Goal: Check status: Check status

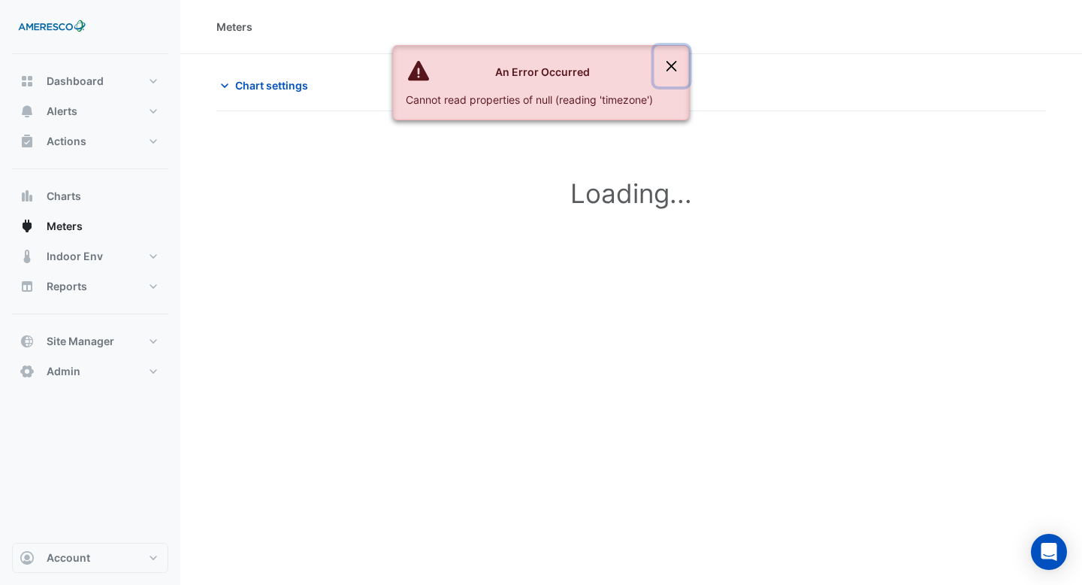
click at [673, 65] on button "Close" at bounding box center [672, 66] width 35 height 41
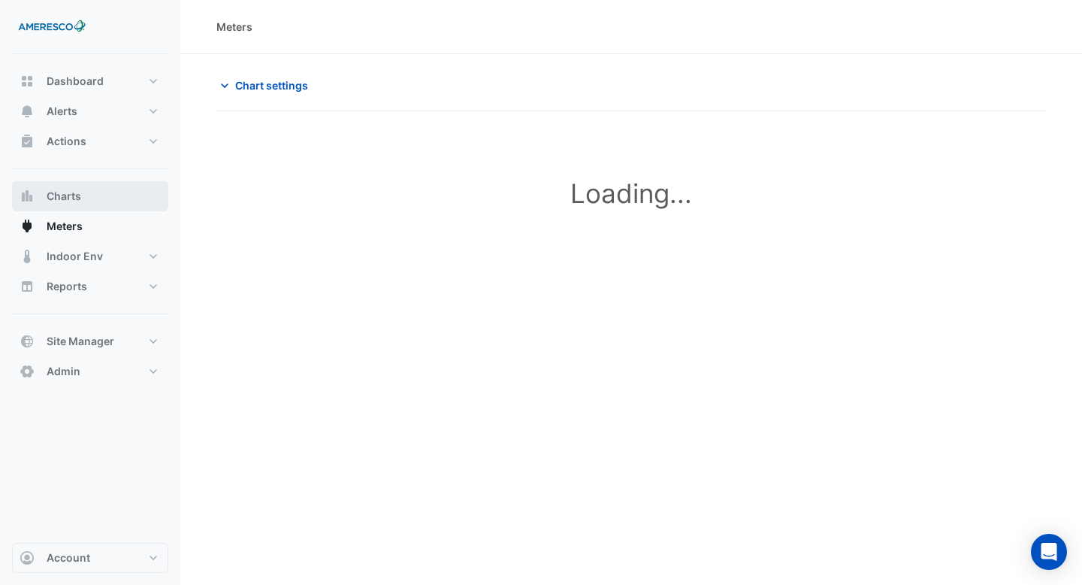
click at [71, 204] on button "Charts" at bounding box center [90, 196] width 156 height 30
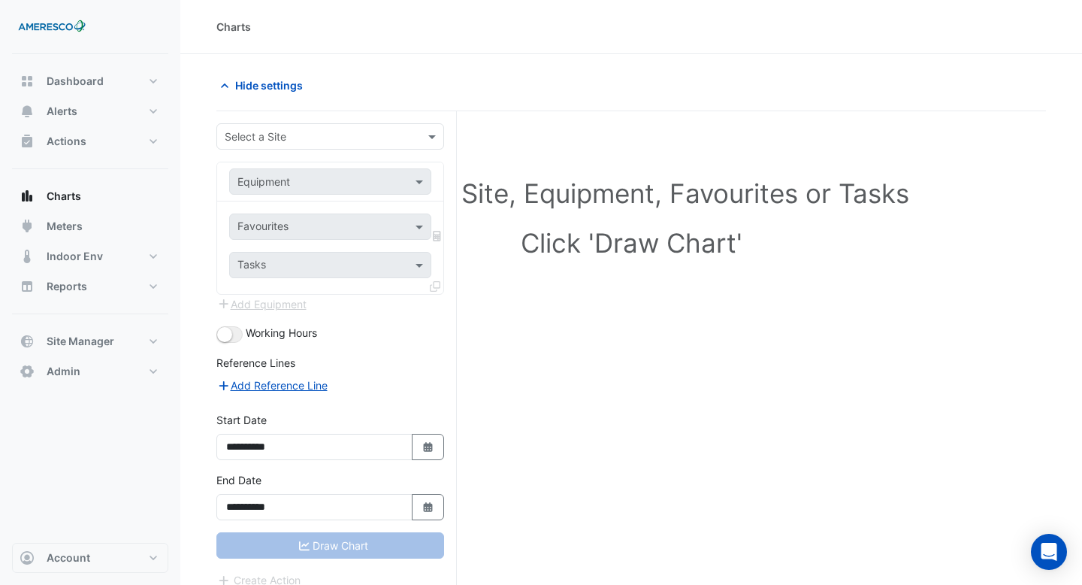
click at [328, 136] on input "text" at bounding box center [315, 137] width 181 height 16
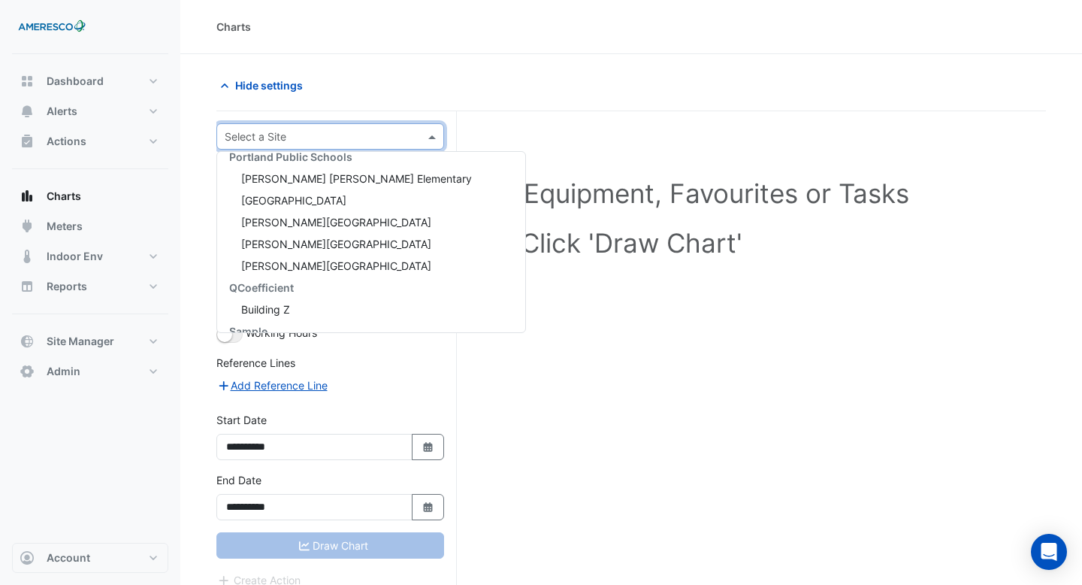
scroll to position [171, 0]
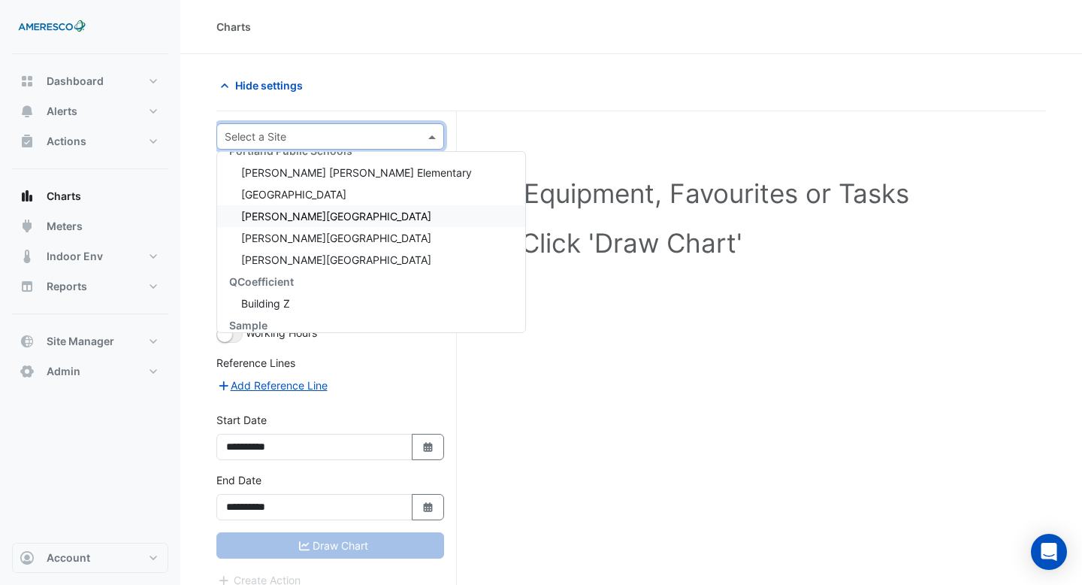
click at [325, 220] on div "Kelly Elementary" at bounding box center [371, 216] width 308 height 22
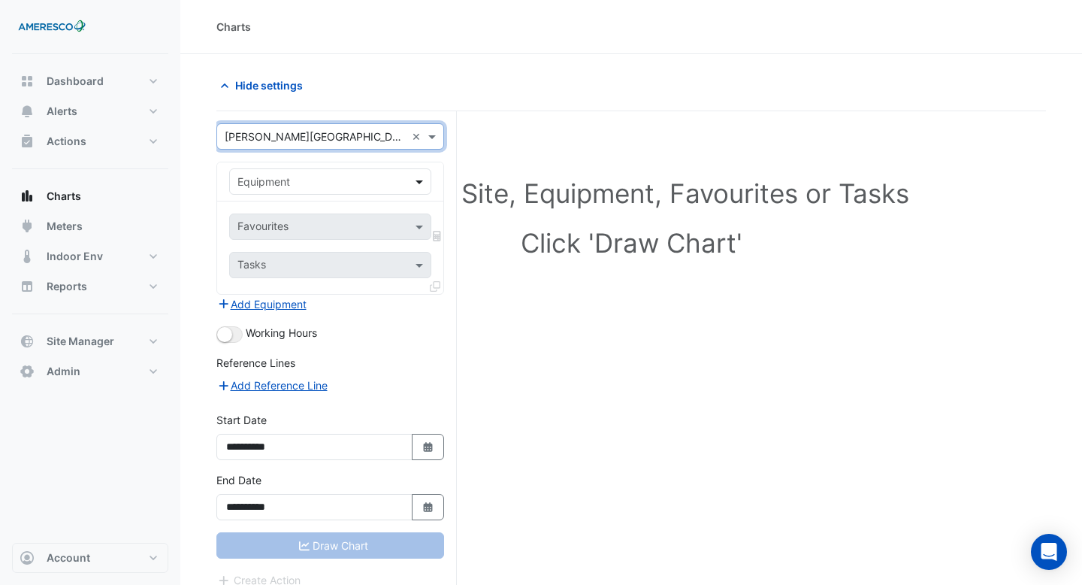
click at [424, 183] on span at bounding box center [421, 182] width 19 height 16
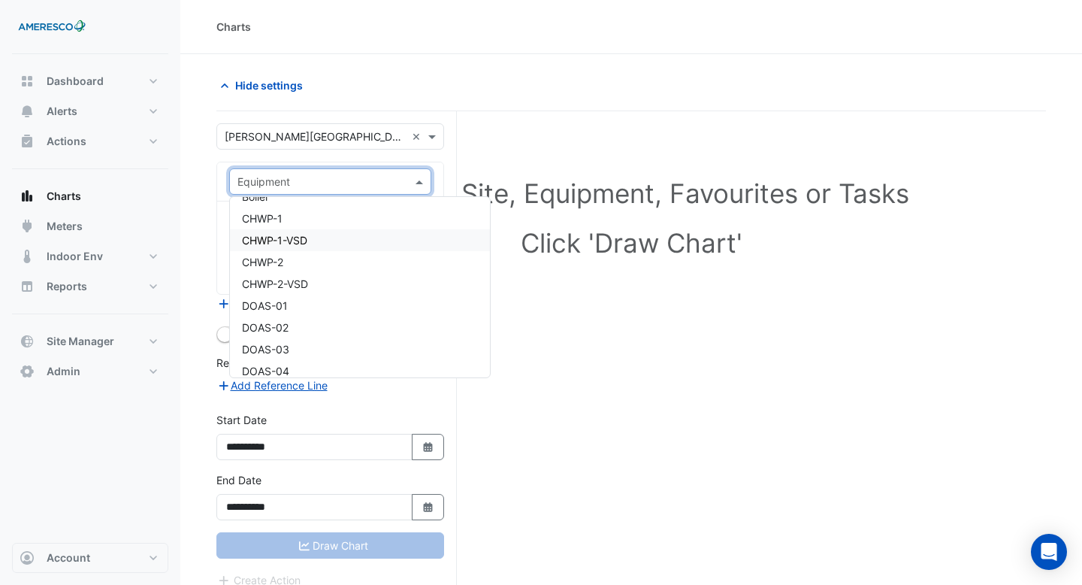
scroll to position [147, 0]
click at [357, 266] on div "CHWP-2" at bounding box center [360, 263] width 260 height 22
click at [409, 231] on div "Favourites" at bounding box center [330, 226] width 202 height 26
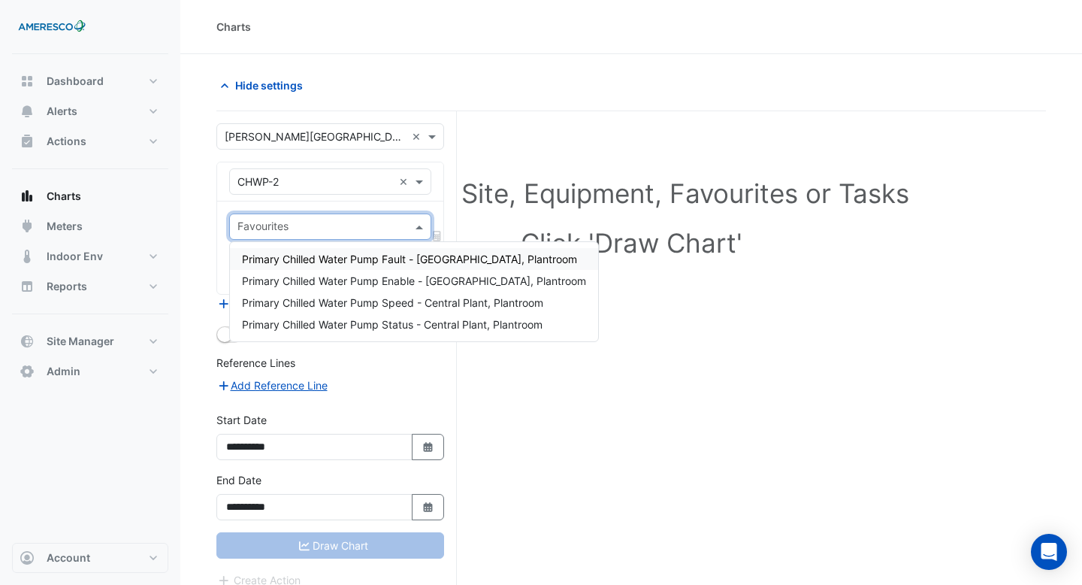
click at [389, 262] on span "Primary Chilled Water Pump Fault - Central Plant, Plantroom" at bounding box center [409, 258] width 335 height 13
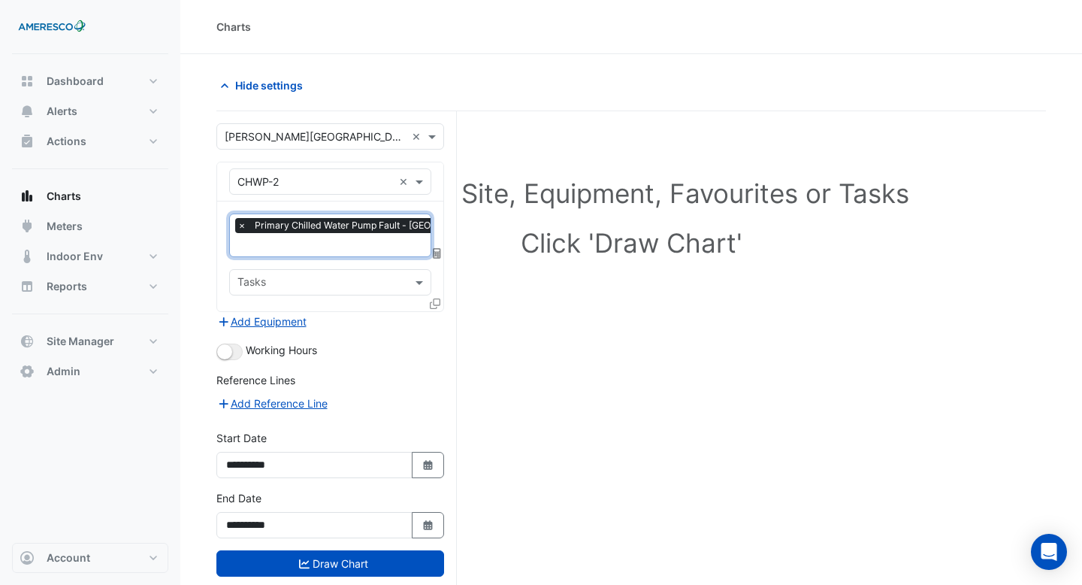
click at [390, 242] on input "text" at bounding box center [397, 246] width 321 height 16
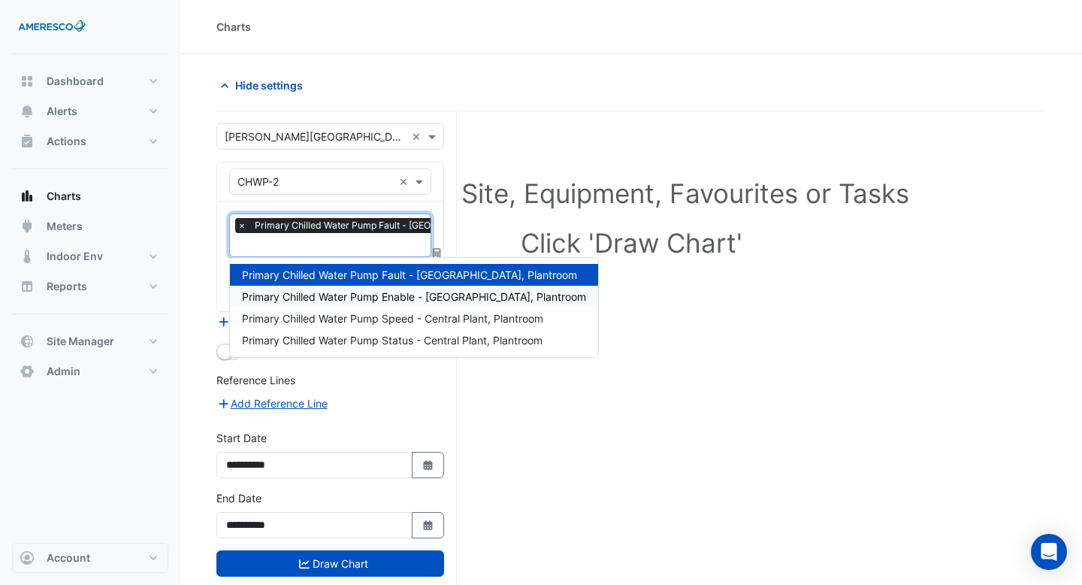
click at [382, 293] on span "Primary Chilled Water Pump Enable - Central Plant, Plantroom" at bounding box center [414, 296] width 344 height 13
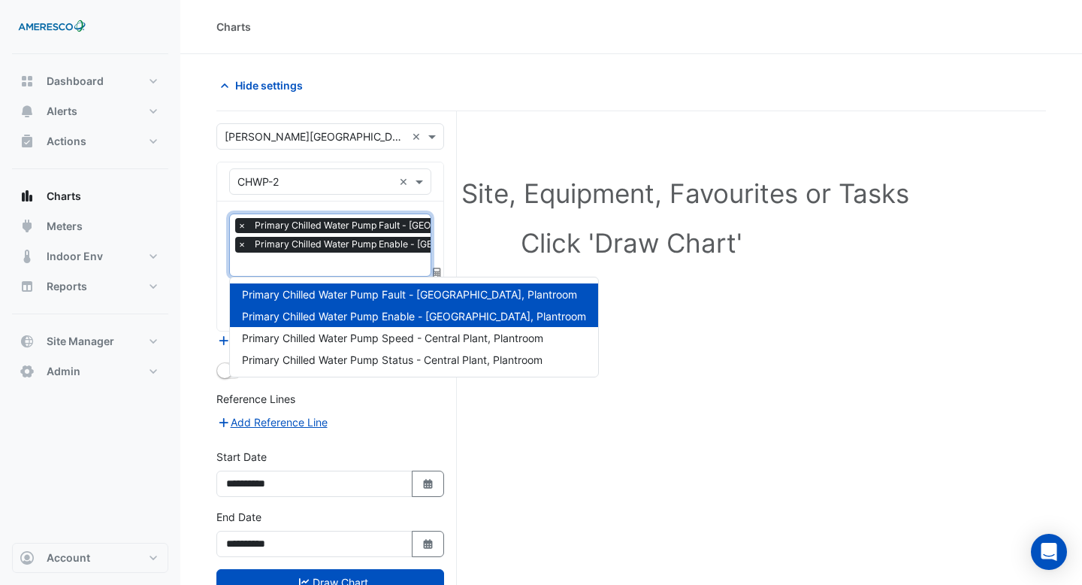
click at [379, 265] on input "text" at bounding box center [401, 266] width 329 height 16
click at [373, 335] on span "Primary Chilled Water Pump Speed - Central Plant, Plantroom" at bounding box center [392, 337] width 301 height 13
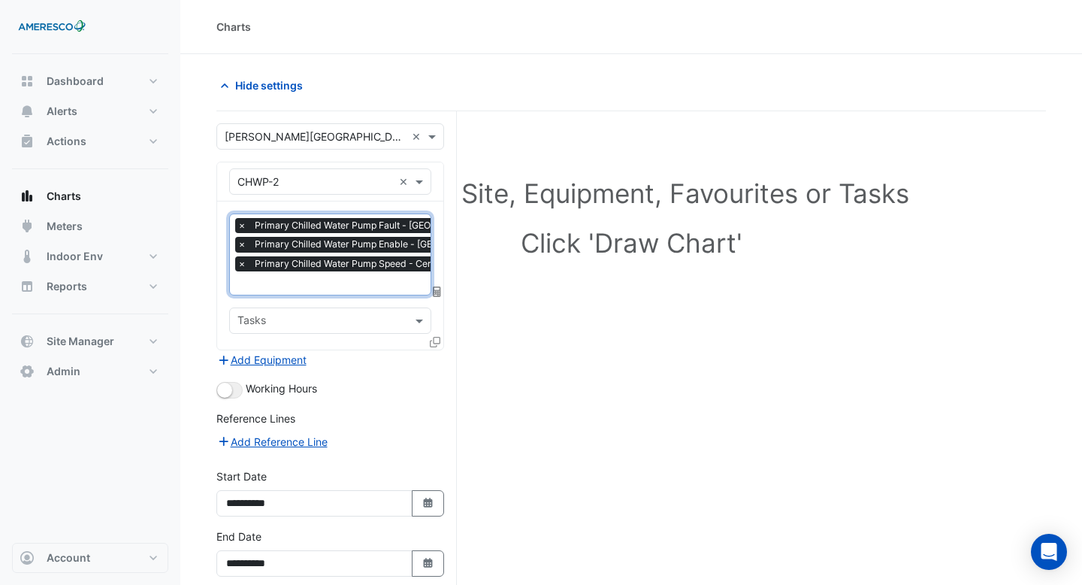
click at [373, 280] on input "text" at bounding box center [401, 285] width 329 height 16
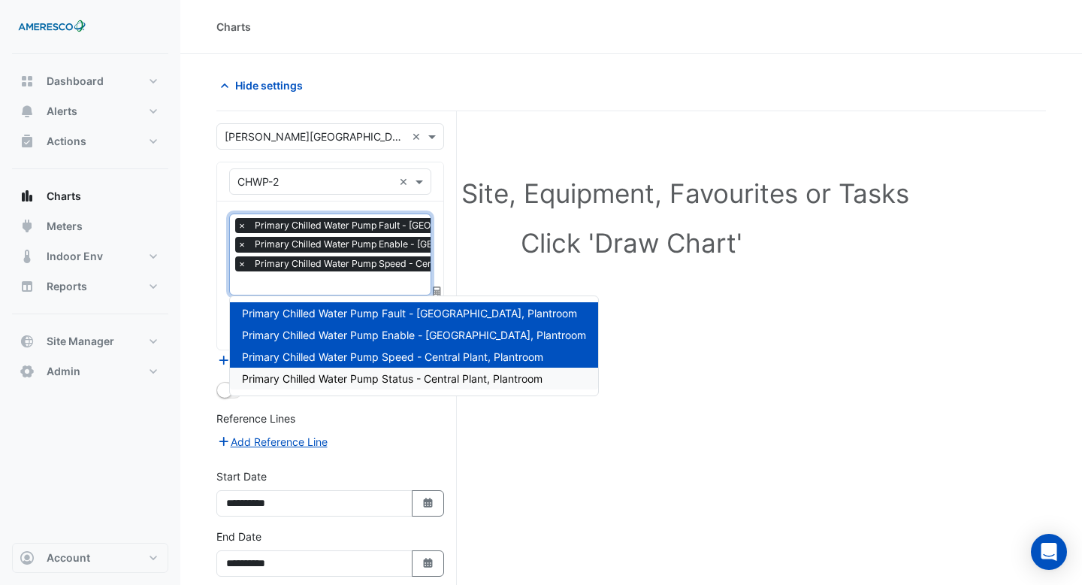
click at [370, 379] on span "Primary Chilled Water Pump Status - Central Plant, Plantroom" at bounding box center [392, 378] width 301 height 13
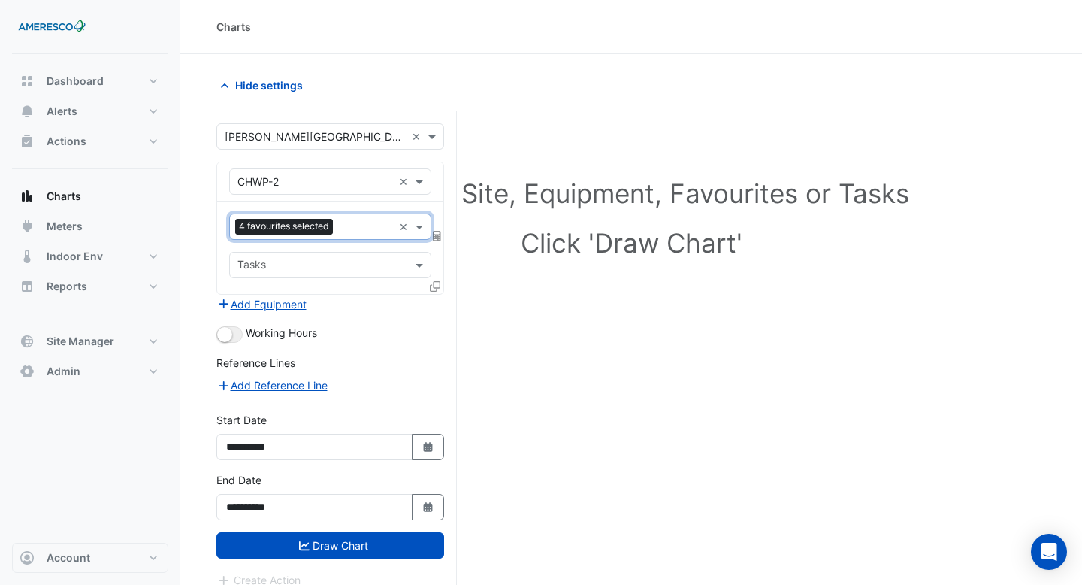
scroll to position [57, 0]
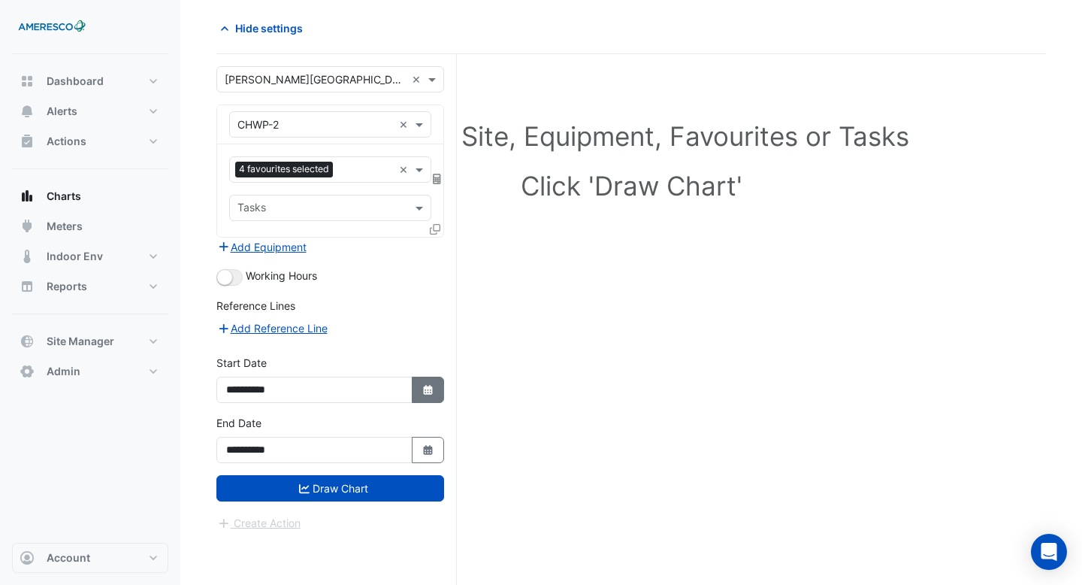
click at [422, 383] on fa-icon "Select Date" at bounding box center [429, 389] width 14 height 13
select select "*"
select select "****"
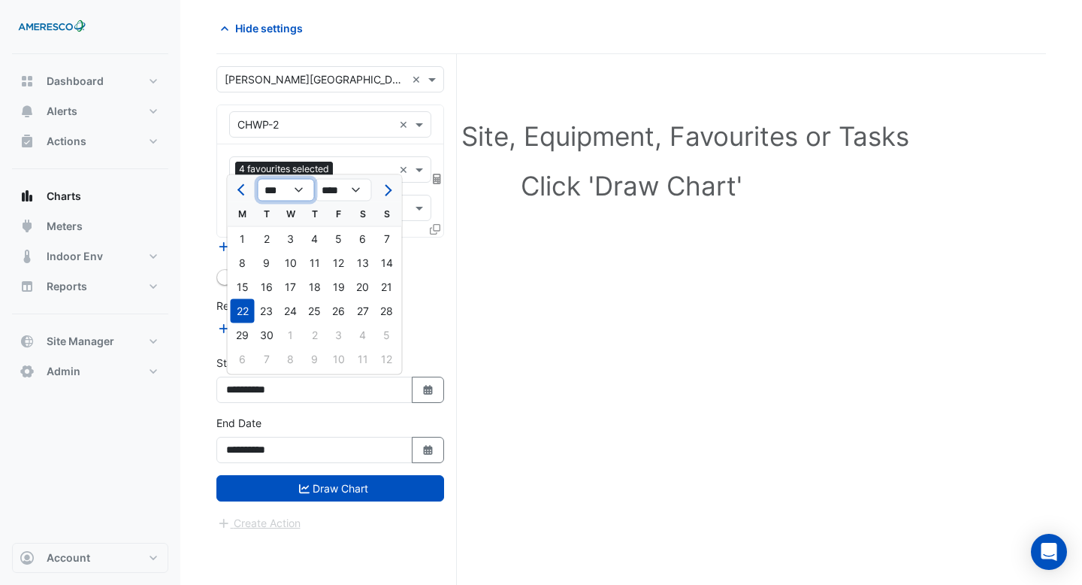
click at [297, 184] on select "*** *** *** *** *** *** *** *** *** ***" at bounding box center [286, 190] width 57 height 23
select select "*"
click at [258, 179] on select "*** *** *** *** *** *** *** *** *** ***" at bounding box center [286, 190] width 57 height 23
click at [268, 229] on div "1" at bounding box center [267, 239] width 24 height 24
type input "**********"
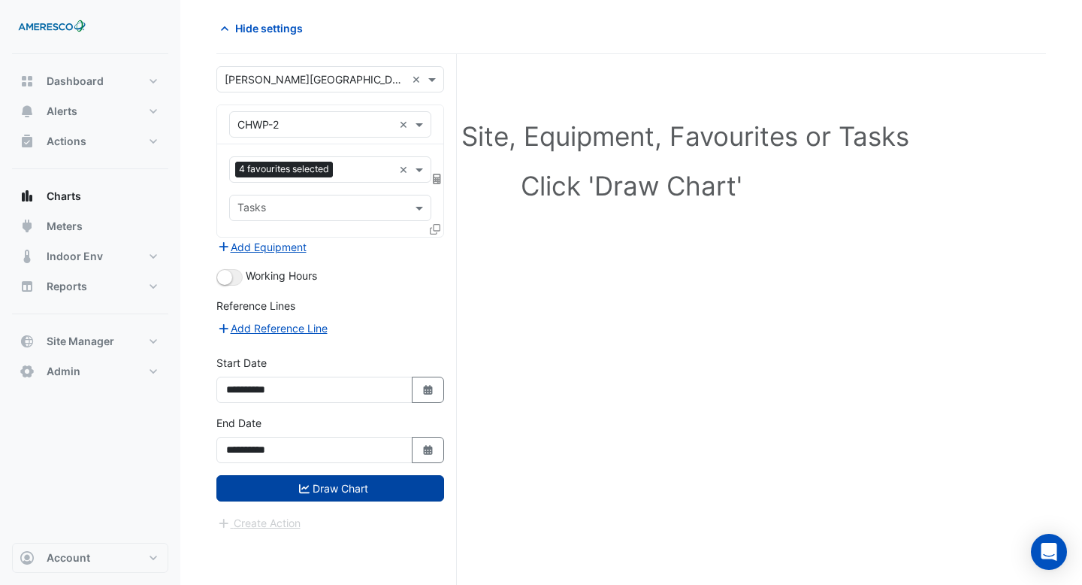
click at [314, 486] on button "Draw Chart" at bounding box center [330, 488] width 228 height 26
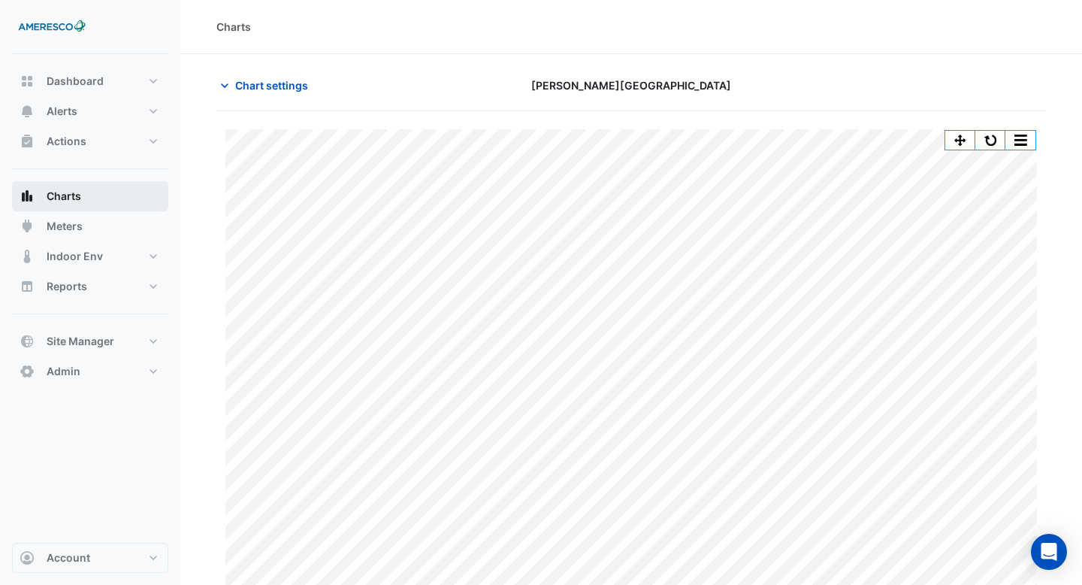
click at [112, 195] on button "Charts" at bounding box center [90, 196] width 156 height 30
click at [275, 77] on span "Chart settings" at bounding box center [271, 85] width 73 height 16
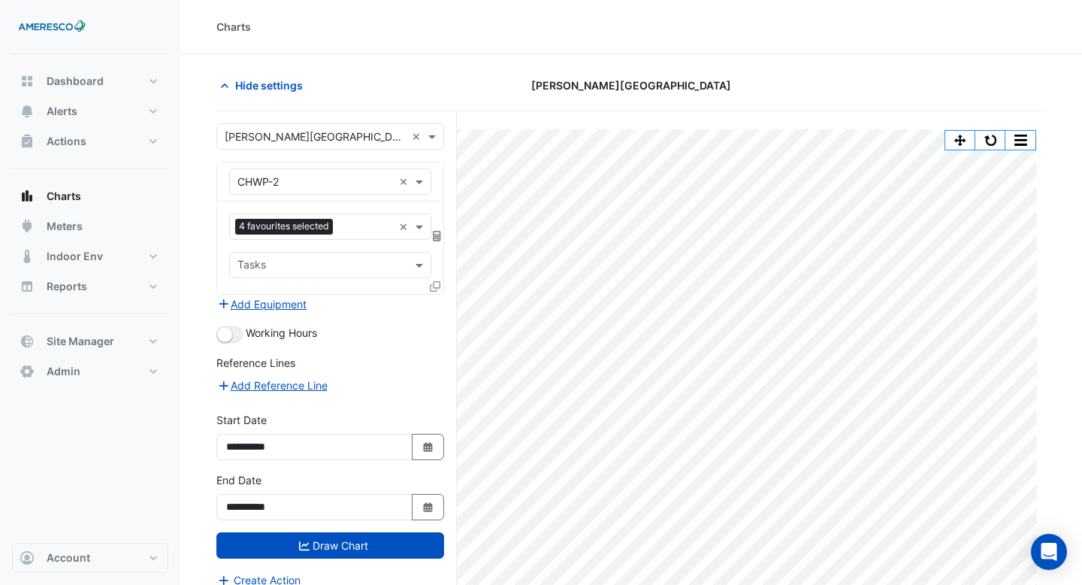
click at [277, 334] on span "Working Hours" at bounding box center [281, 332] width 71 height 13
click at [232, 331] on button "button" at bounding box center [229, 334] width 26 height 17
click at [485, 68] on section "Hide settings Kelly Elementary Split by Unit Split All Print Save as JPEG Save …" at bounding box center [631, 348] width 902 height 588
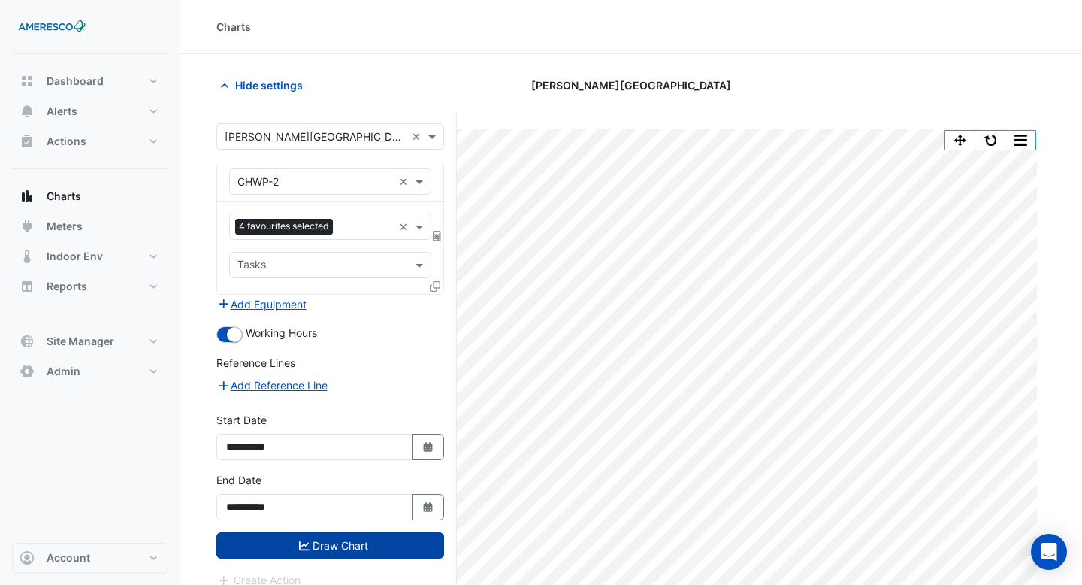
click at [363, 534] on button "Draw Chart" at bounding box center [330, 545] width 228 height 26
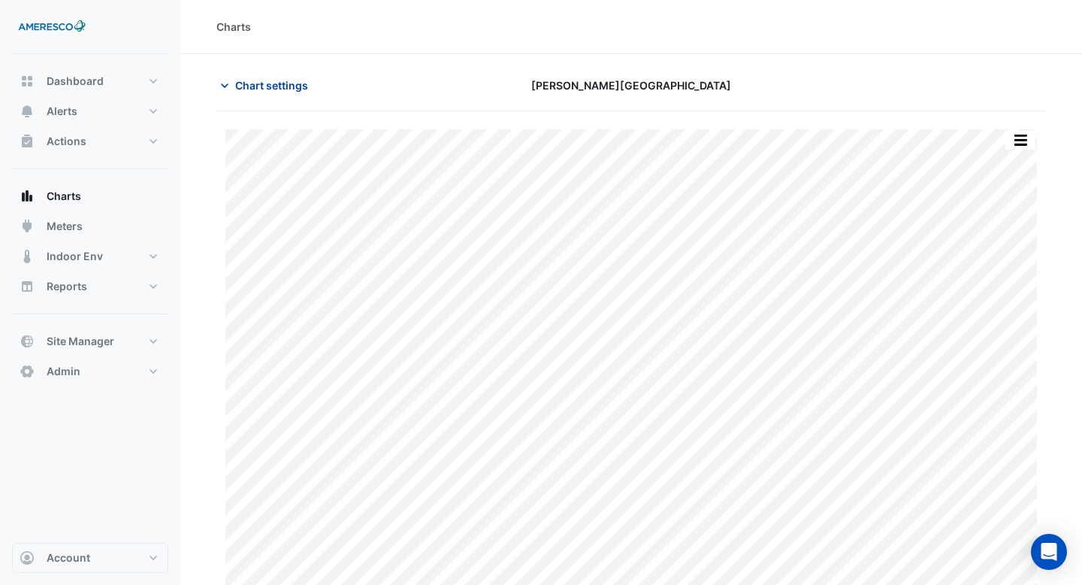
click at [237, 84] on span "Chart settings" at bounding box center [271, 85] width 73 height 16
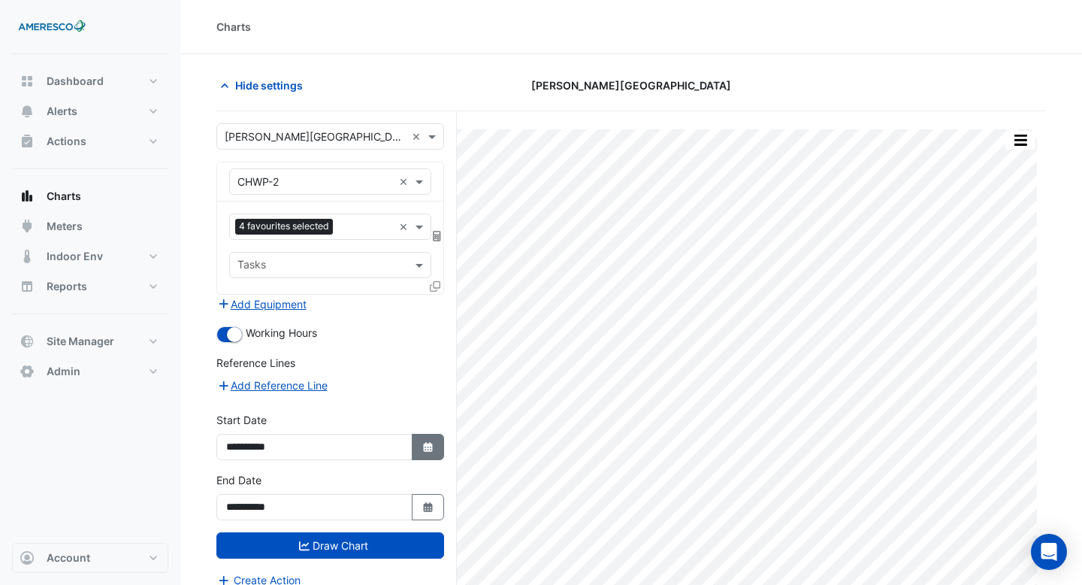
click at [428, 453] on button "Select Date" at bounding box center [428, 447] width 33 height 26
select select "*"
select select "****"
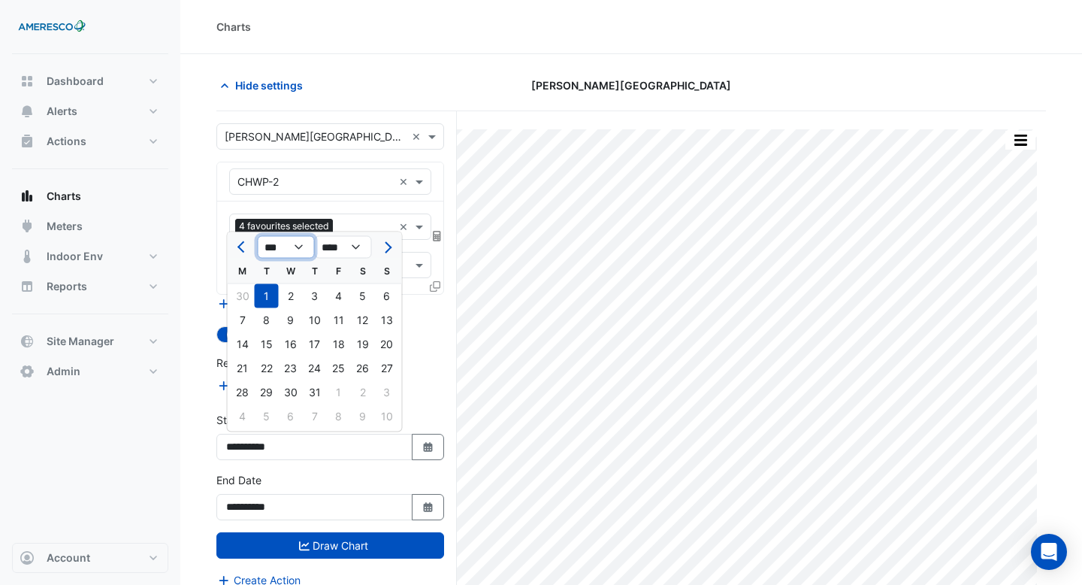
click at [300, 246] on select "*** *** *** *** *** *** *** *** *** ***" at bounding box center [286, 247] width 57 height 23
select select "*"
click at [258, 236] on select "*** *** *** *** *** *** *** *** *** ***" at bounding box center [286, 247] width 57 height 23
click at [354, 299] on div "2" at bounding box center [363, 296] width 24 height 24
type input "**********"
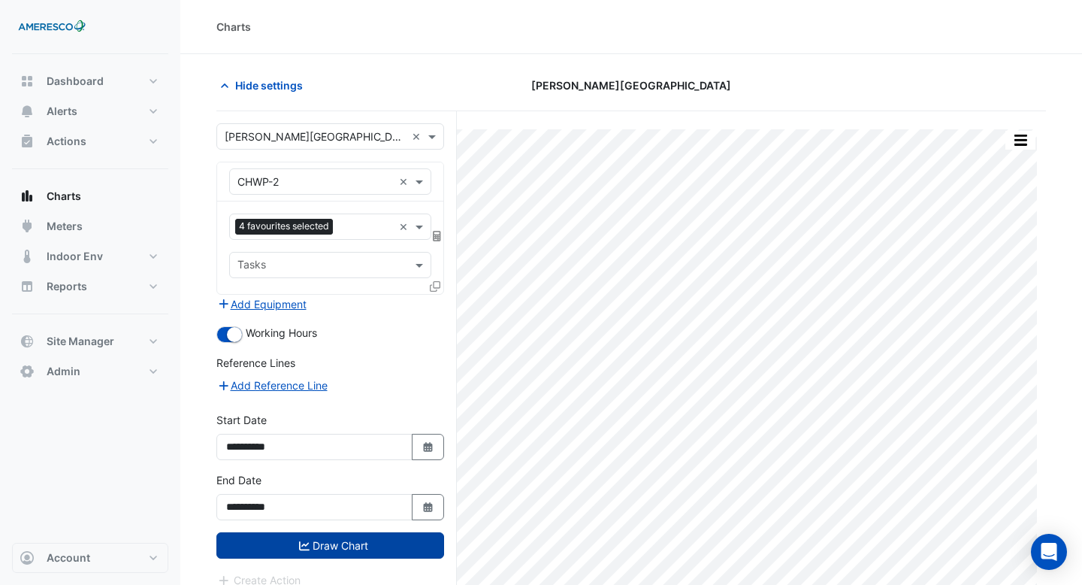
click at [308, 554] on button "Draw Chart" at bounding box center [330, 545] width 228 height 26
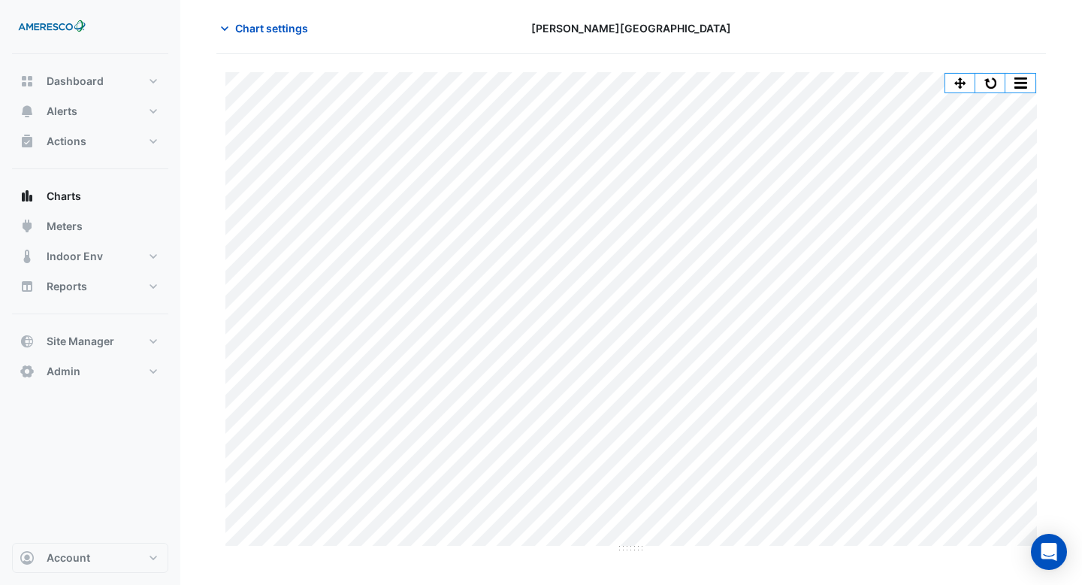
scroll to position [57, 0]
click at [992, 79] on button "button" at bounding box center [990, 83] width 30 height 19
click at [994, 83] on button "button" at bounding box center [990, 83] width 30 height 19
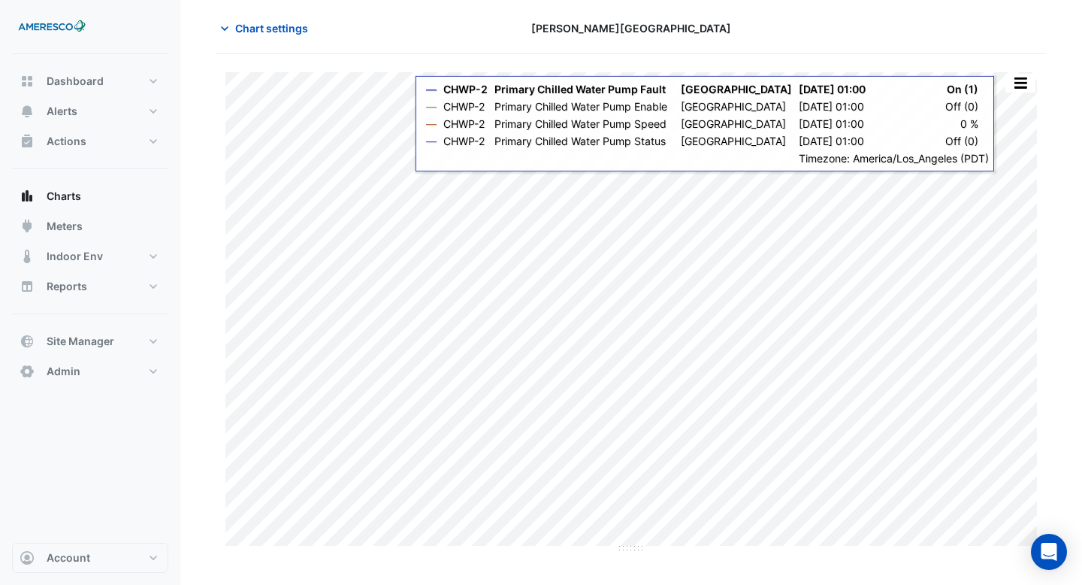
click at [1018, 89] on button "button" at bounding box center [1020, 83] width 30 height 19
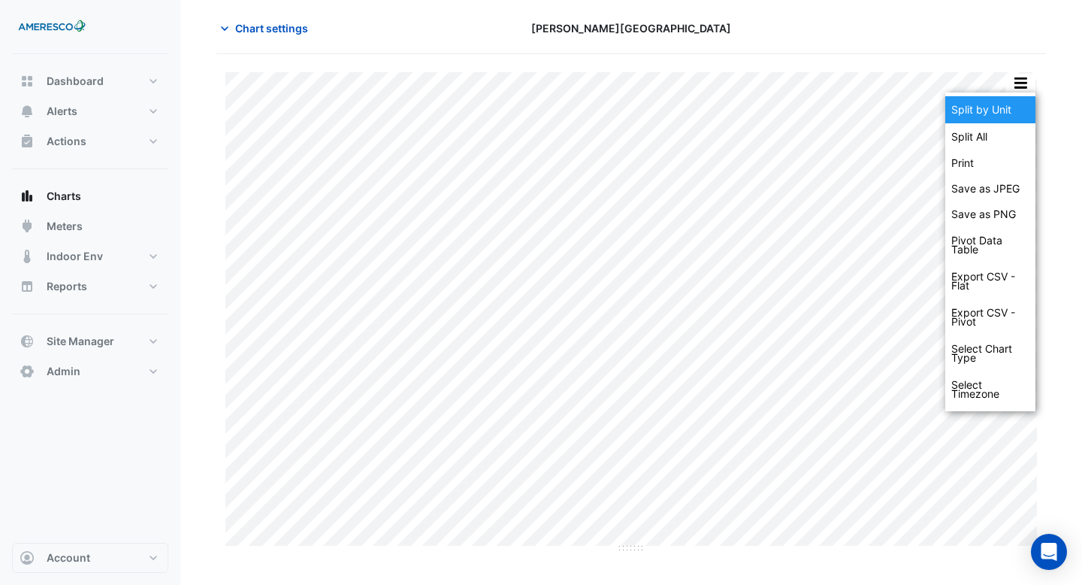
click at [1006, 109] on div "Split by Unit" at bounding box center [990, 109] width 90 height 27
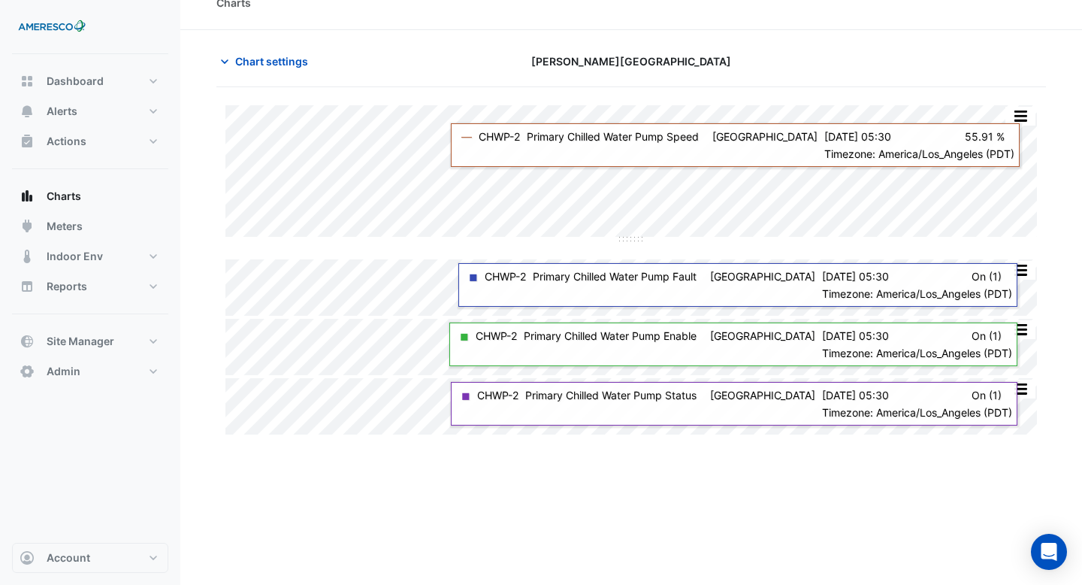
scroll to position [7, 0]
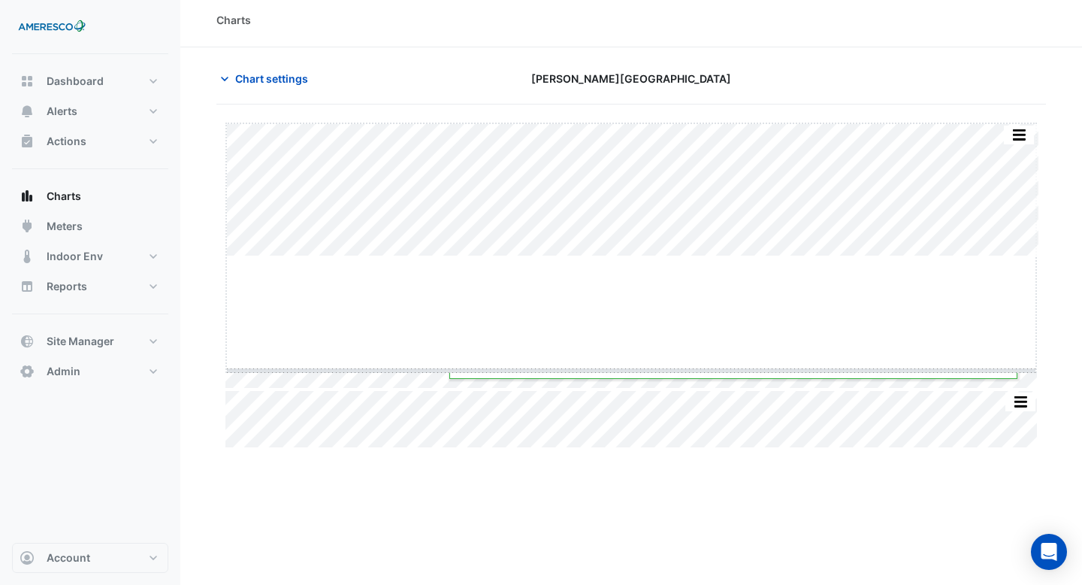
drag, startPoint x: 636, startPoint y: 256, endPoint x: 621, endPoint y: 379, distance: 123.4
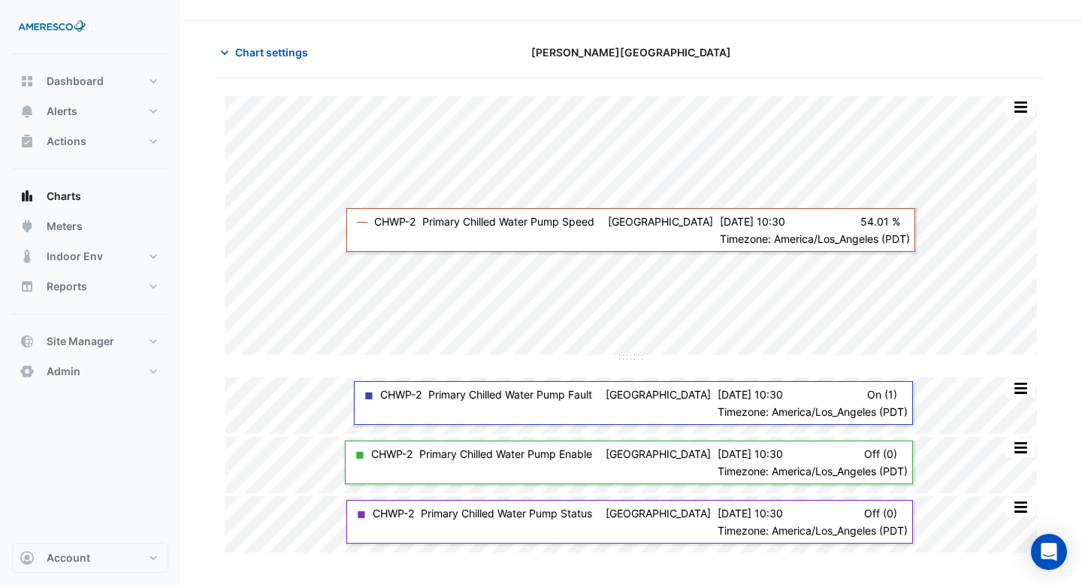
scroll to position [29, 0]
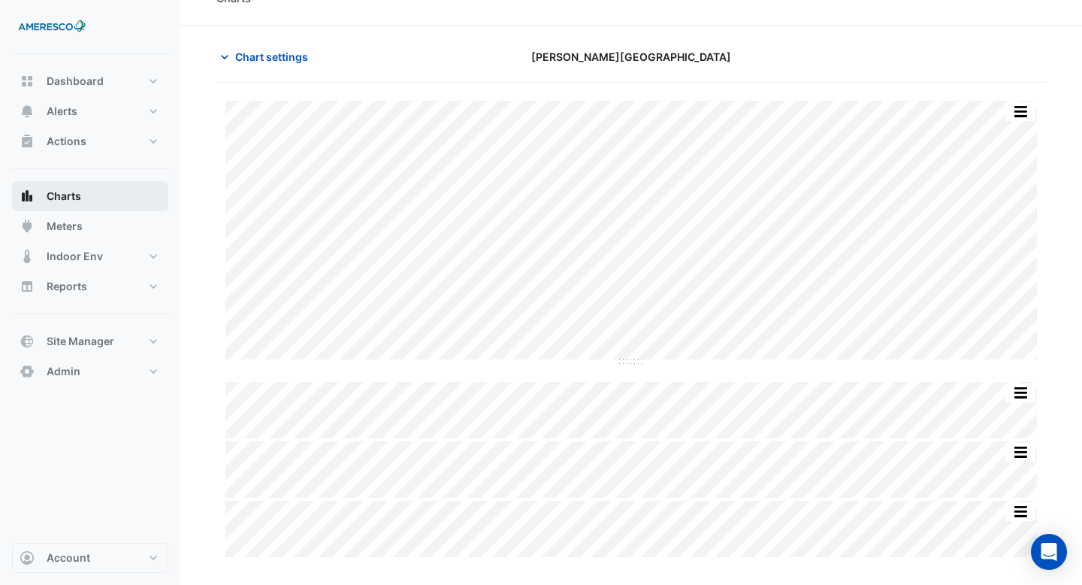
click at [80, 183] on button "Charts" at bounding box center [90, 196] width 156 height 30
click at [83, 198] on button "Charts" at bounding box center [90, 196] width 156 height 30
click at [82, 101] on button "Alerts" at bounding box center [90, 111] width 156 height 30
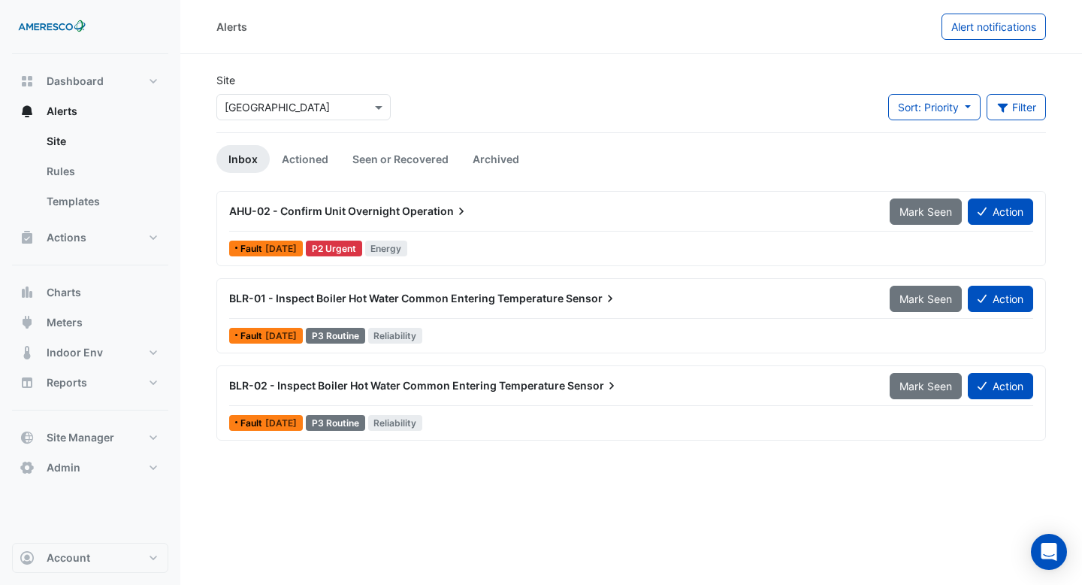
click at [86, 272] on div "Dashboard Portfolio Ratings Performance Alerts Site Rules Templates Actions Sit…" at bounding box center [90, 274] width 156 height 416
click at [85, 290] on button "Charts" at bounding box center [90, 292] width 156 height 30
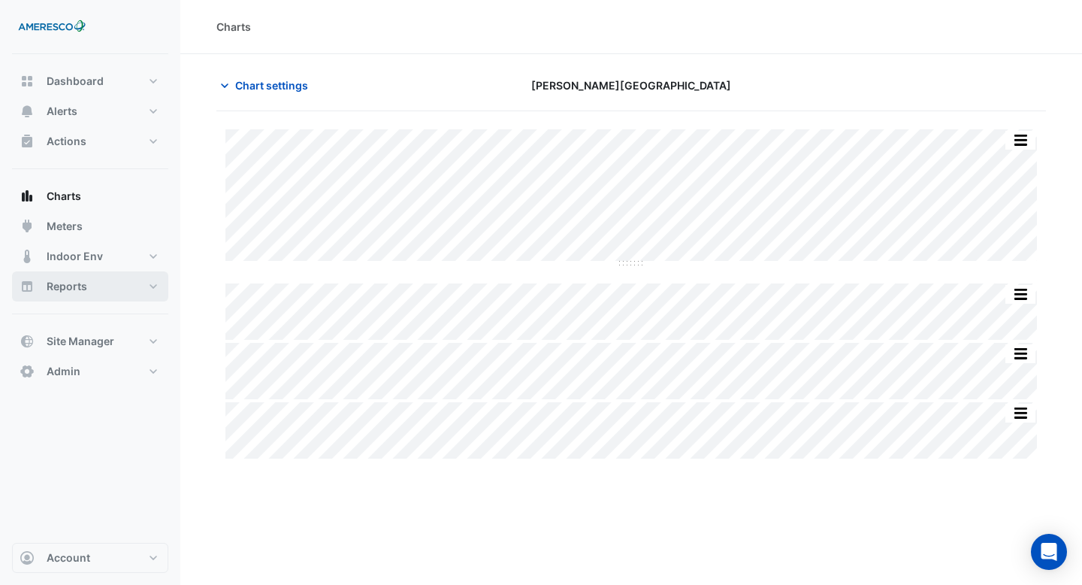
type input "**********"
click at [268, 91] on span "Chart settings" at bounding box center [271, 85] width 73 height 16
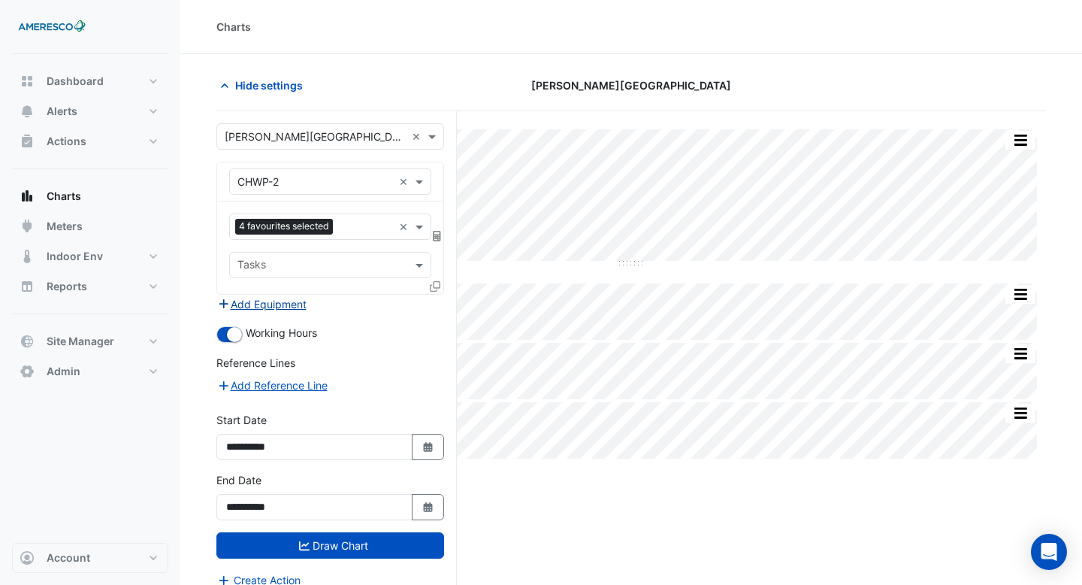
click at [300, 308] on button "Add Equipment" at bounding box center [261, 303] width 91 height 17
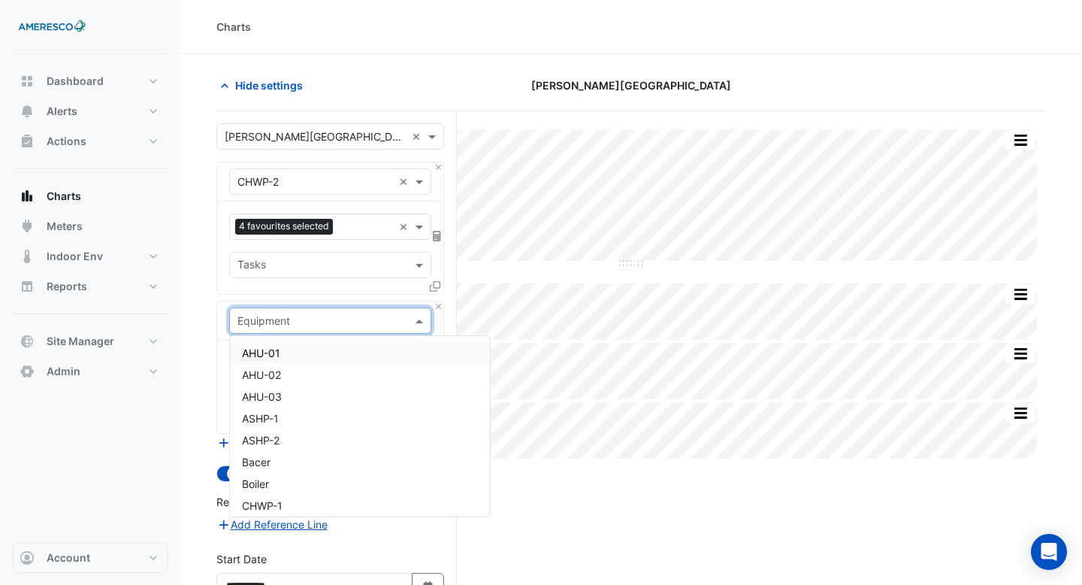
click at [299, 320] on input "text" at bounding box center [315, 321] width 156 height 16
type input "**"
click at [304, 350] on div "CHWP-1" at bounding box center [330, 353] width 201 height 22
click at [422, 366] on span at bounding box center [421, 366] width 19 height 16
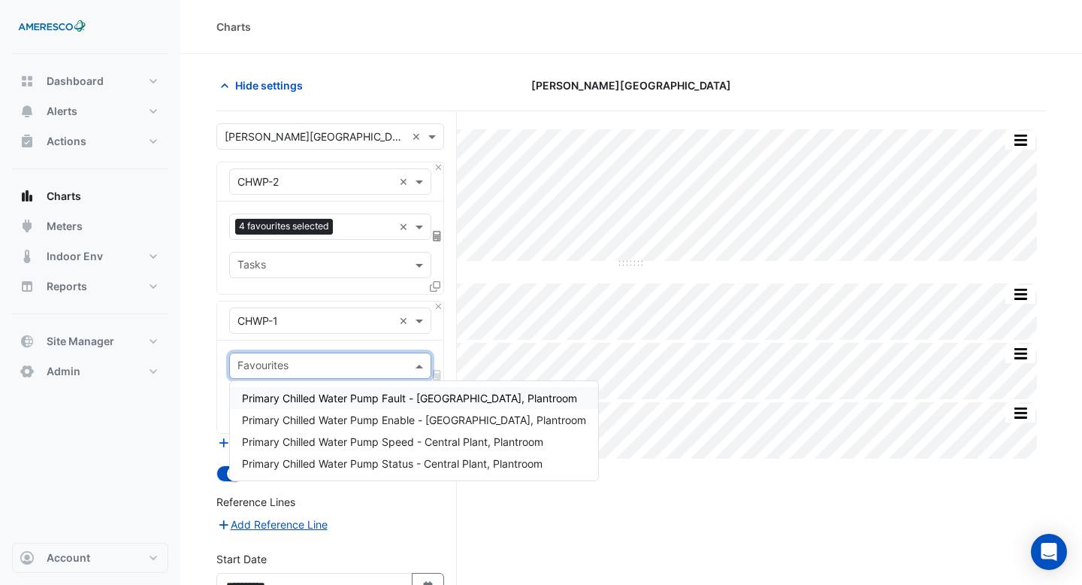
click at [410, 393] on span "Primary Chilled Water Pump Fault - Central Plant, Plantroom" at bounding box center [409, 398] width 335 height 13
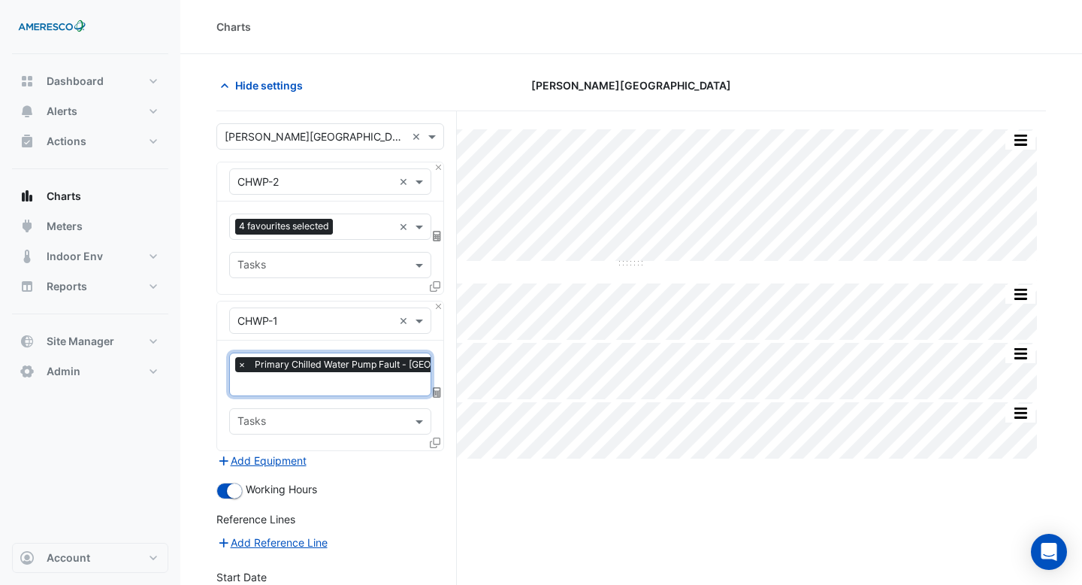
click at [392, 392] on div at bounding box center [396, 386] width 323 height 20
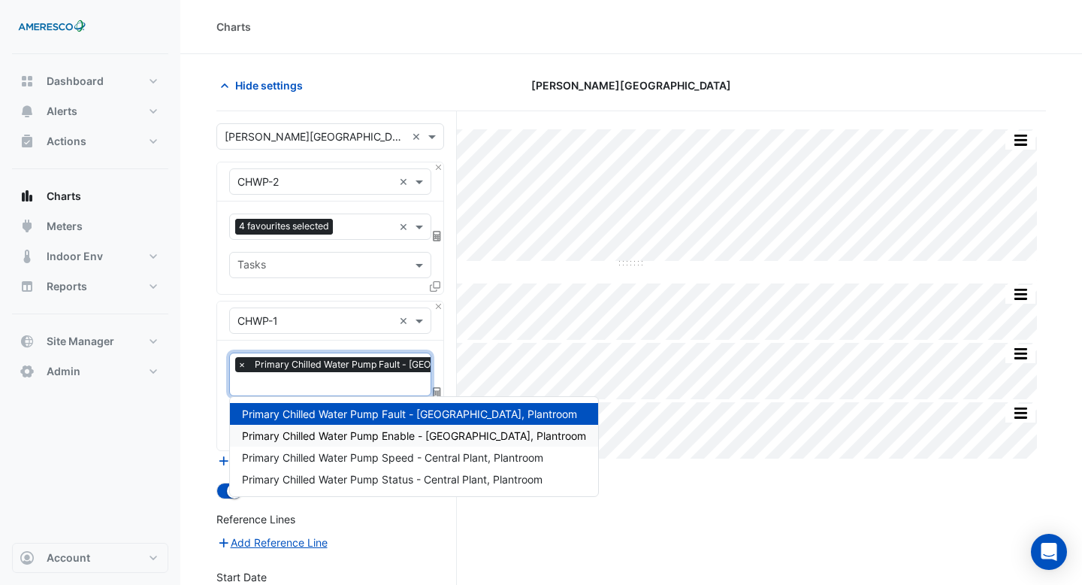
click at [382, 428] on div "Primary Chilled Water Pump Enable - Central Plant, Plantroom" at bounding box center [414, 436] width 368 height 22
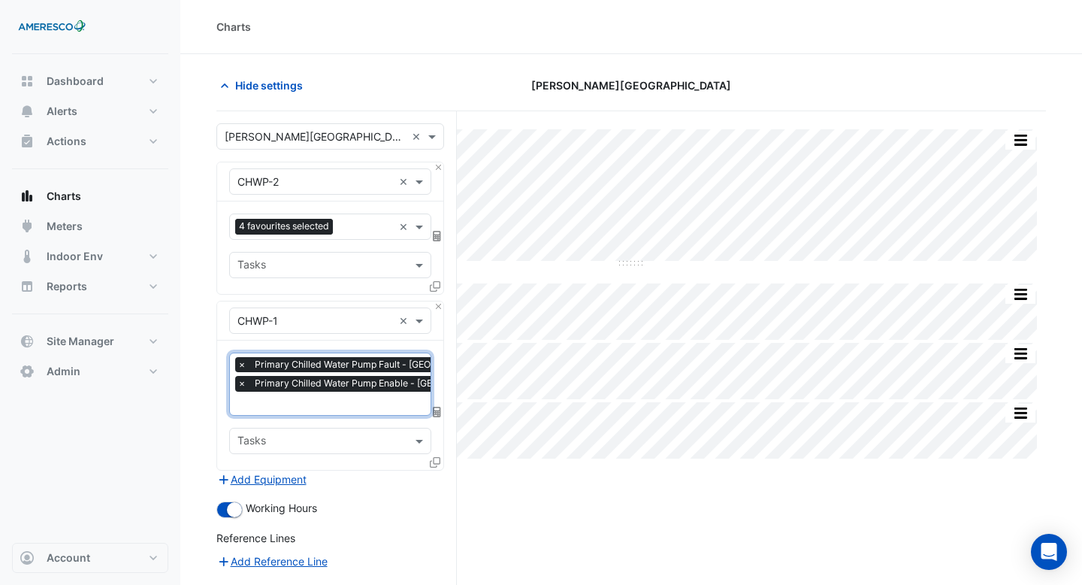
click at [362, 403] on input "text" at bounding box center [401, 405] width 329 height 16
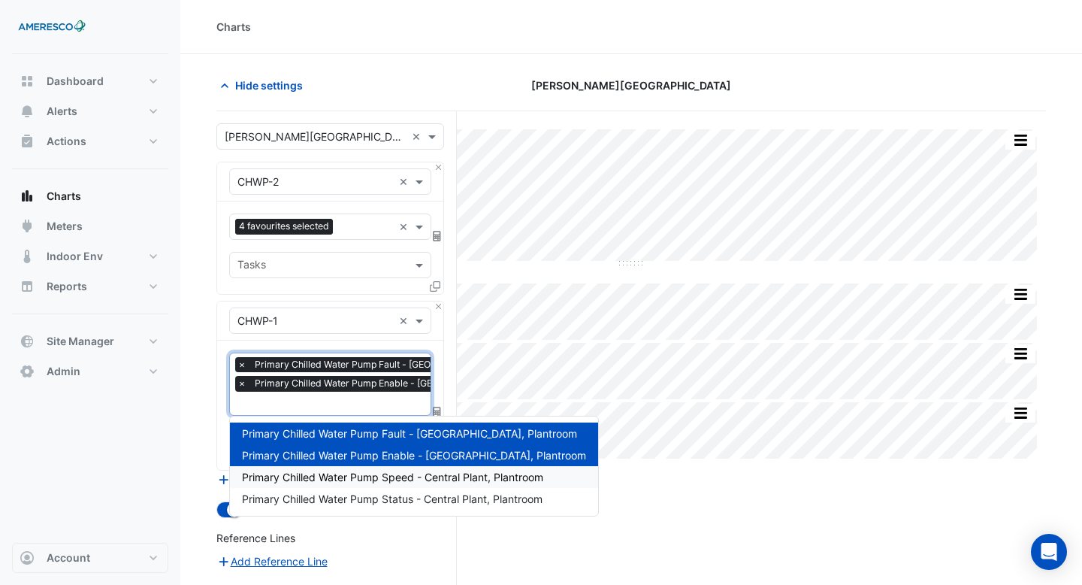
click at [283, 478] on span "Primary Chilled Water Pump Speed - Central Plant, Plantroom" at bounding box center [392, 476] width 301 height 13
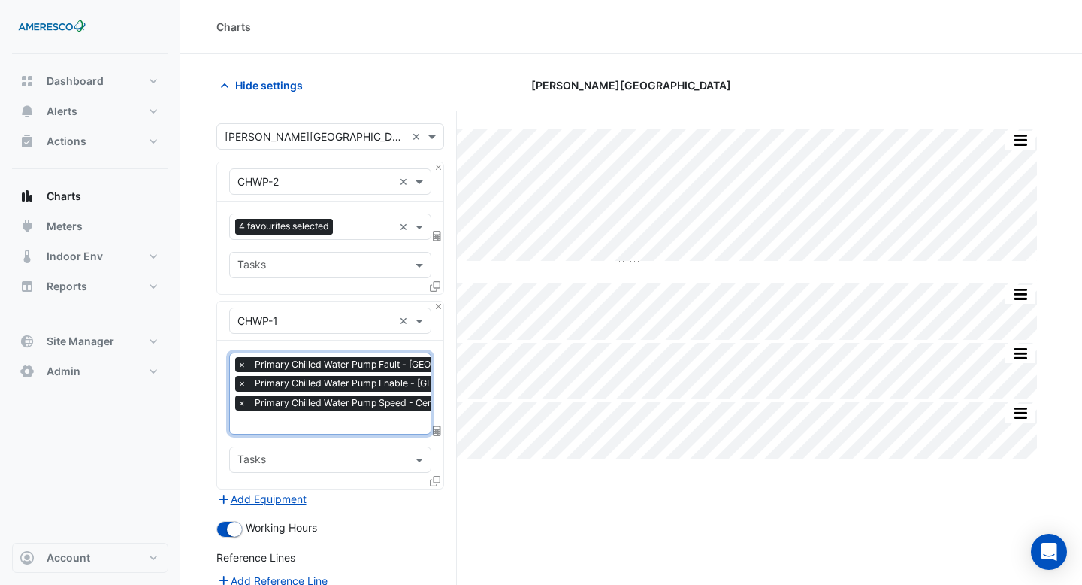
click at [284, 422] on input "text" at bounding box center [401, 424] width 329 height 16
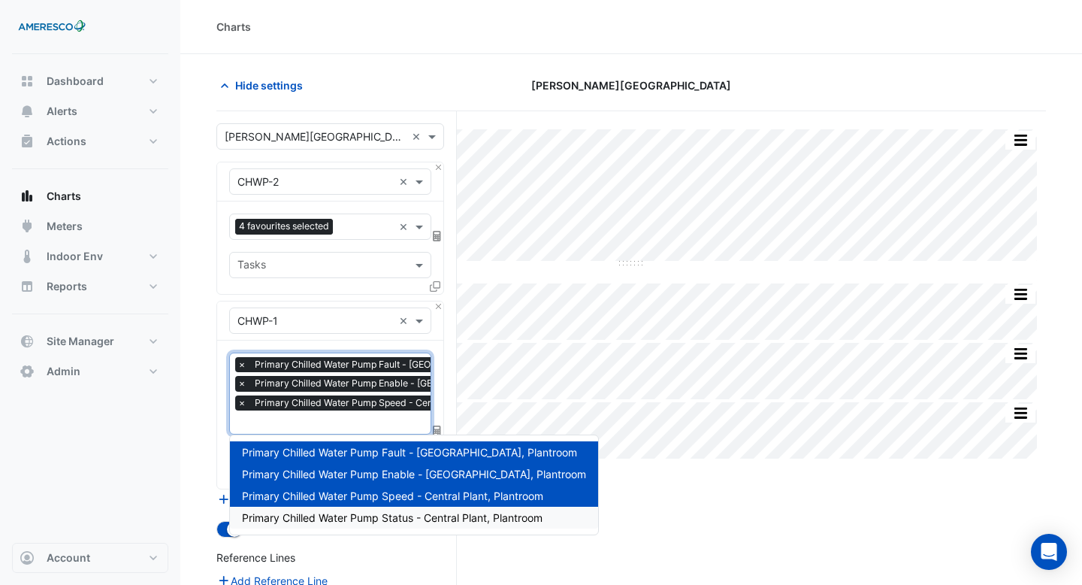
click at [273, 517] on span "Primary Chilled Water Pump Status - Central Plant, Plantroom" at bounding box center [392, 517] width 301 height 13
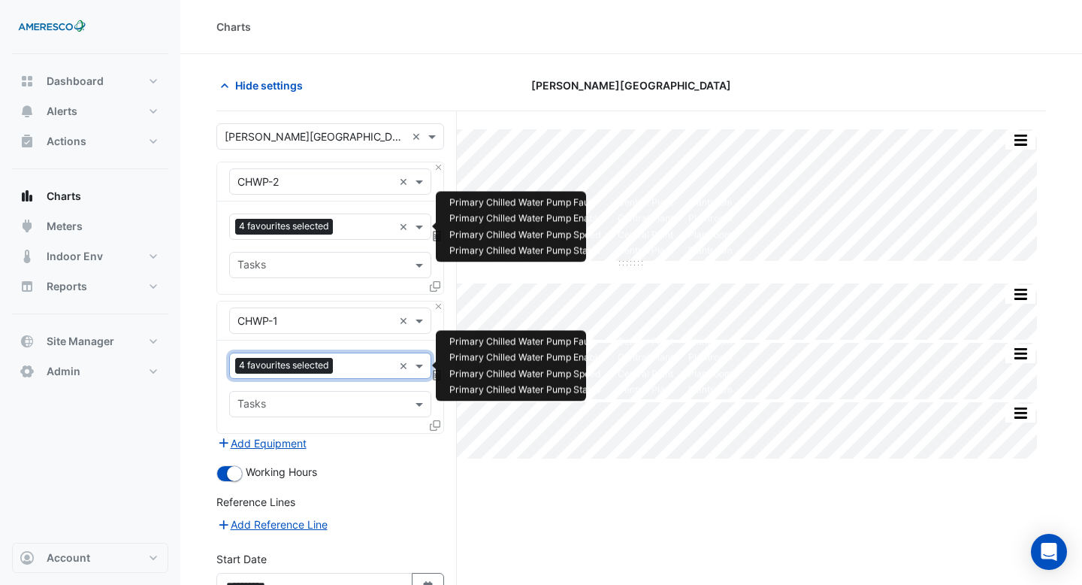
scroll to position [153, 0]
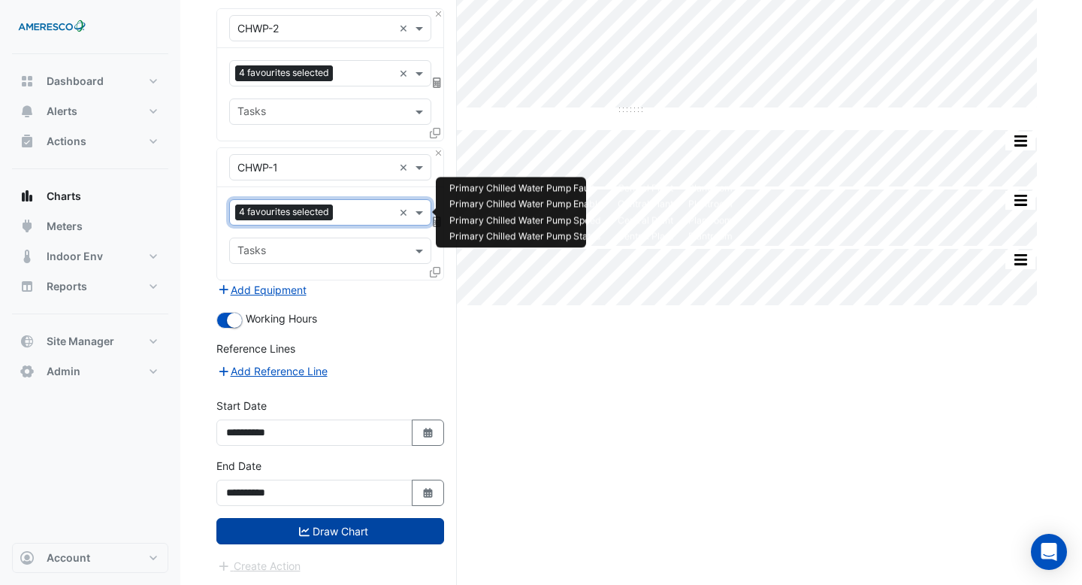
click at [275, 528] on button "Draw Chart" at bounding box center [330, 531] width 228 height 26
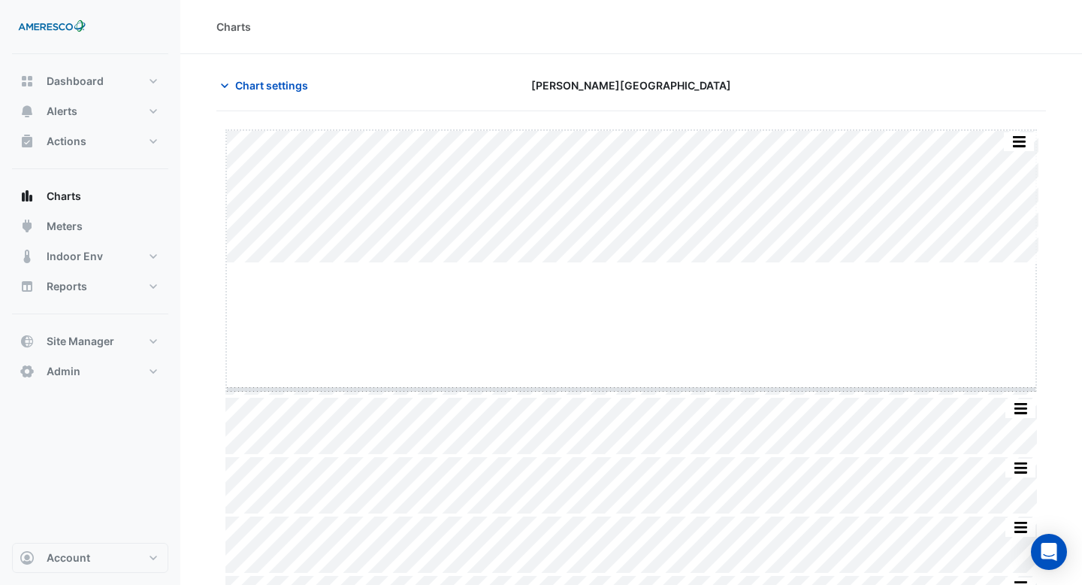
drag, startPoint x: 633, startPoint y: 264, endPoint x: 632, endPoint y: 411, distance: 147.3
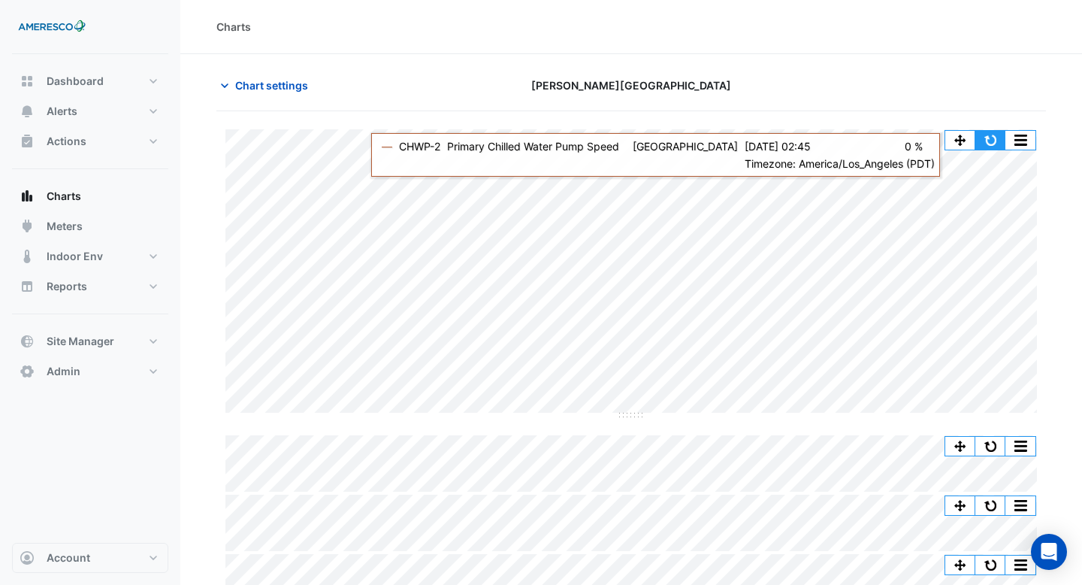
click at [989, 141] on button "button" at bounding box center [990, 140] width 30 height 19
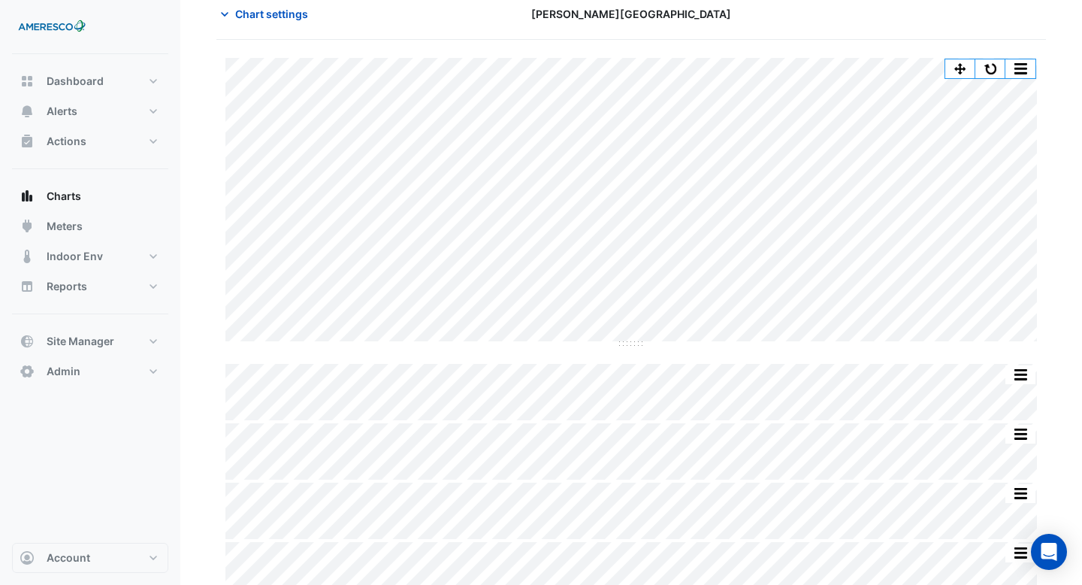
scroll to position [50, 0]
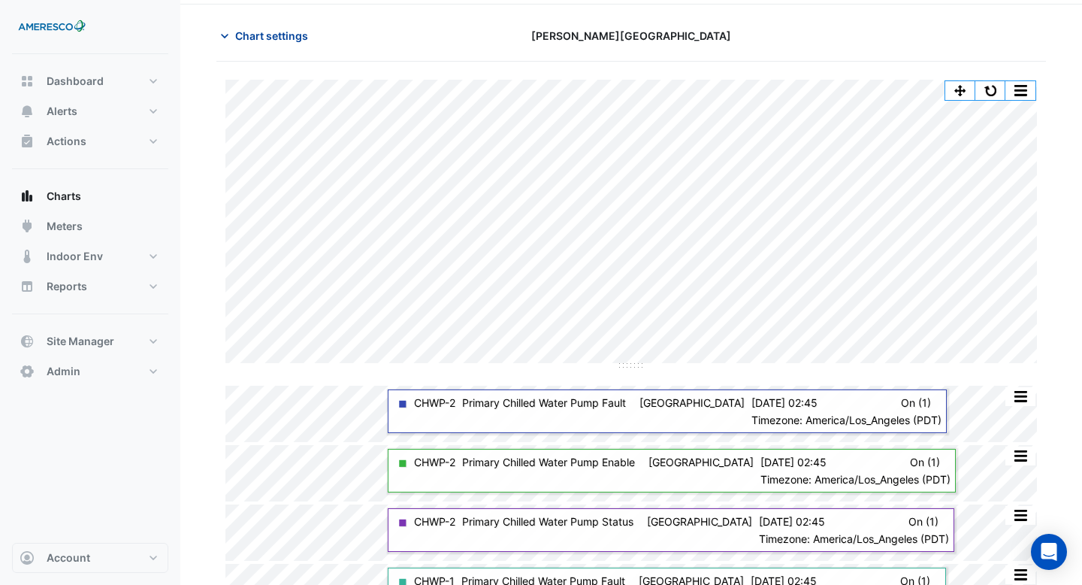
click at [289, 38] on span "Chart settings" at bounding box center [271, 36] width 73 height 16
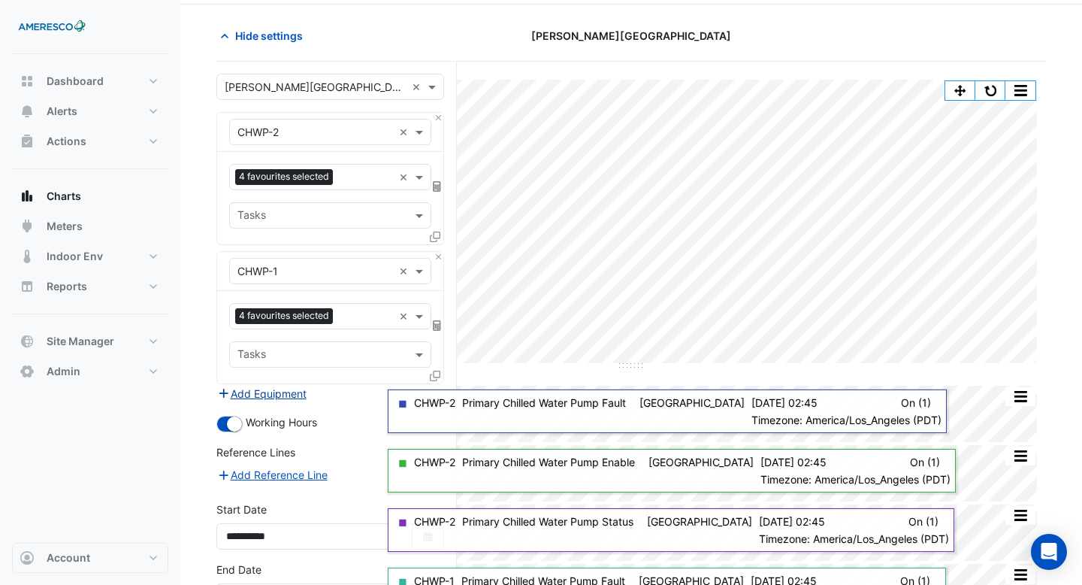
click at [301, 395] on button "Add Equipment" at bounding box center [261, 393] width 91 height 17
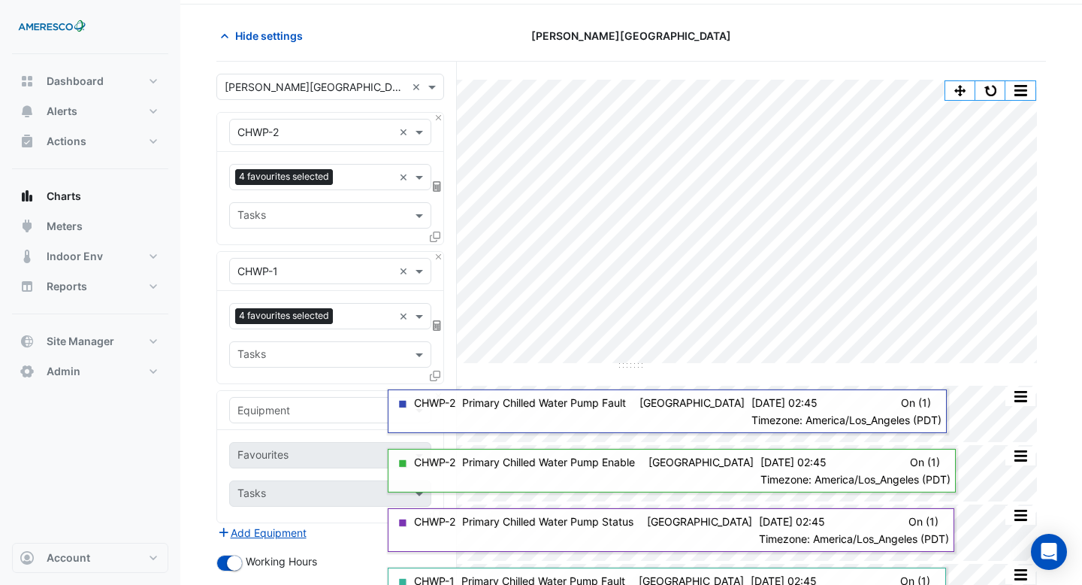
click at [300, 407] on input "text" at bounding box center [315, 411] width 156 height 16
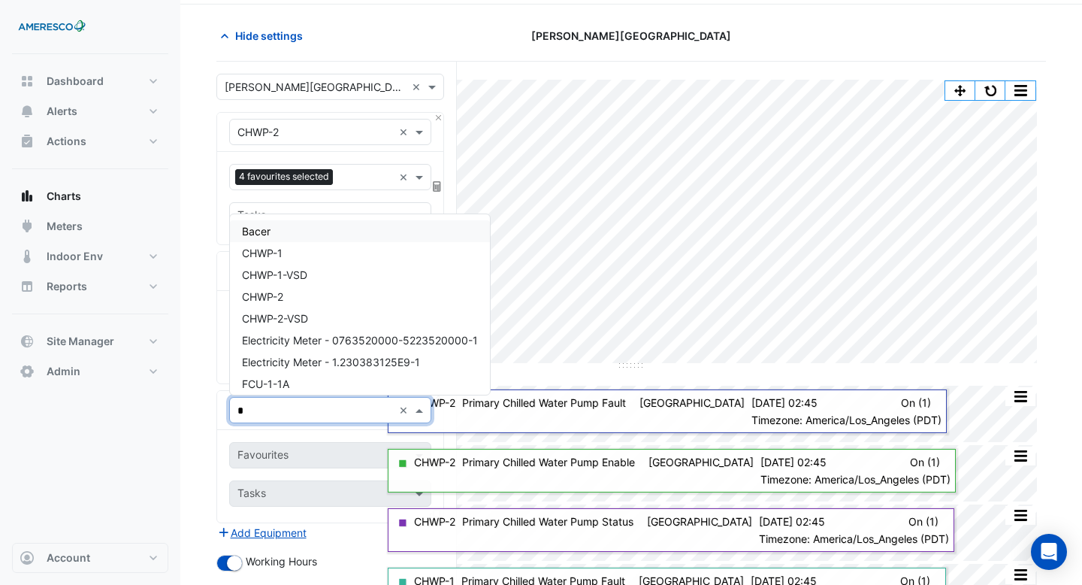
type input "**"
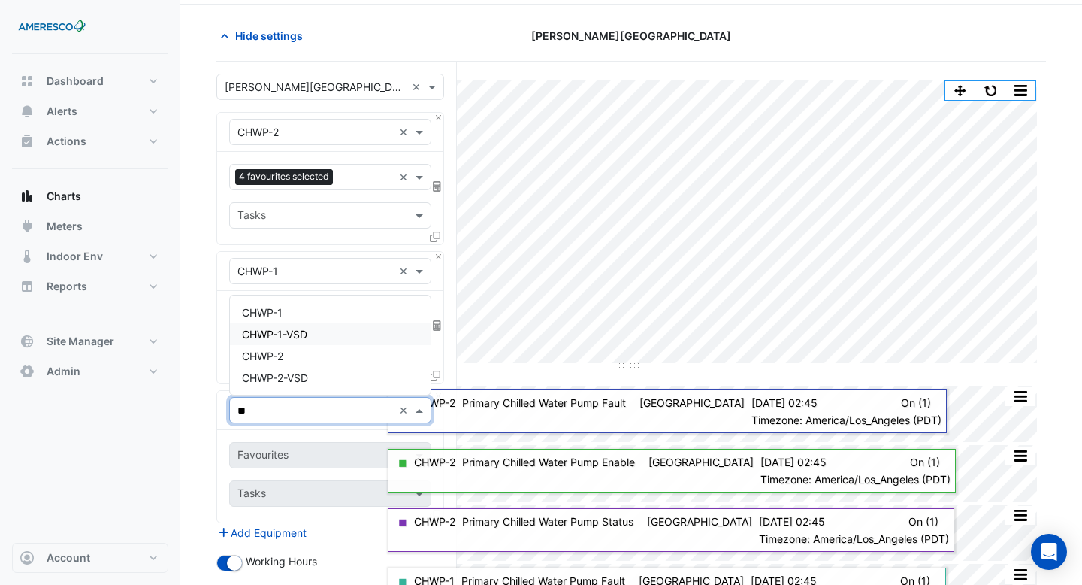
click at [311, 340] on div "CHWP-1-VSD" at bounding box center [330, 334] width 201 height 22
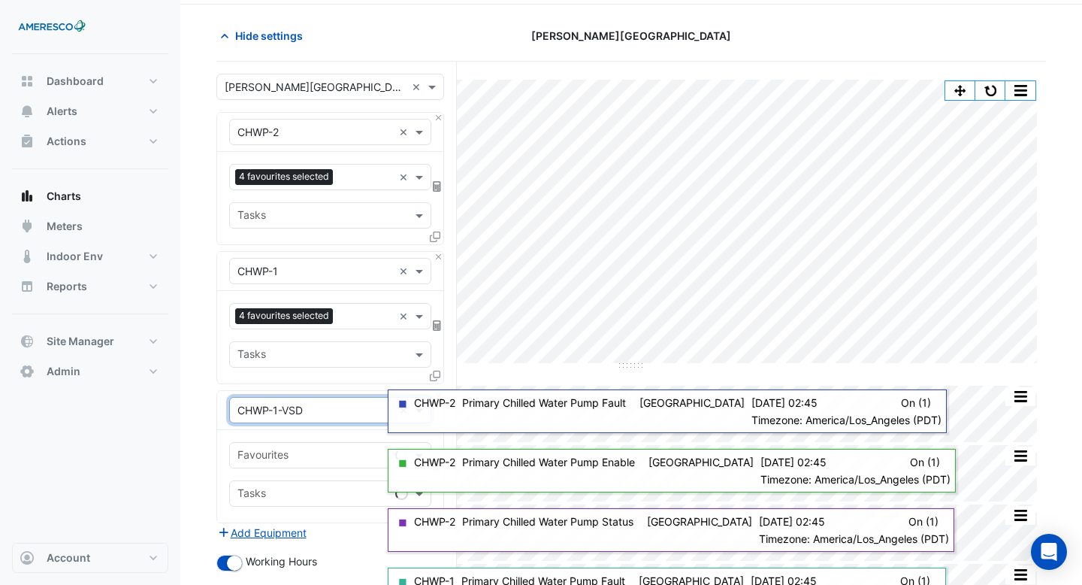
click at [308, 362] on input "text" at bounding box center [321, 356] width 168 height 16
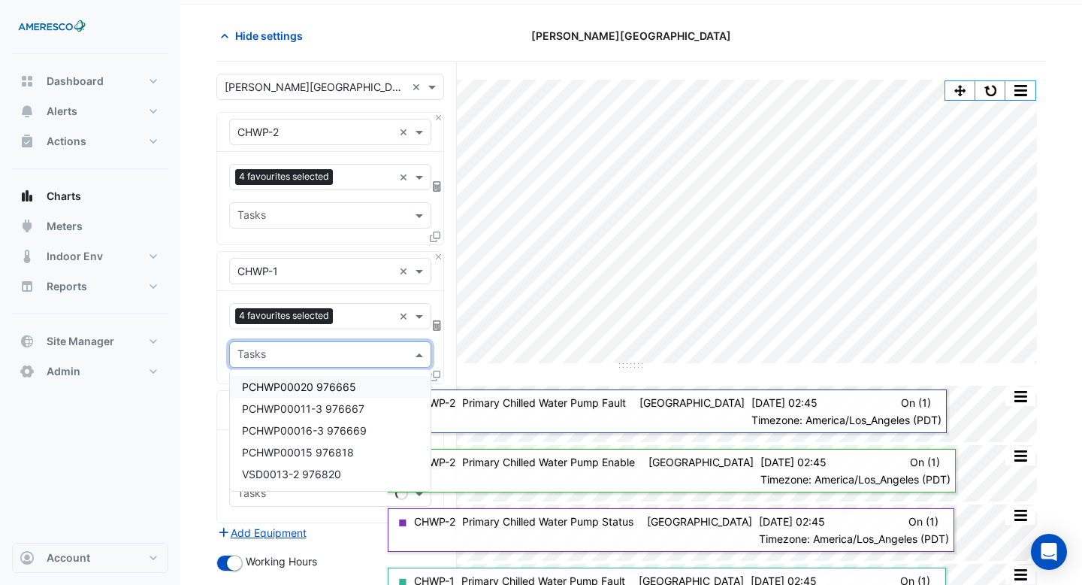
click at [308, 392] on span "PCHWP00020 976665" at bounding box center [299, 386] width 114 height 13
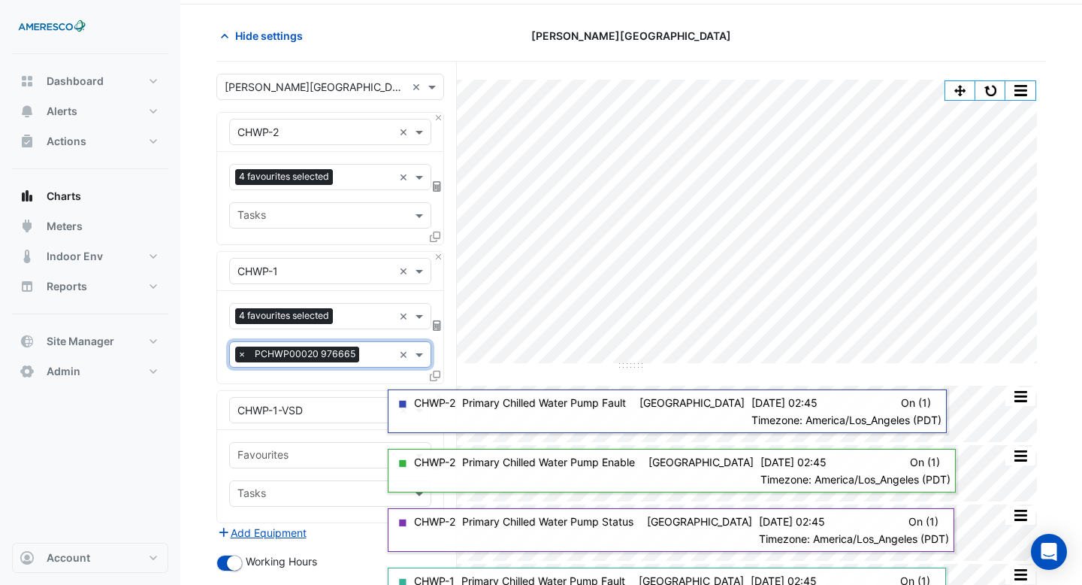
click at [378, 352] on input "text" at bounding box center [379, 356] width 28 height 16
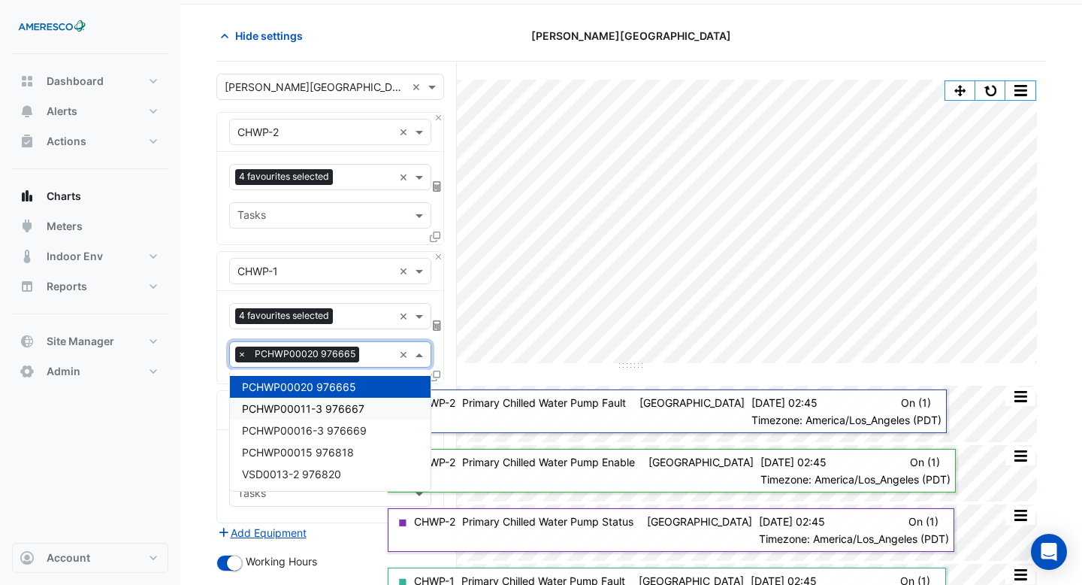
click at [343, 414] on span "PCHWP00011-3 976667" at bounding box center [303, 408] width 122 height 13
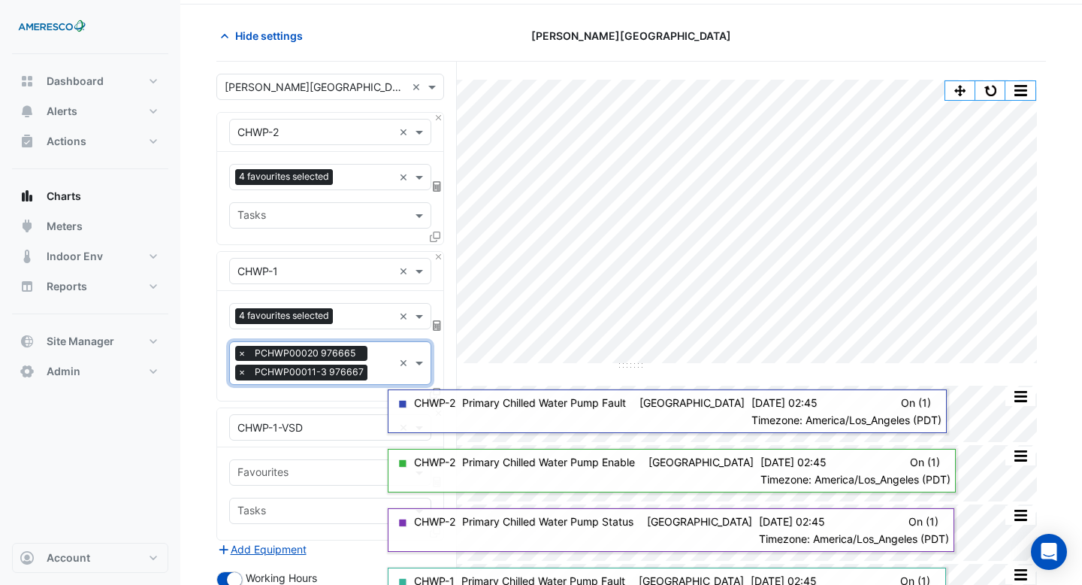
click at [373, 368] on input "text" at bounding box center [383, 364] width 20 height 16
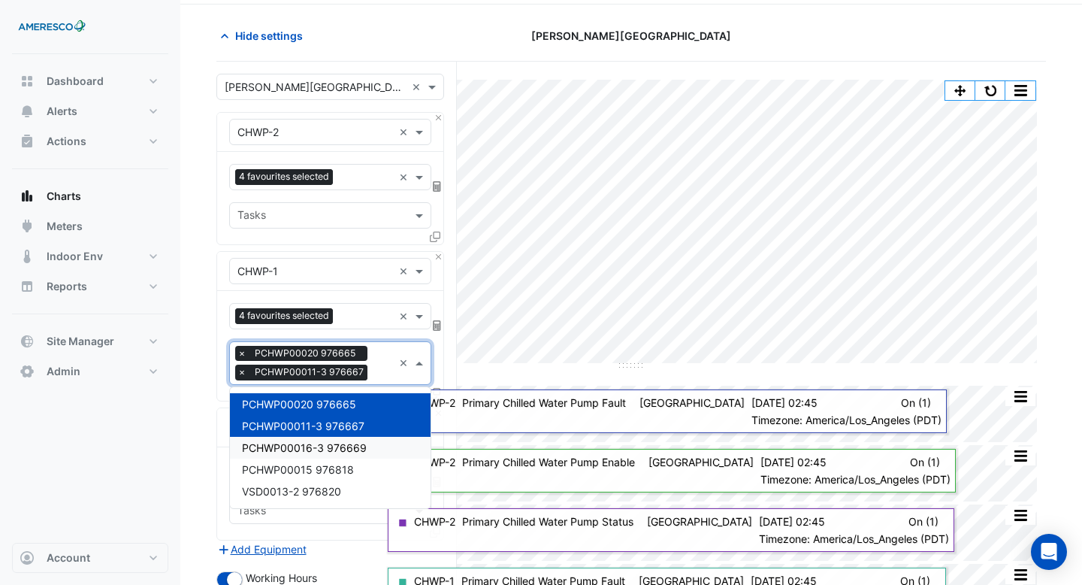
click at [331, 454] on div "PCHWP00016-3 976669" at bounding box center [330, 448] width 201 height 22
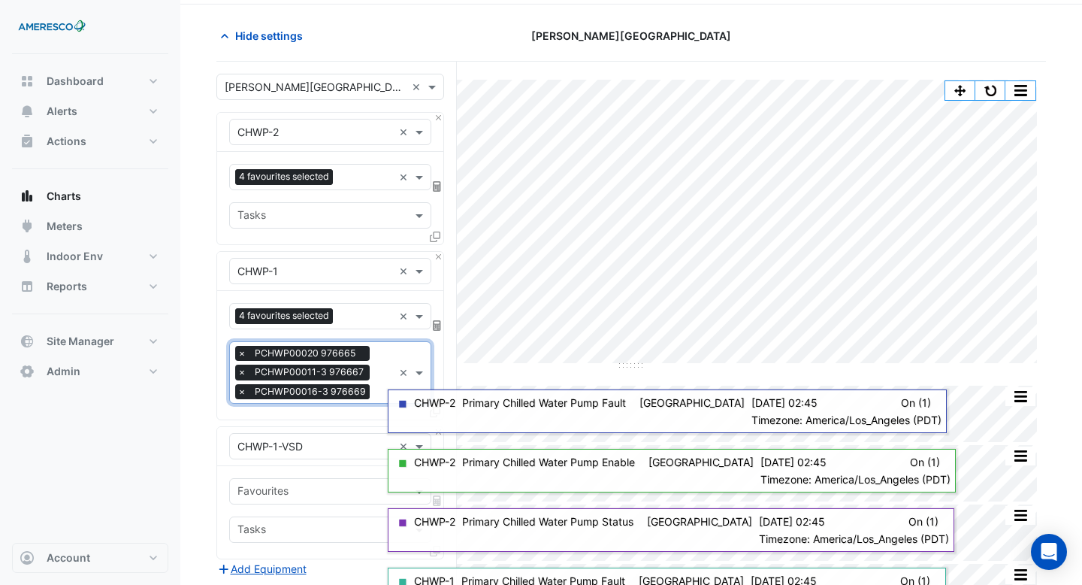
click at [375, 382] on div at bounding box center [383, 374] width 20 height 20
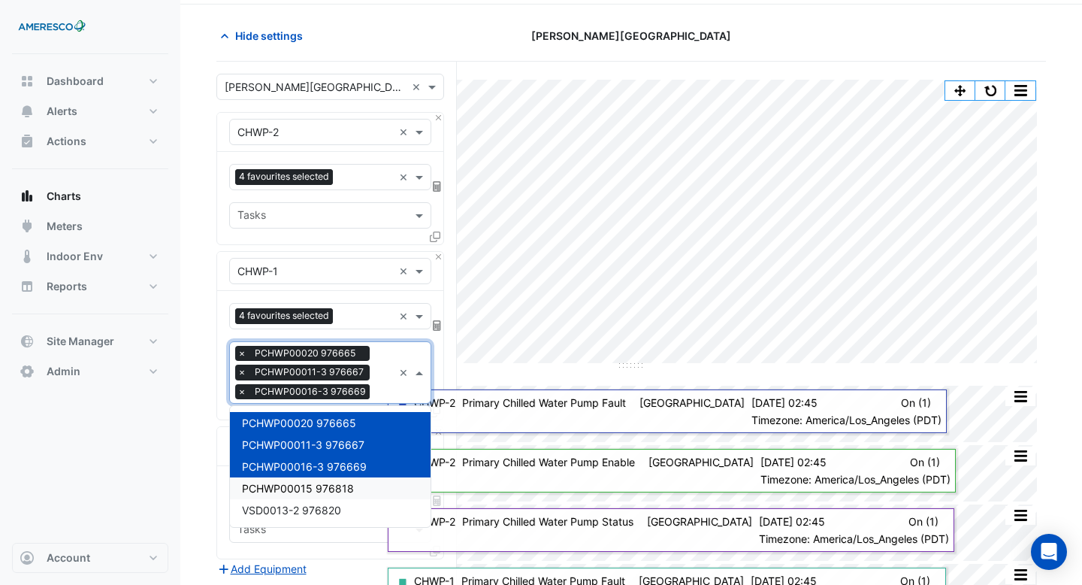
click at [332, 496] on div "PCHWP00015 976818" at bounding box center [330, 488] width 201 height 22
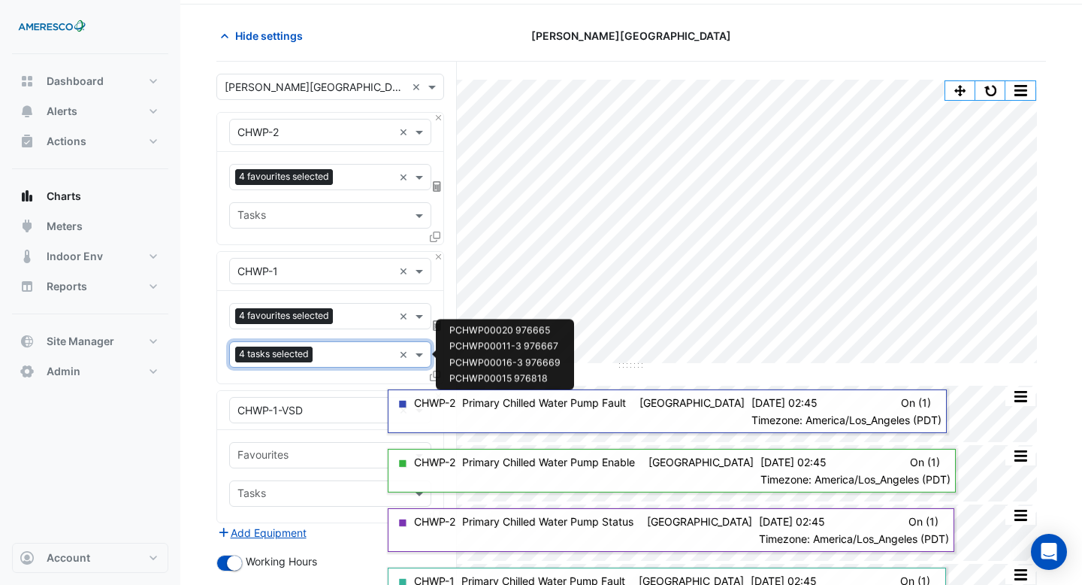
click at [364, 350] on input "text" at bounding box center [356, 356] width 74 height 16
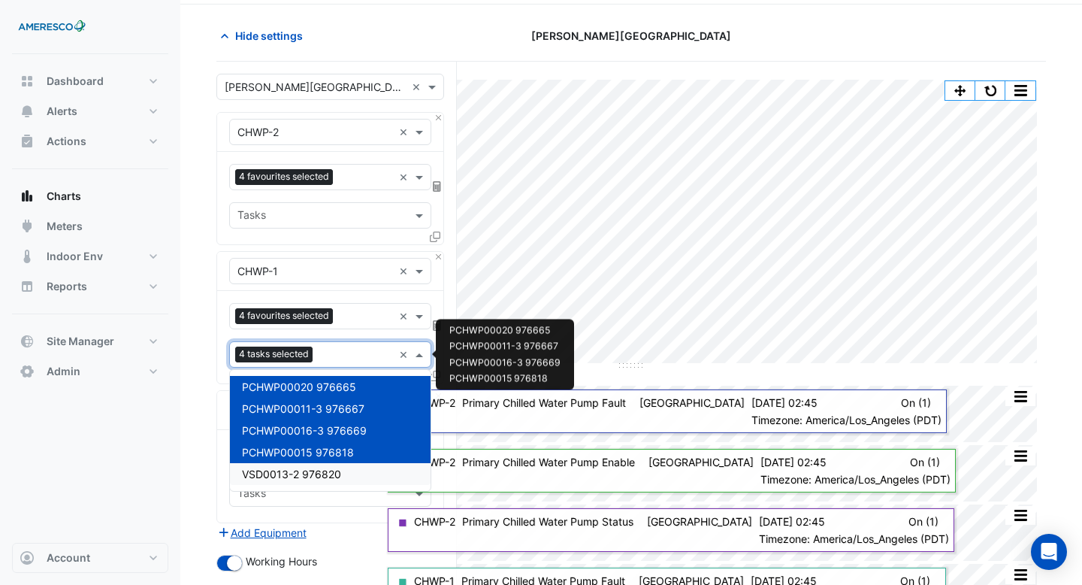
click at [321, 473] on span "VSD0013-2 976820" at bounding box center [291, 473] width 99 height 13
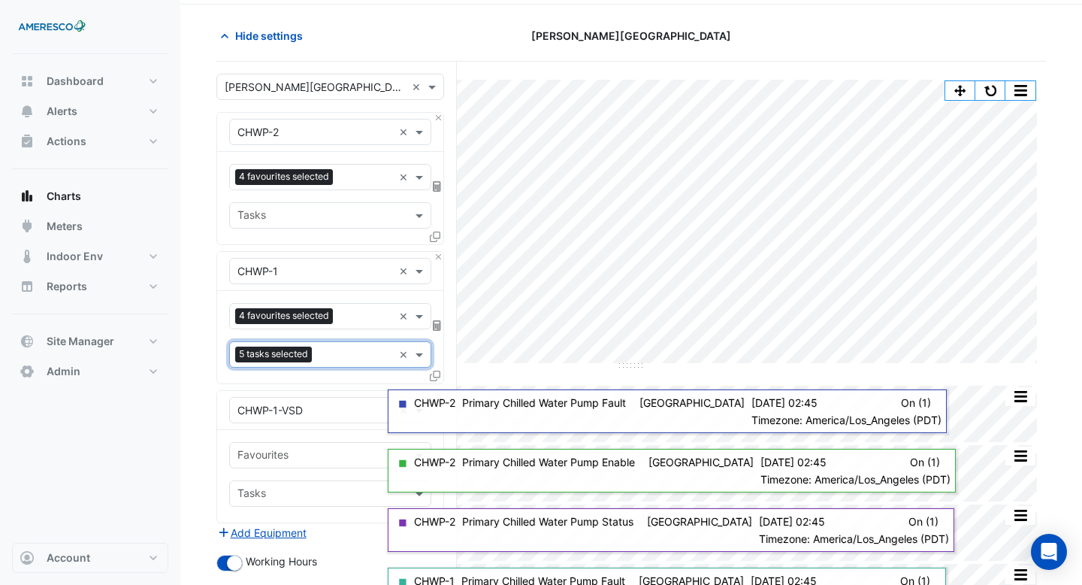
scroll to position [292, 0]
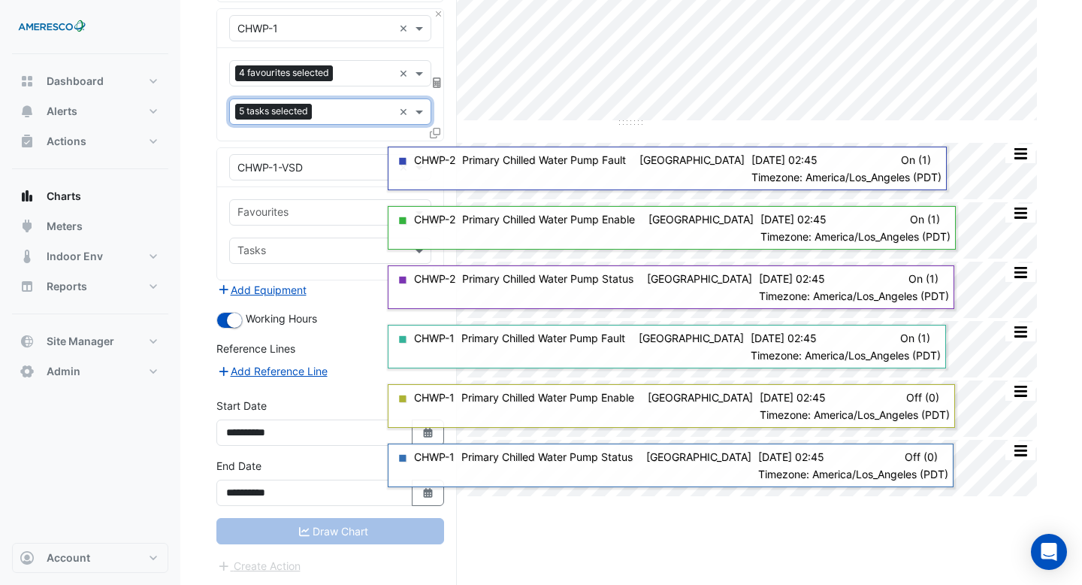
click at [193, 269] on section "Hide settings Kelly Elementary Split by Equip Split All Split None Print Save a…" at bounding box center [631, 174] width 902 height 824
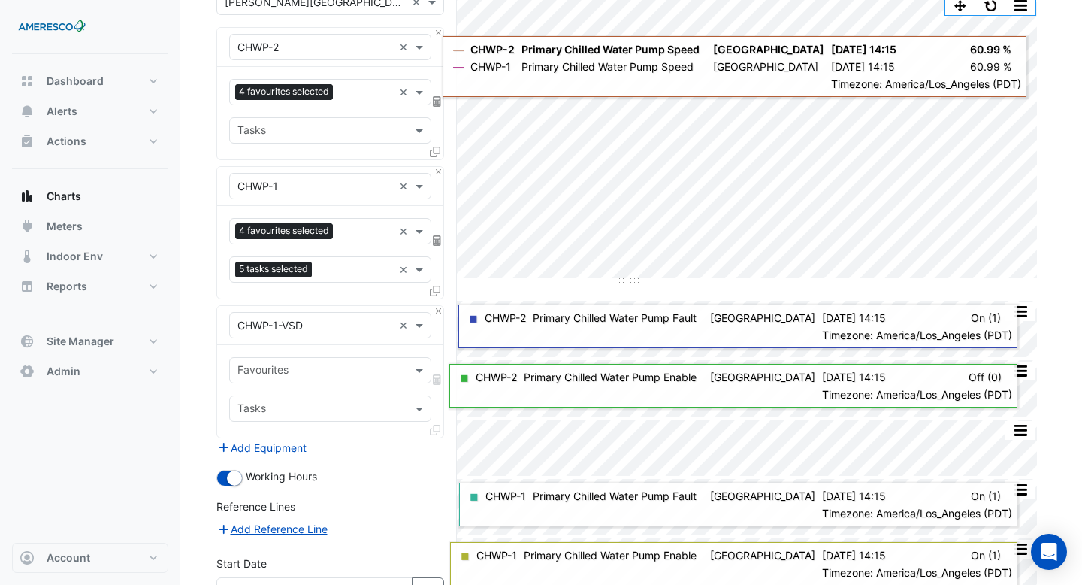
scroll to position [125, 0]
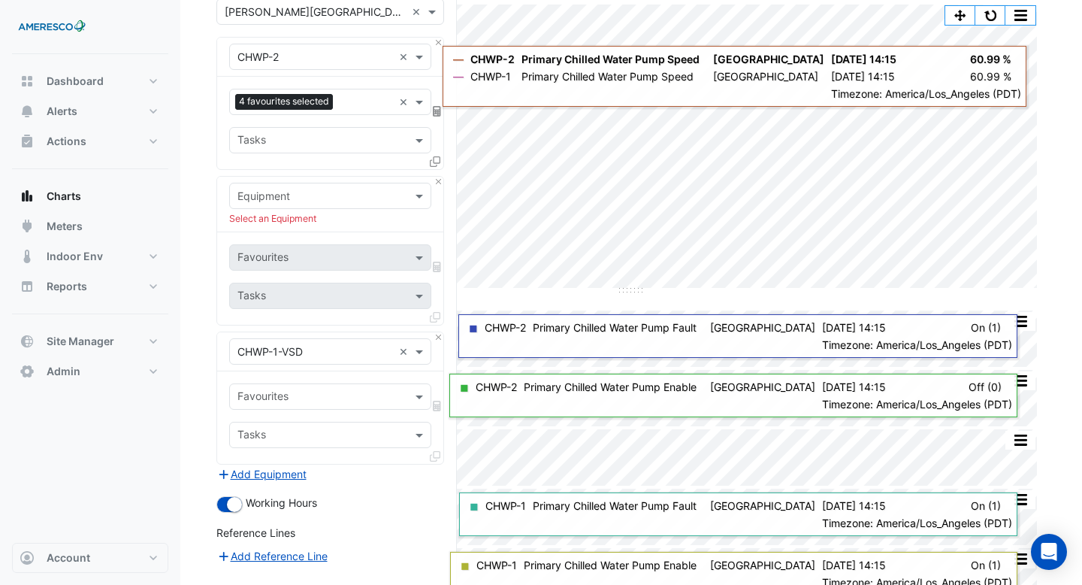
click at [206, 339] on section "Hide settings Kelly Elementary Split by Equip Split All Split None Print Save a…" at bounding box center [631, 349] width 902 height 841
click at [440, 180] on button "Close" at bounding box center [439, 182] width 10 height 10
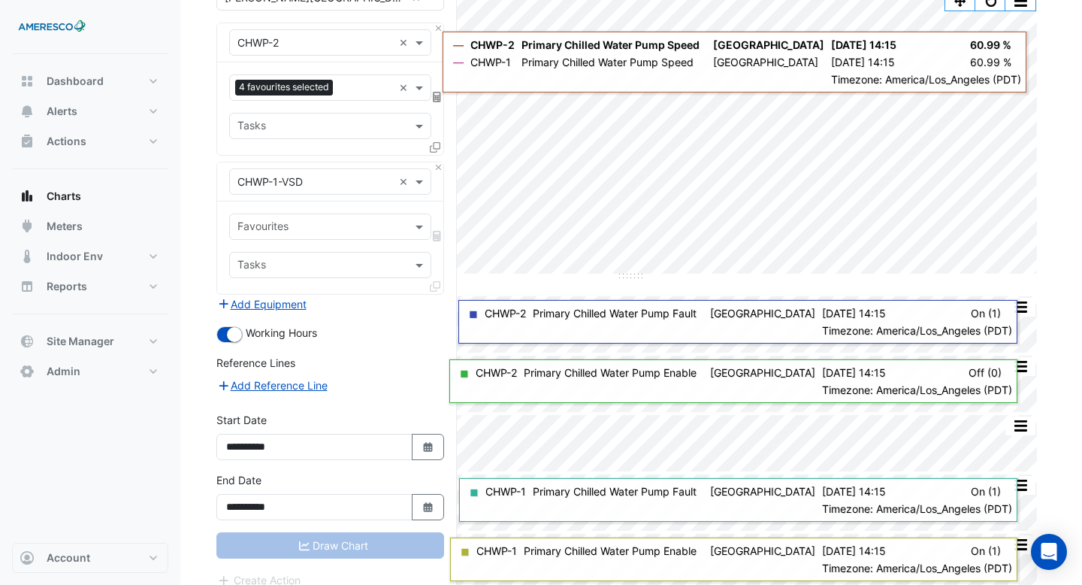
scroll to position [115, 0]
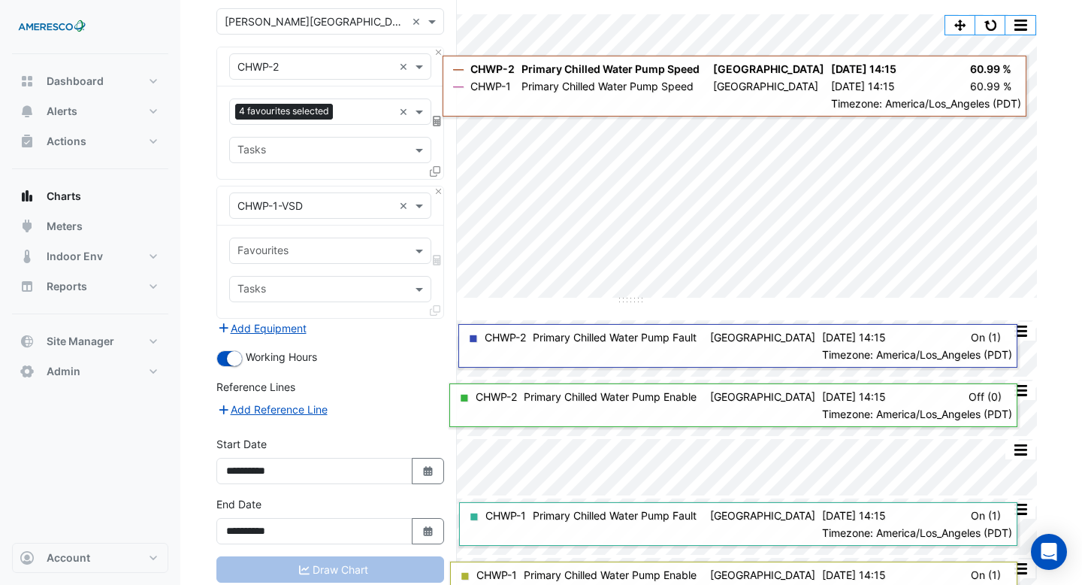
click at [332, 244] on input "text" at bounding box center [321, 252] width 168 height 16
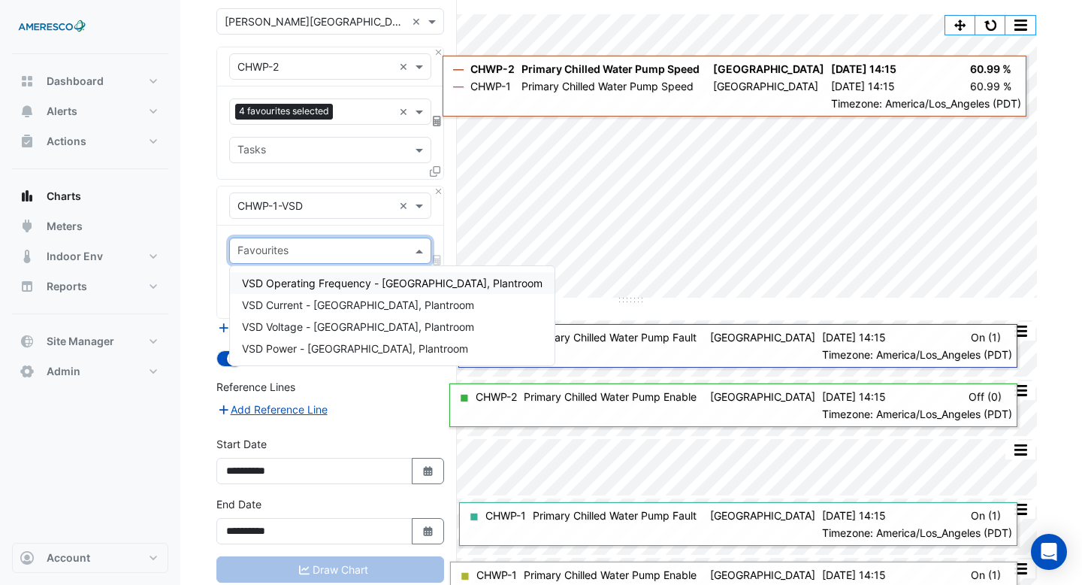
click at [320, 288] on span "VSD Operating Frequency - Central Plant, Plantroom" at bounding box center [392, 283] width 301 height 13
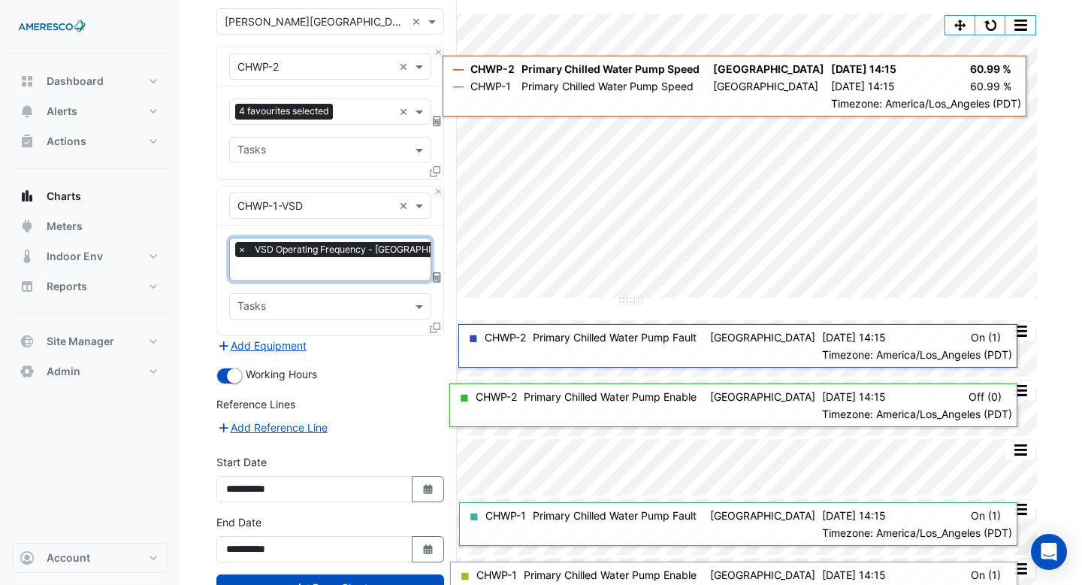
click at [313, 264] on input "text" at bounding box center [380, 270] width 287 height 16
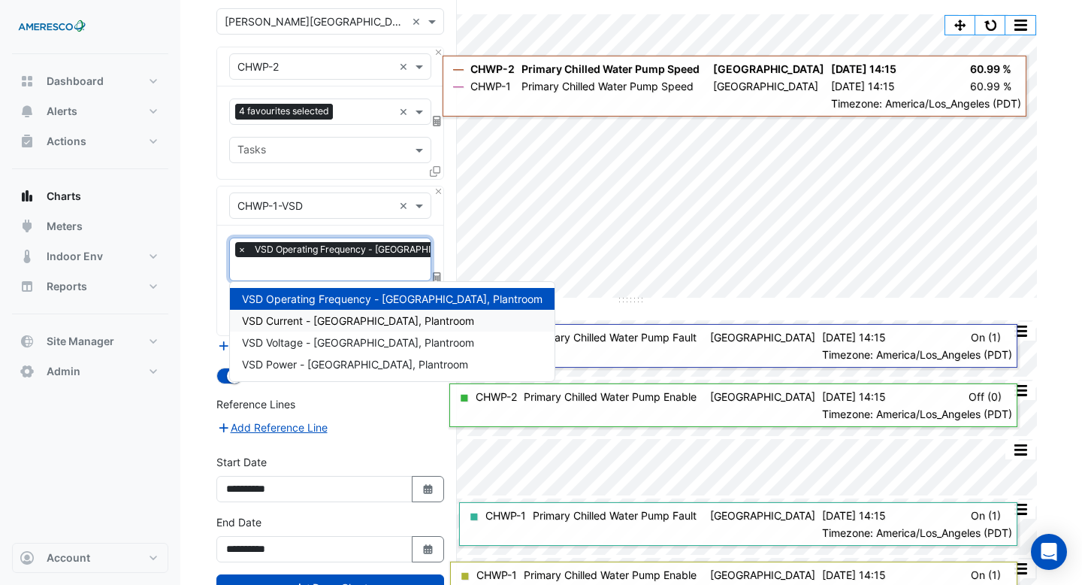
click at [311, 318] on span "VSD Current - Central Plant, Plantroom" at bounding box center [358, 320] width 232 height 13
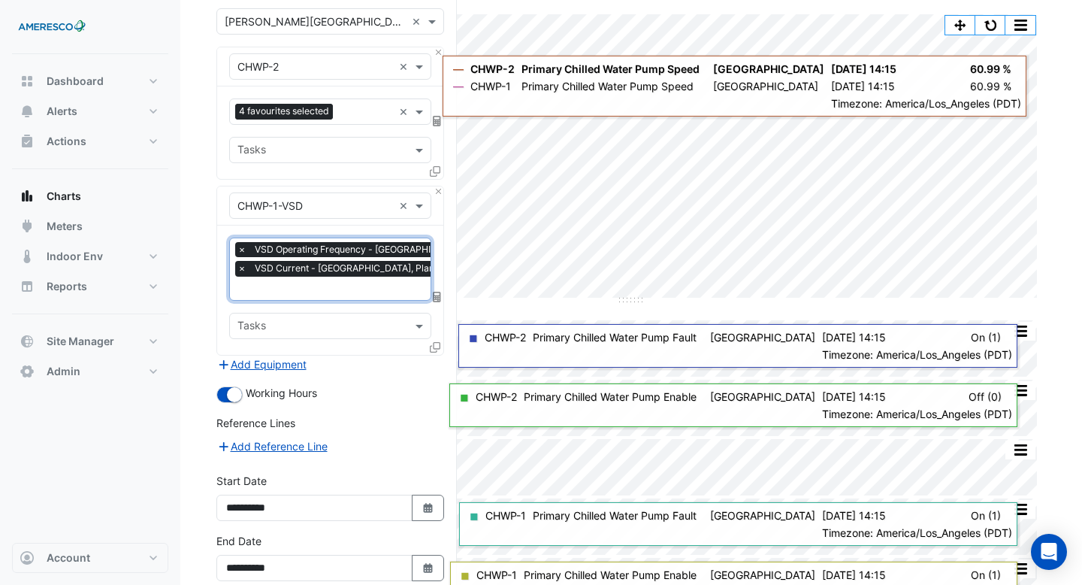
click at [310, 284] on input "text" at bounding box center [380, 290] width 287 height 16
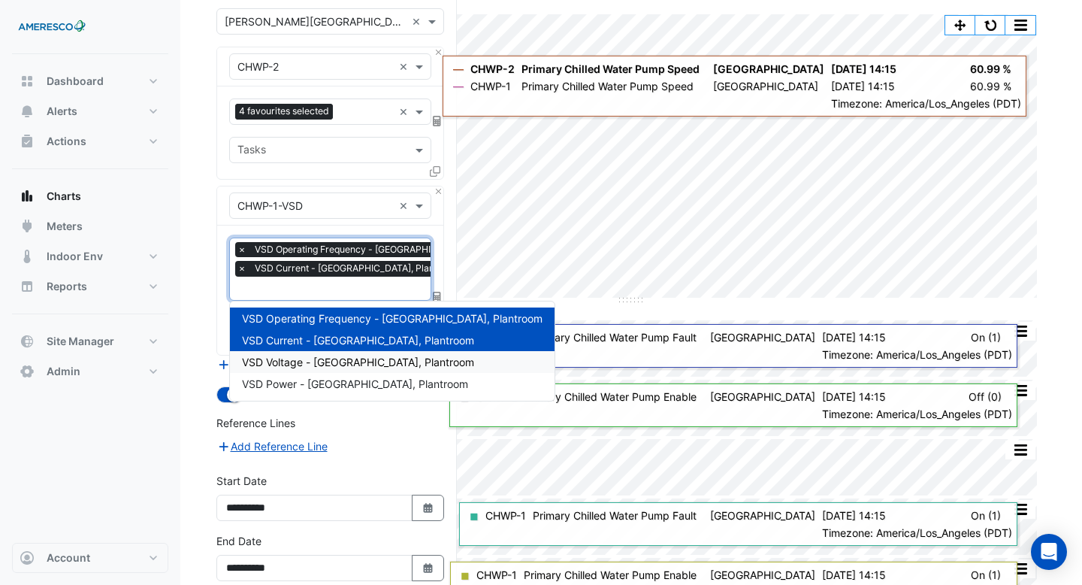
click at [310, 355] on span "VSD Voltage - Central Plant, Plantroom" at bounding box center [358, 361] width 232 height 13
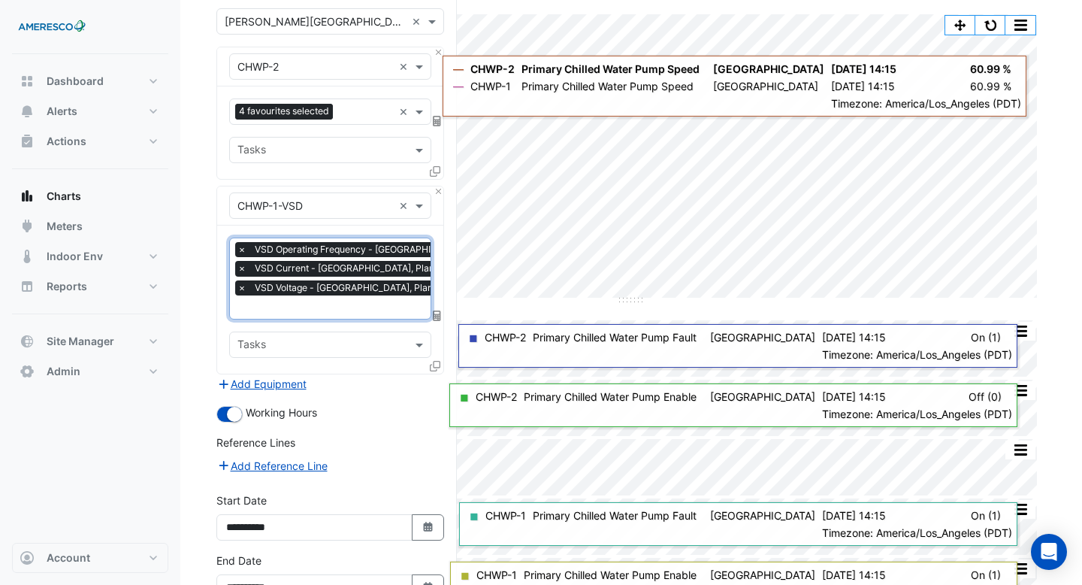
click at [317, 303] on input "text" at bounding box center [380, 309] width 287 height 16
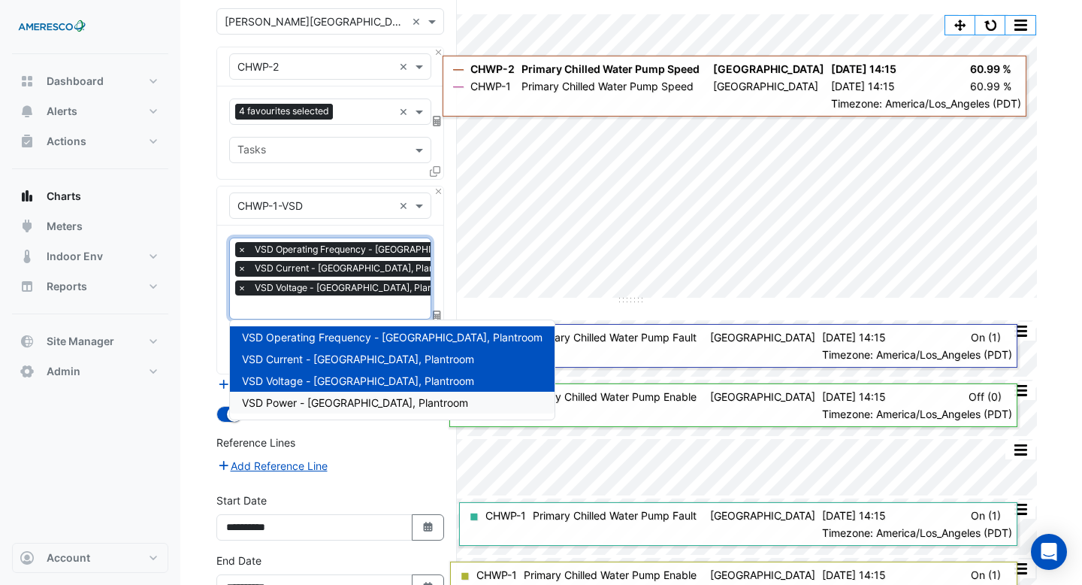
click at [317, 396] on span "VSD Power - Central Plant, Plantroom" at bounding box center [355, 402] width 226 height 13
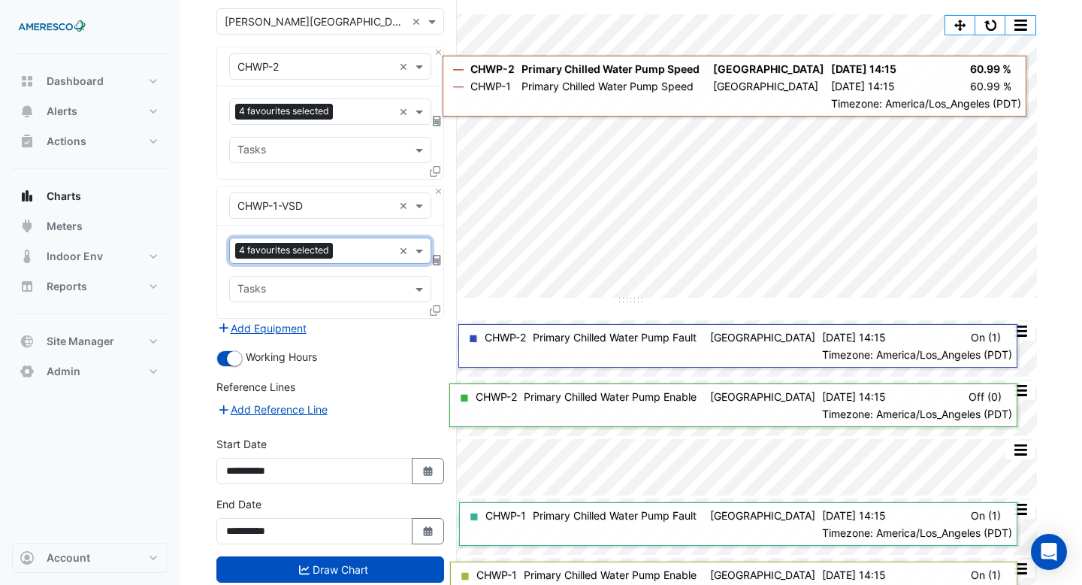
scroll to position [207, 0]
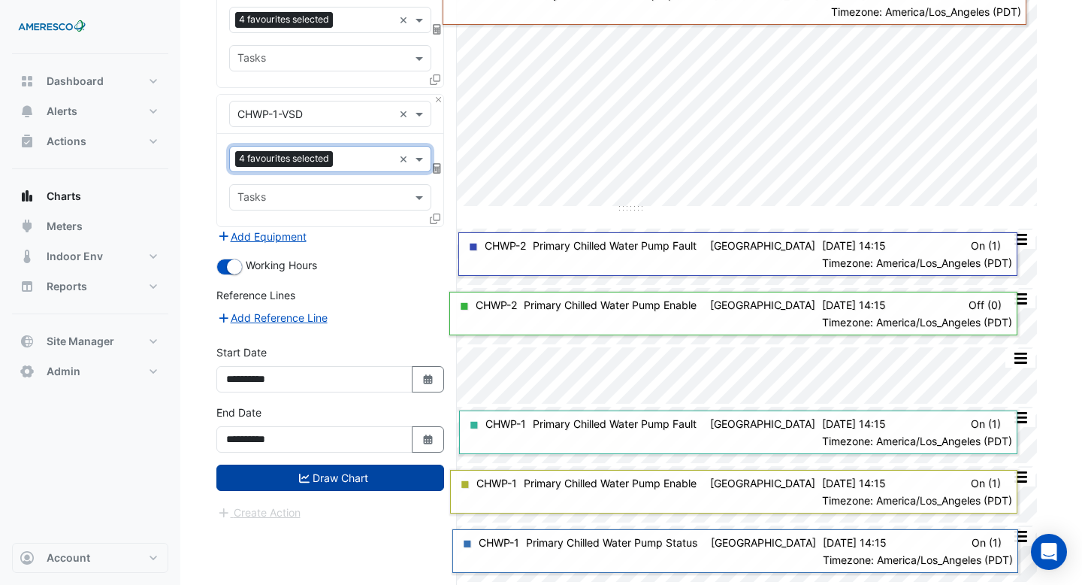
click at [304, 481] on icon "submit" at bounding box center [304, 478] width 11 height 11
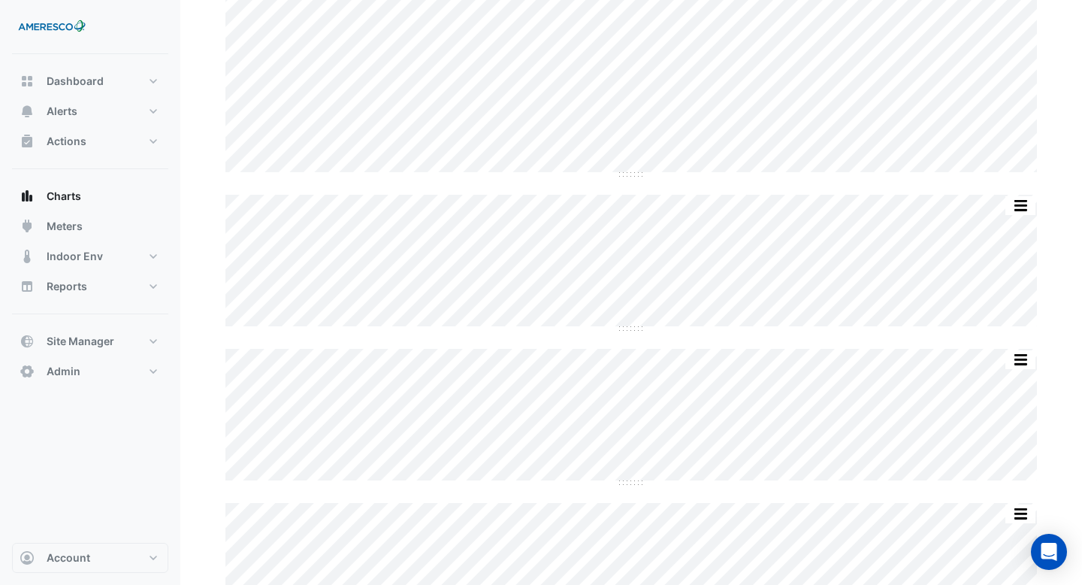
scroll to position [334, 0]
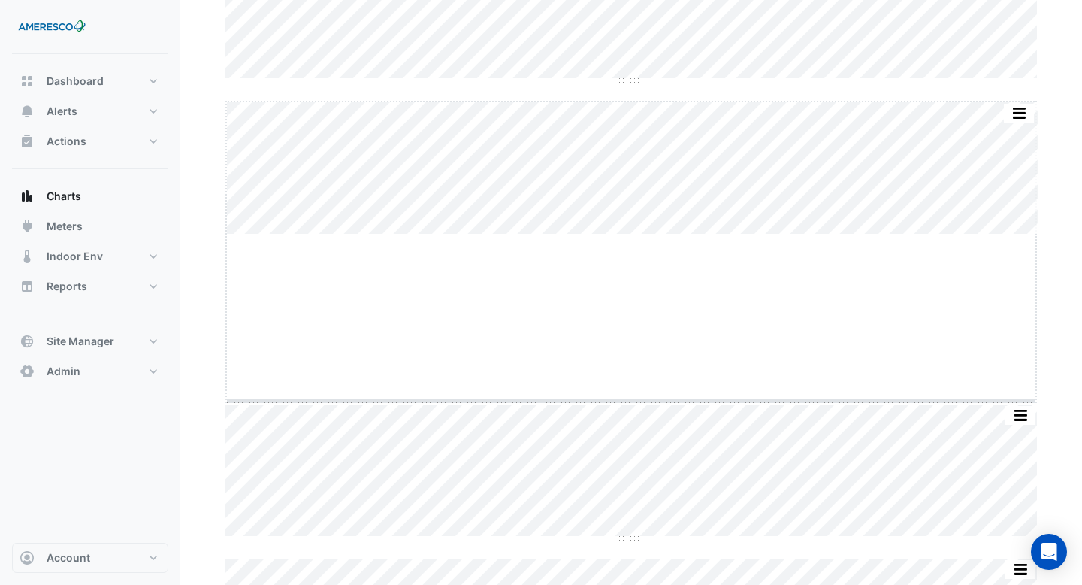
drag, startPoint x: 633, startPoint y: 234, endPoint x: 630, endPoint y: 399, distance: 165.3
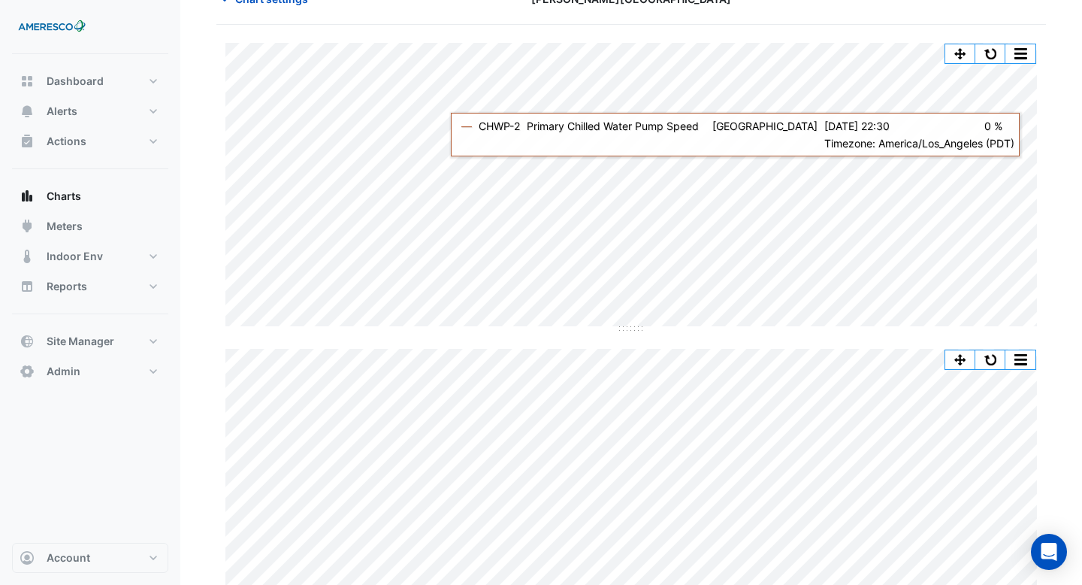
scroll to position [0, 0]
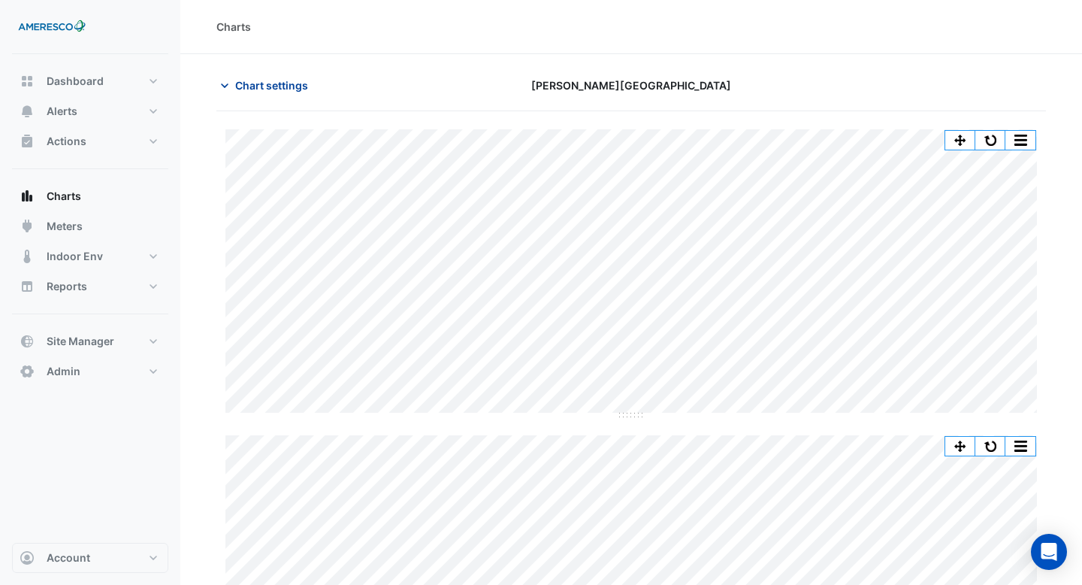
click at [277, 84] on span "Chart settings" at bounding box center [271, 85] width 73 height 16
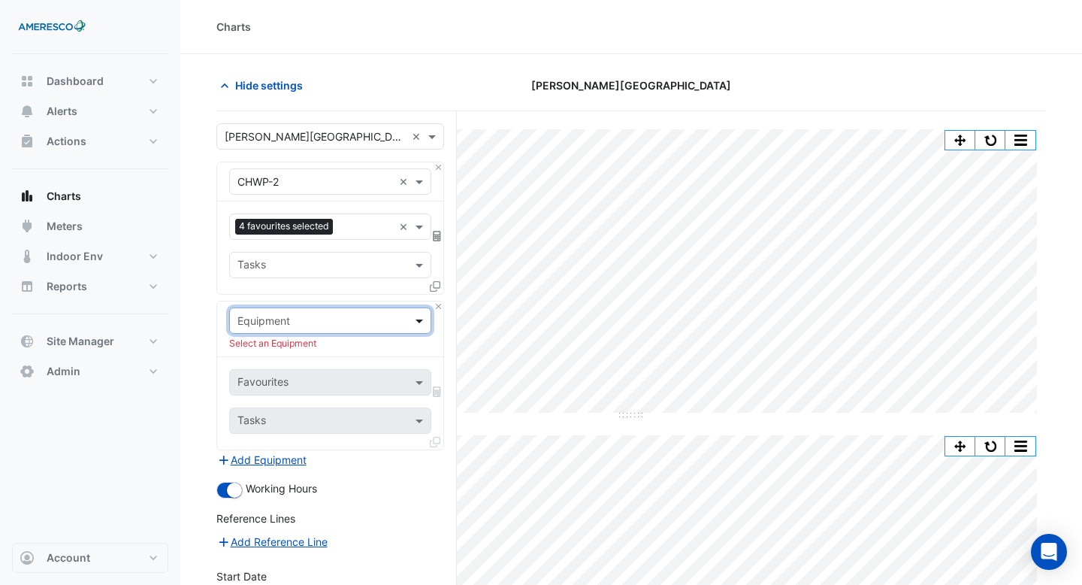
click at [425, 316] on span at bounding box center [421, 321] width 19 height 16
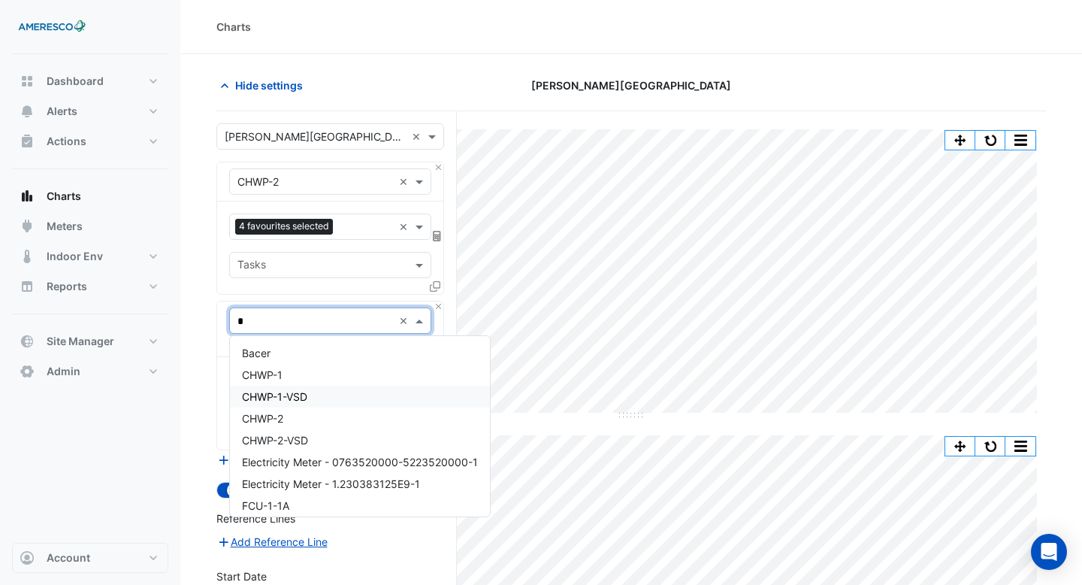
type input "**"
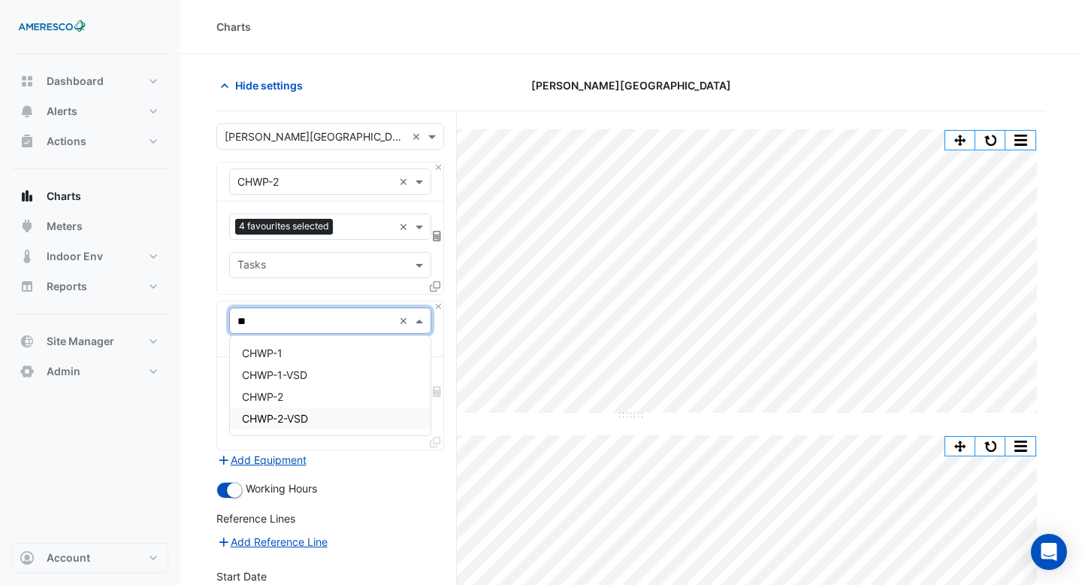
click at [325, 413] on div "CHWP-2-VSD" at bounding box center [330, 418] width 201 height 22
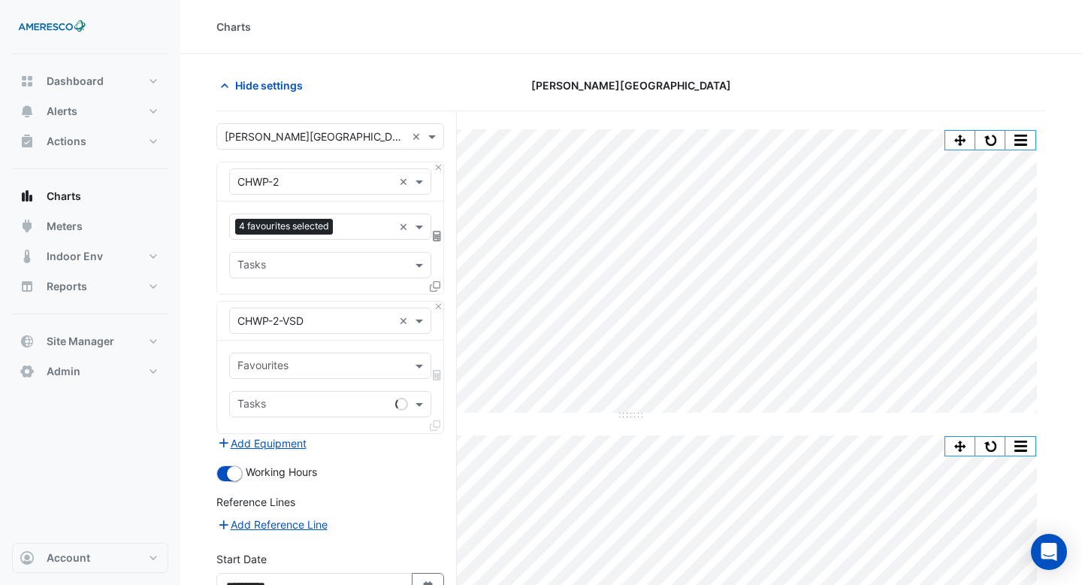
click at [219, 343] on div "Favourites Tasks" at bounding box center [330, 386] width 226 height 92
click at [413, 368] on span at bounding box center [421, 366] width 19 height 16
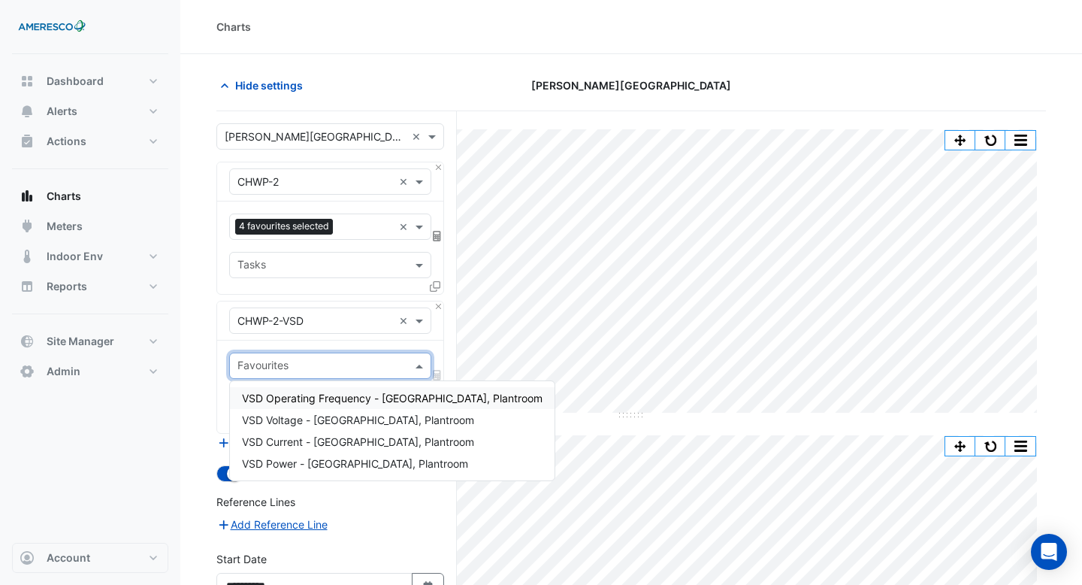
click at [396, 401] on span "VSD Operating Frequency - Central Plant, Plantroom" at bounding box center [392, 398] width 301 height 13
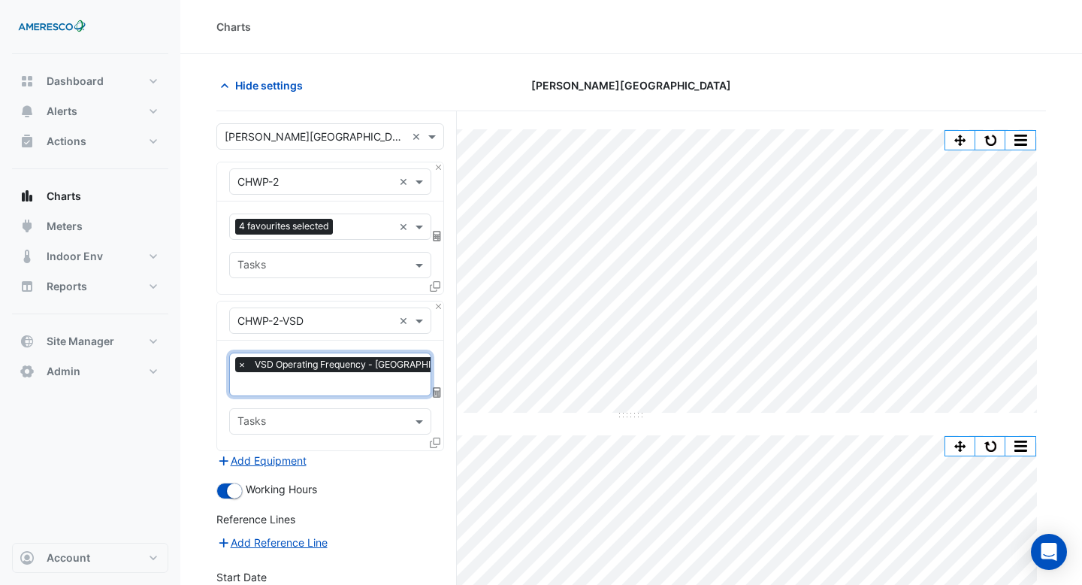
click at [376, 380] on input "text" at bounding box center [380, 385] width 287 height 16
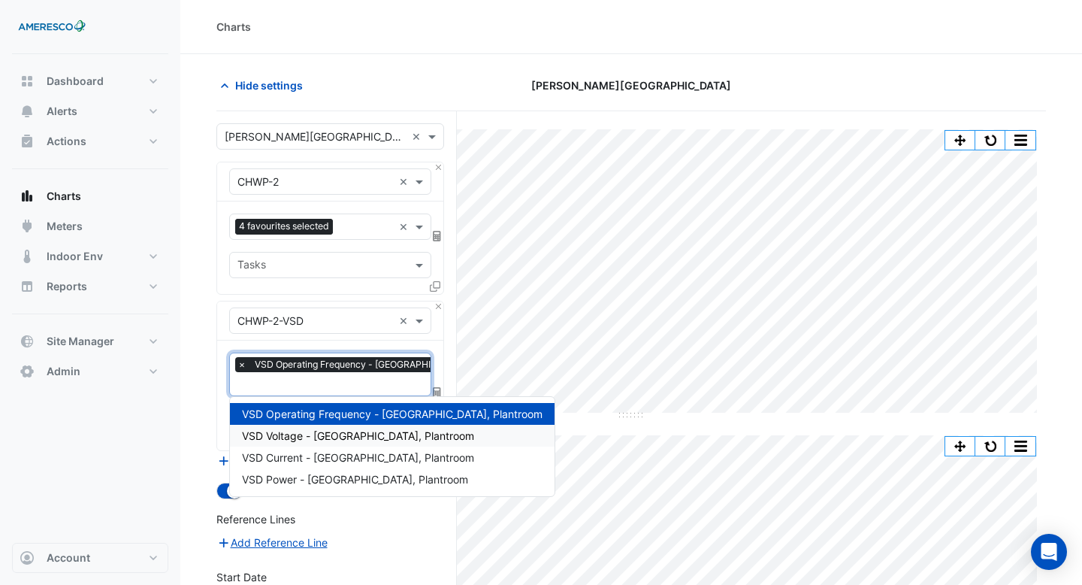
click at [371, 436] on span "VSD Voltage - Central Plant, Plantroom" at bounding box center [358, 435] width 232 height 13
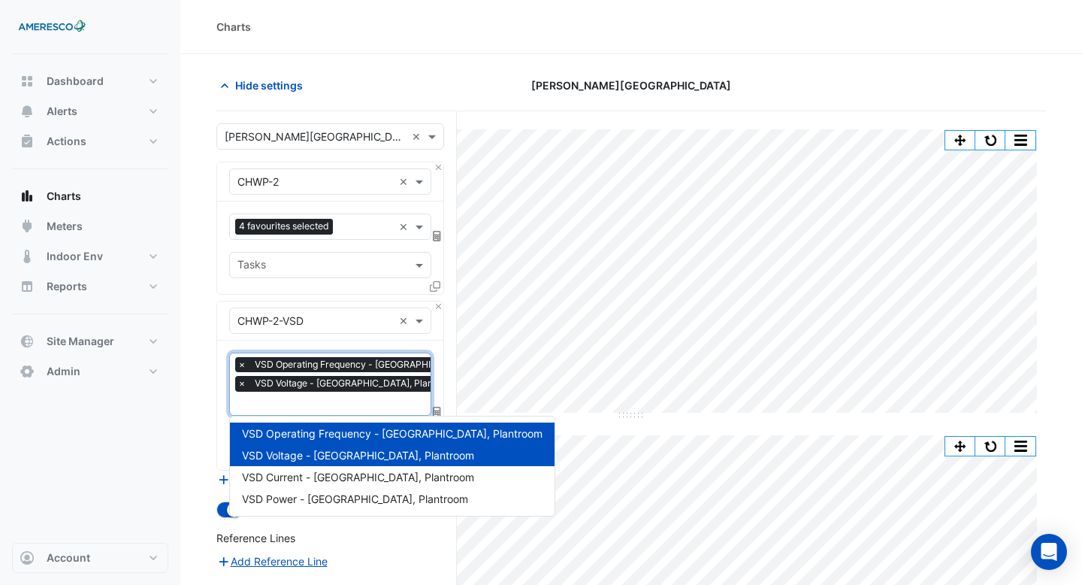
click at [370, 411] on div at bounding box center [379, 405] width 289 height 20
click at [367, 481] on span "VSD Current - Central Plant, Plantroom" at bounding box center [358, 476] width 232 height 13
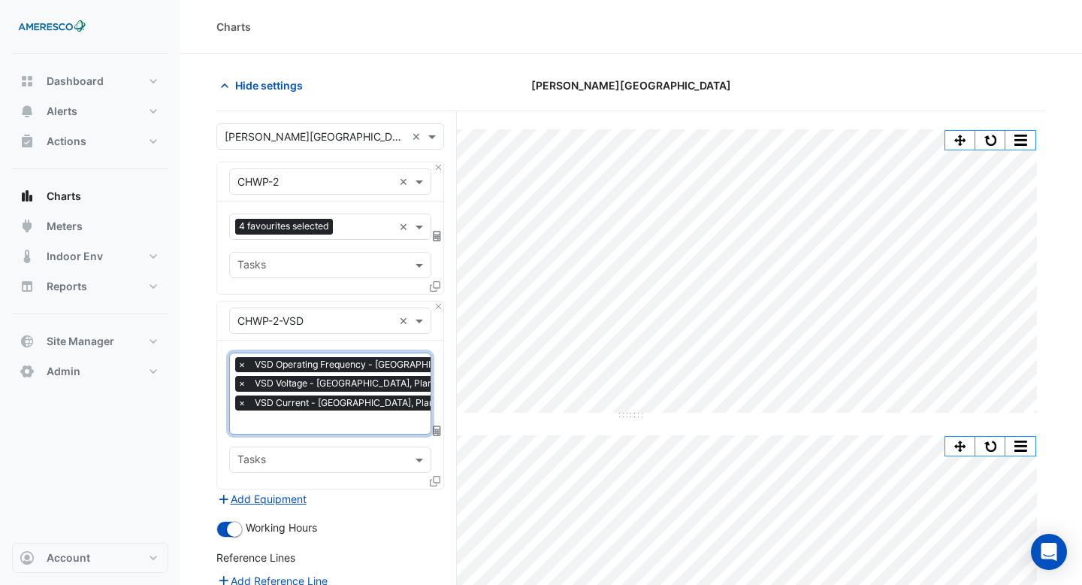
click at [367, 422] on input "text" at bounding box center [380, 424] width 287 height 16
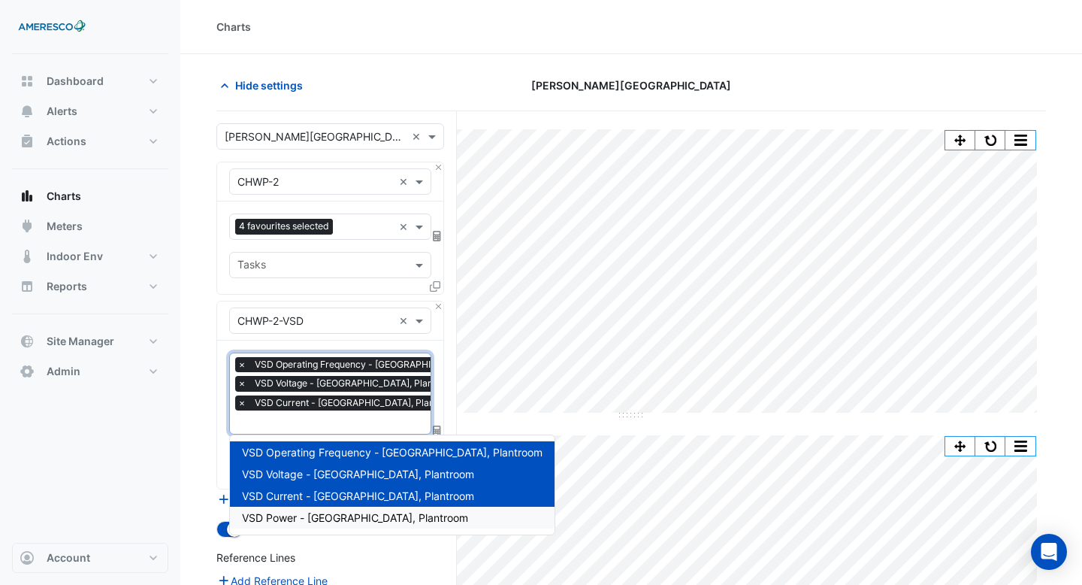
click at [367, 513] on span "VSD Power - Central Plant, Plantroom" at bounding box center [355, 517] width 226 height 13
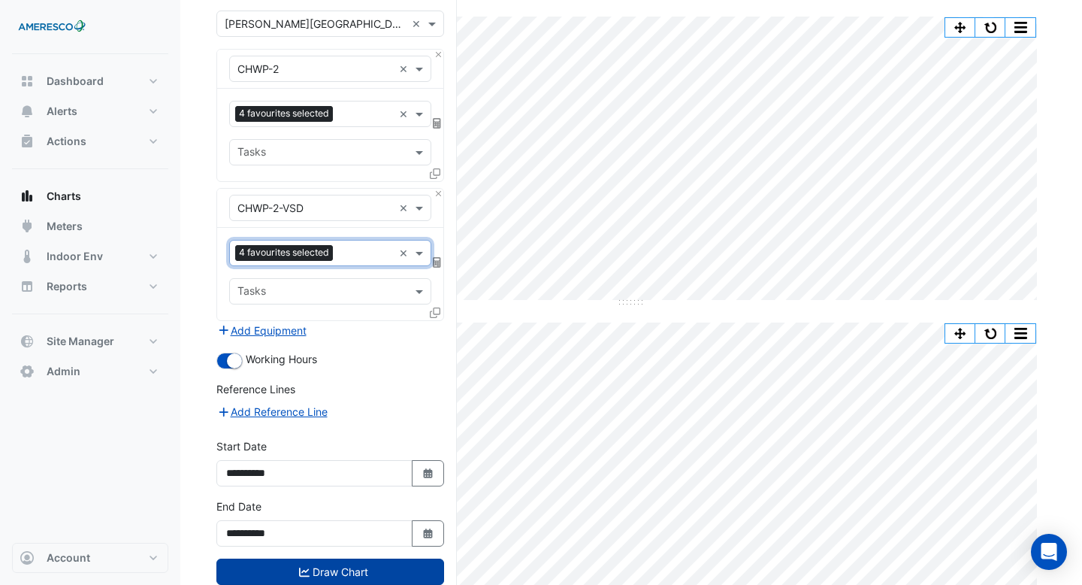
scroll to position [362, 0]
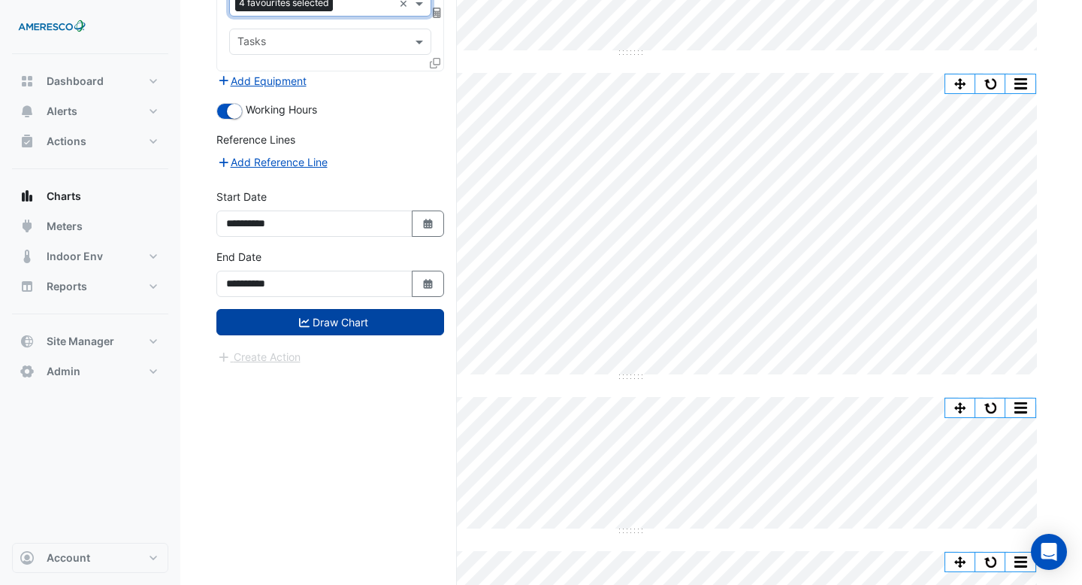
click at [349, 325] on button "Draw Chart" at bounding box center [330, 322] width 228 height 26
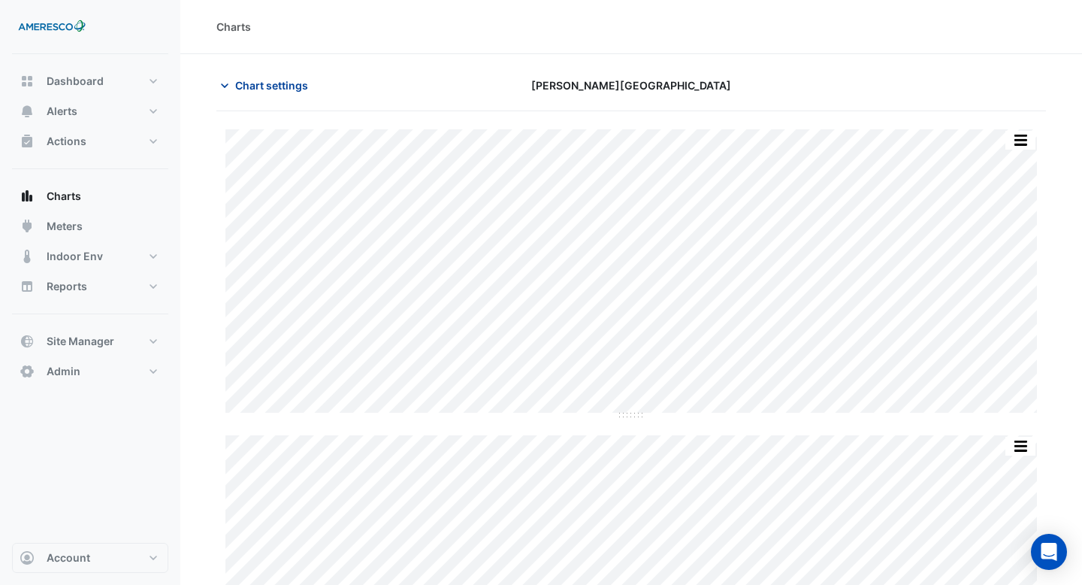
click at [297, 83] on span "Chart settings" at bounding box center [271, 85] width 73 height 16
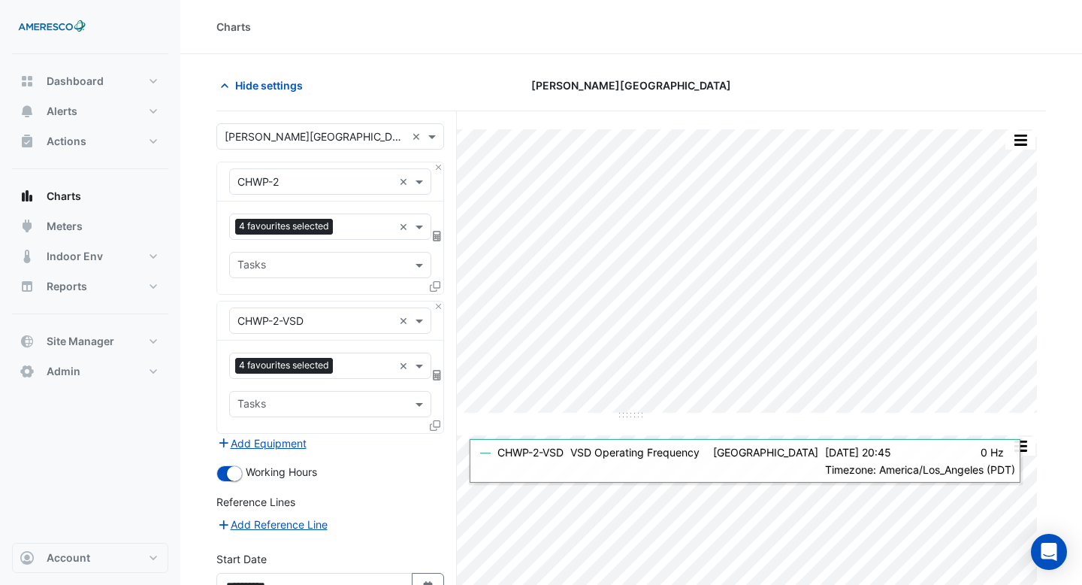
click at [752, 50] on div "Charts" at bounding box center [631, 27] width 902 height 54
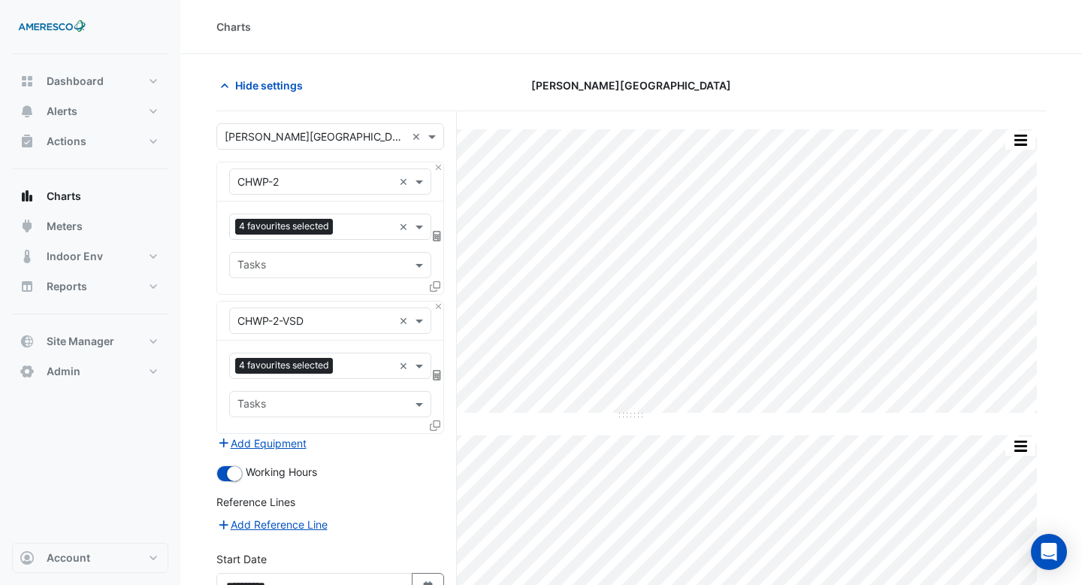
click at [464, 72] on div "Hide settings" at bounding box center [348, 85] width 283 height 26
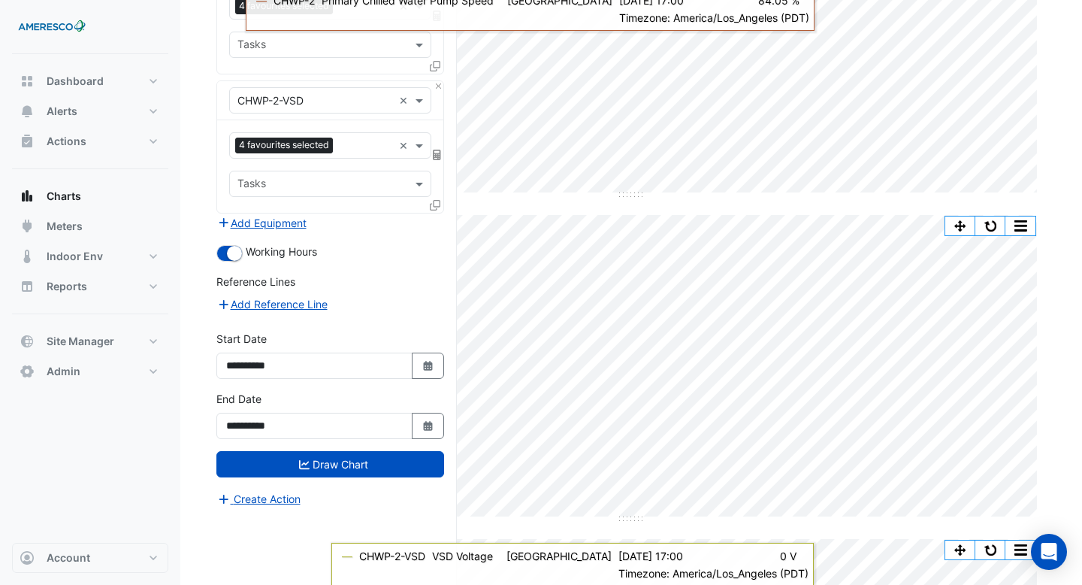
scroll to position [219, 0]
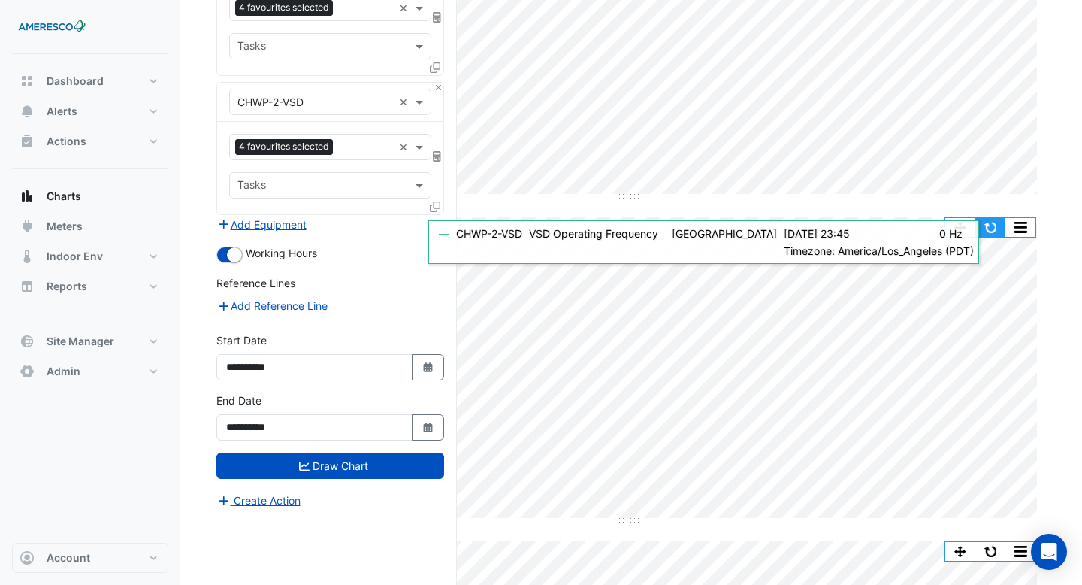
click at [996, 226] on button "button" at bounding box center [990, 227] width 30 height 19
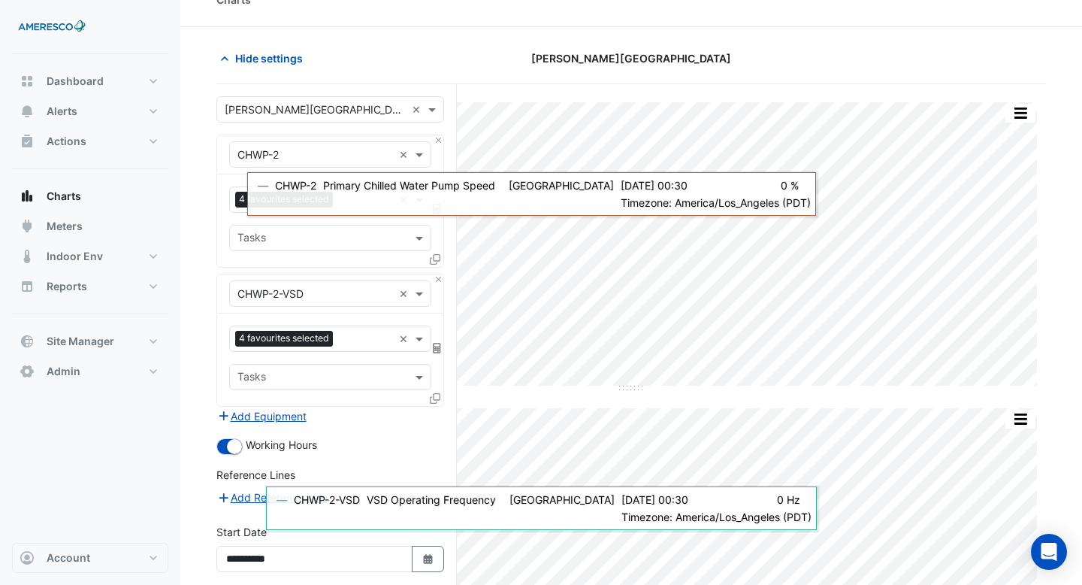
scroll to position [17, 0]
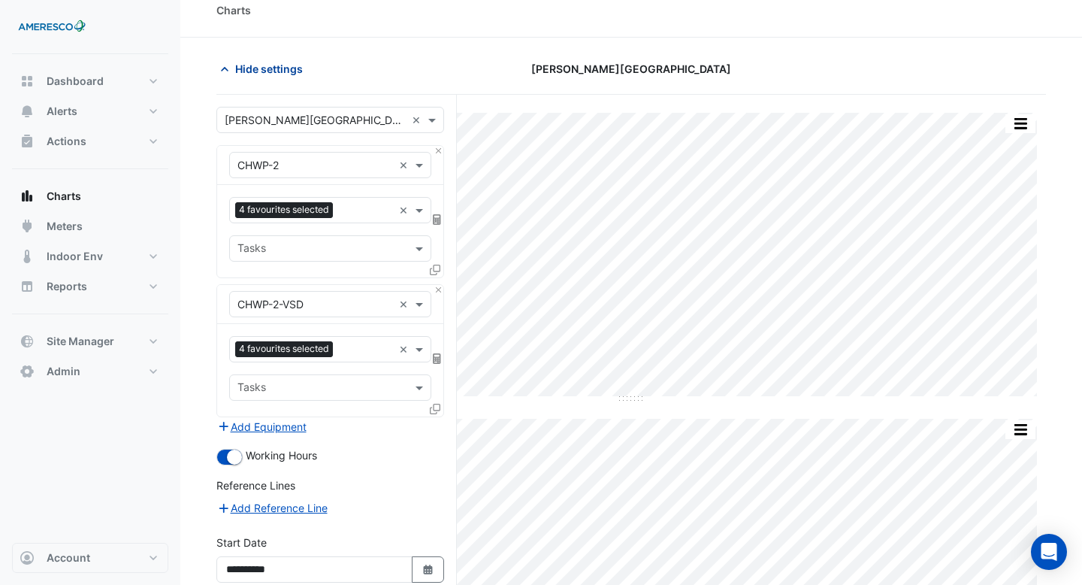
click at [285, 69] on span "Hide settings" at bounding box center [269, 69] width 68 height 16
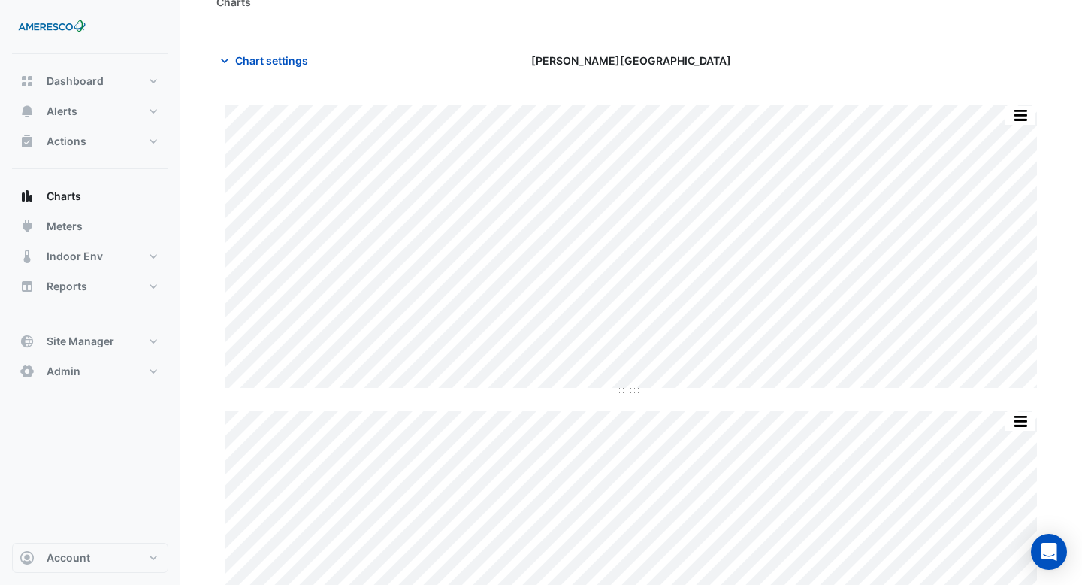
scroll to position [0, 0]
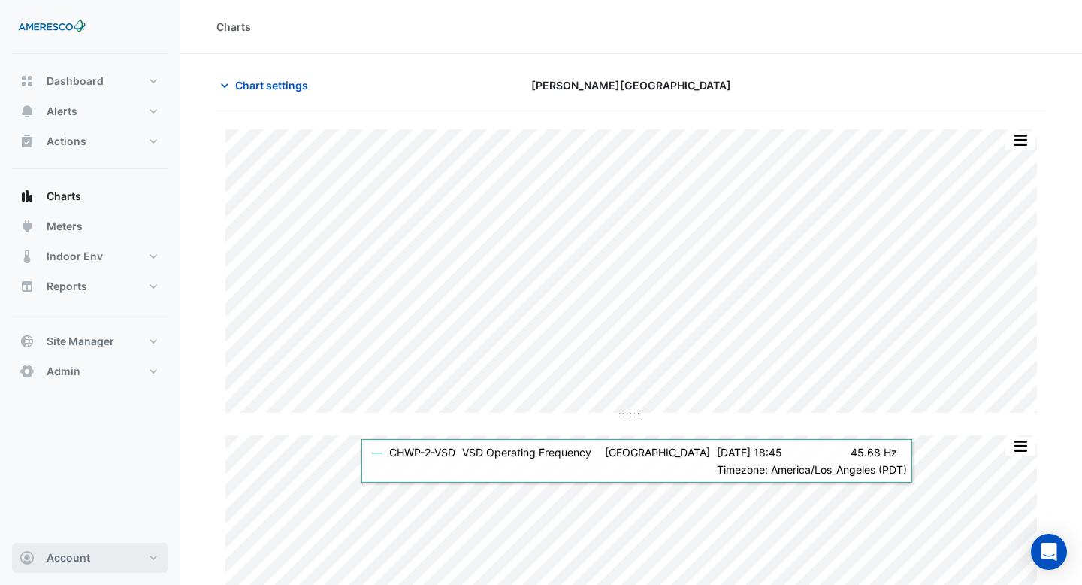
click at [63, 549] on button "Account" at bounding box center [90, 558] width 156 height 30
click at [118, 513] on link "Sign Out" at bounding box center [90, 519] width 143 height 30
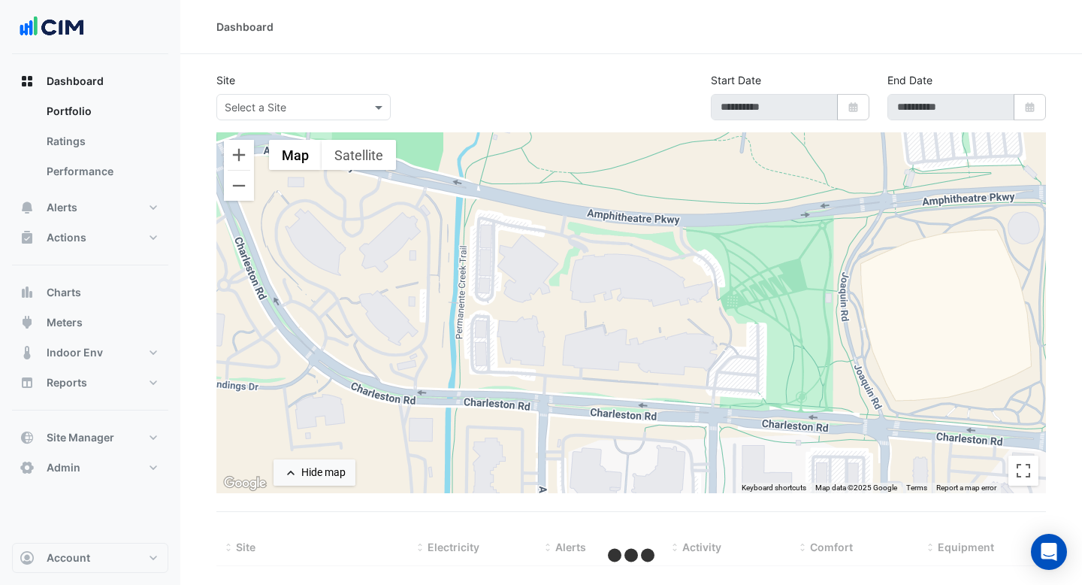
select select "***"
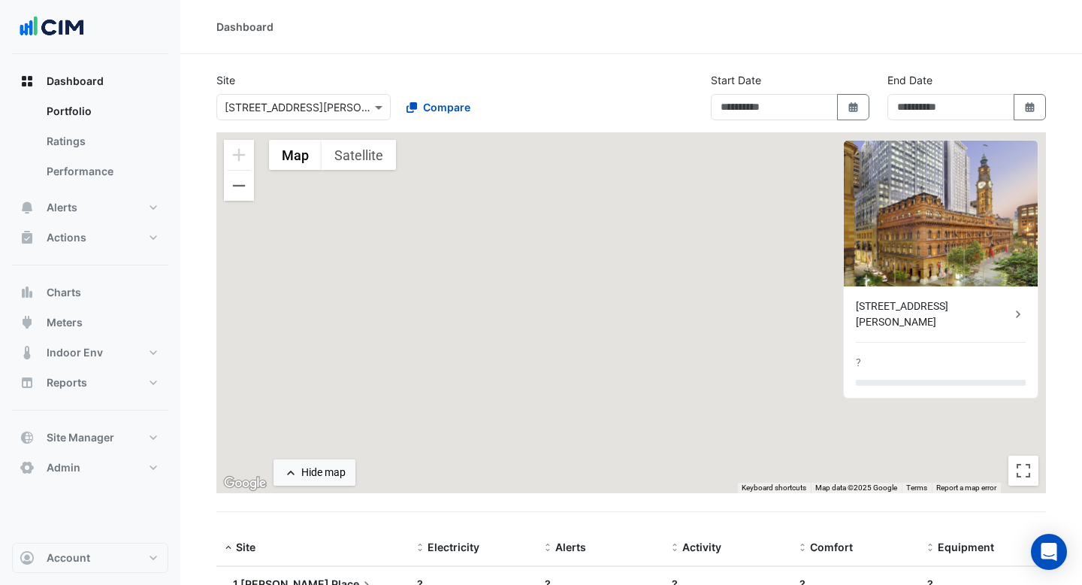
type input "**********"
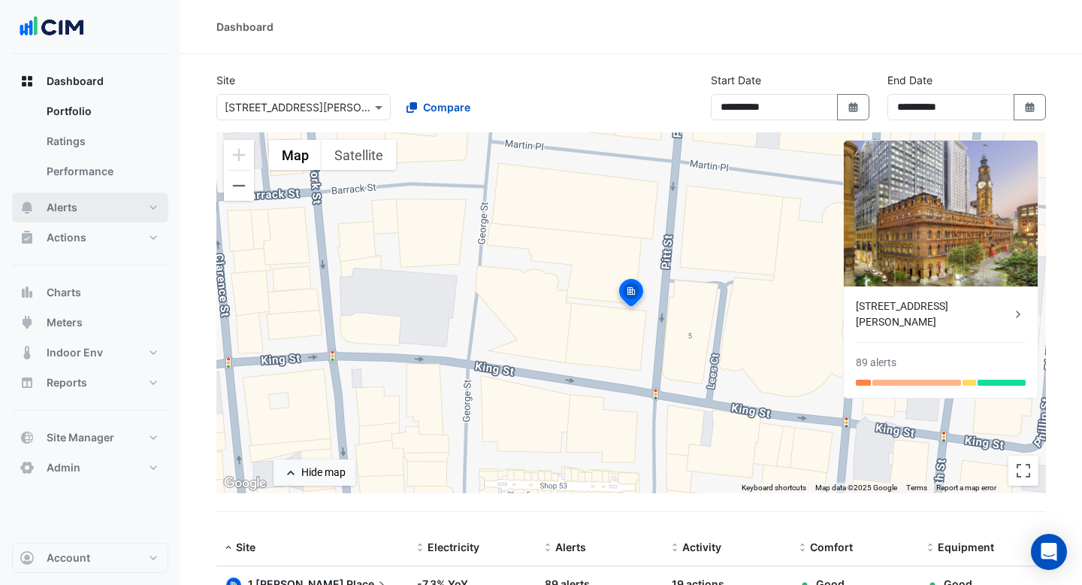
click at [86, 212] on button "Alerts" at bounding box center [90, 207] width 156 height 30
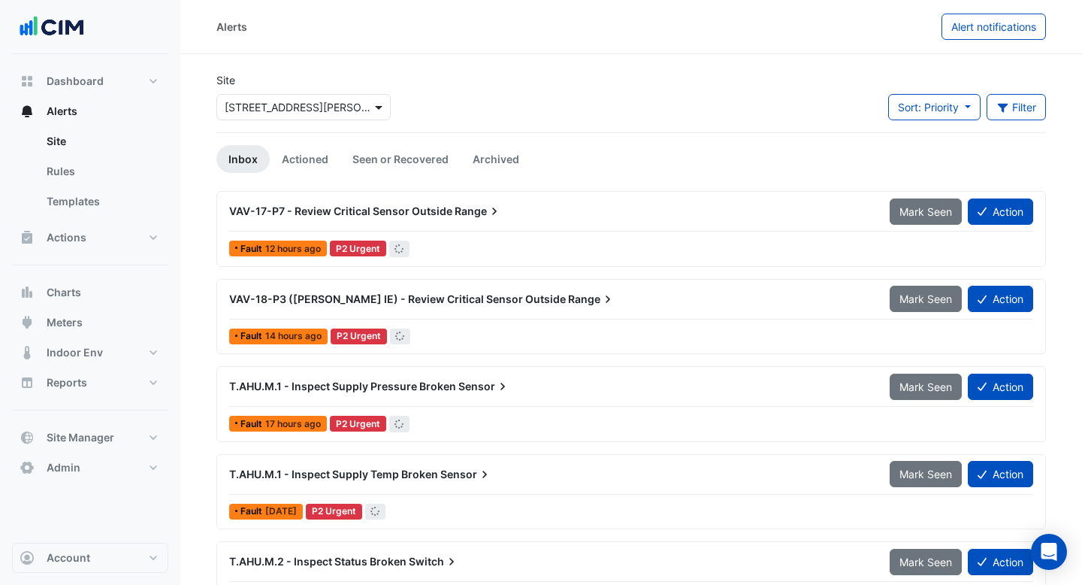
click at [379, 111] on span at bounding box center [380, 107] width 19 height 16
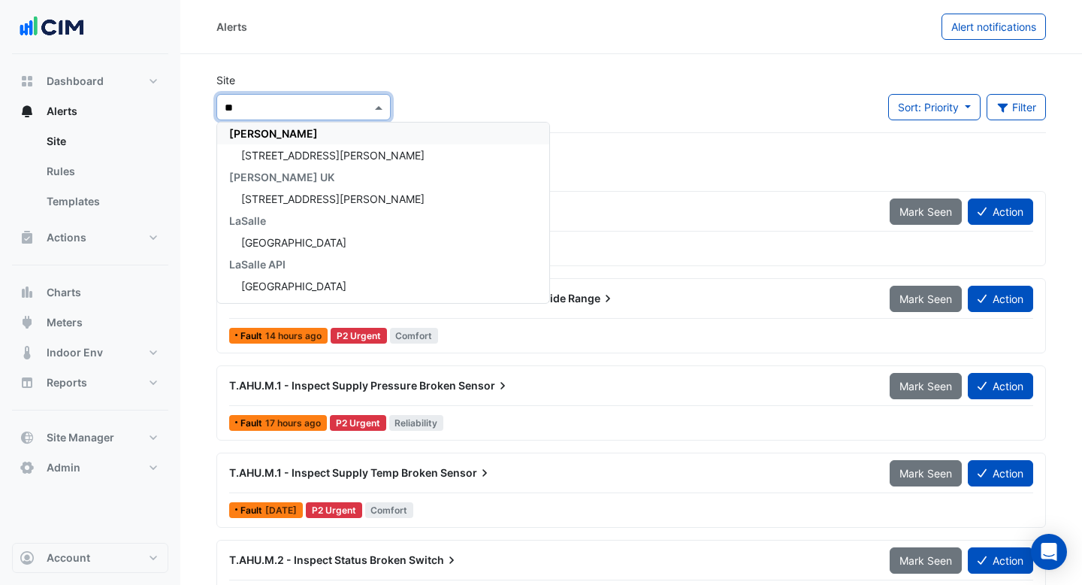
scroll to position [529, 0]
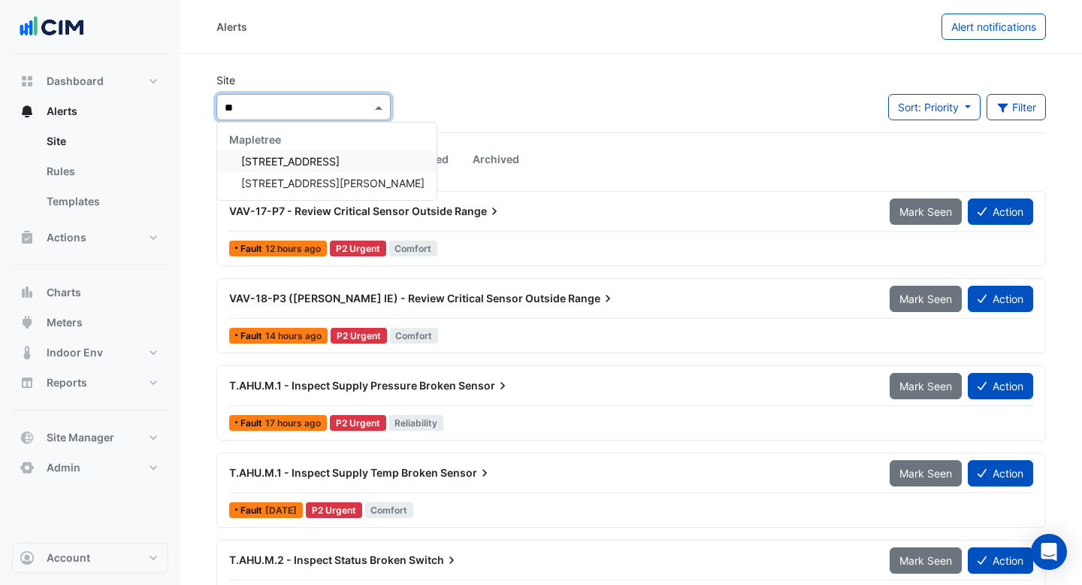
type input "***"
click at [334, 164] on span "250 Longwater Avenue" at bounding box center [290, 161] width 98 height 13
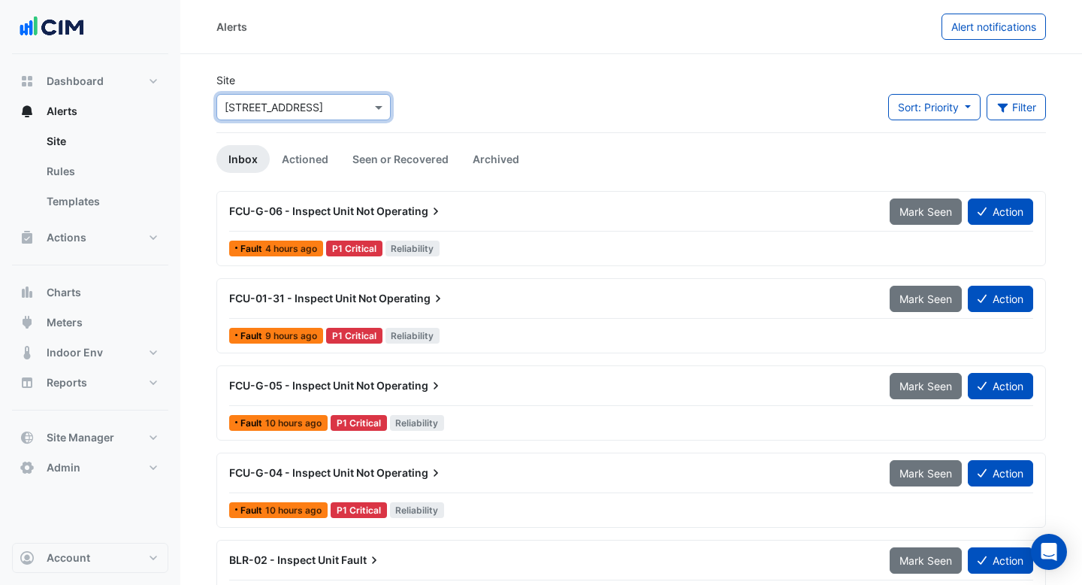
scroll to position [33, 0]
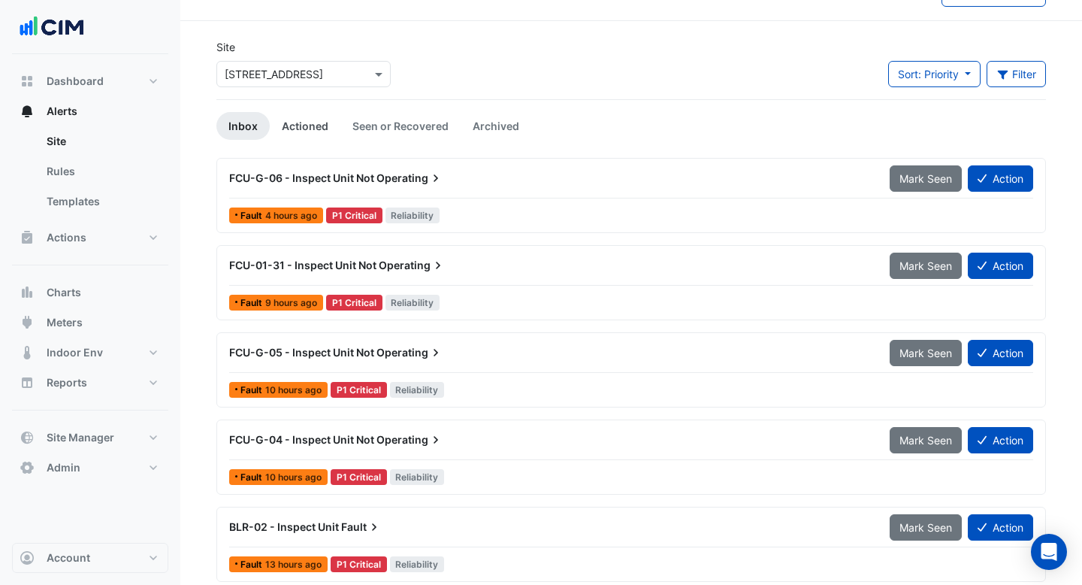
click at [309, 132] on link "Actioned" at bounding box center [305, 126] width 71 height 28
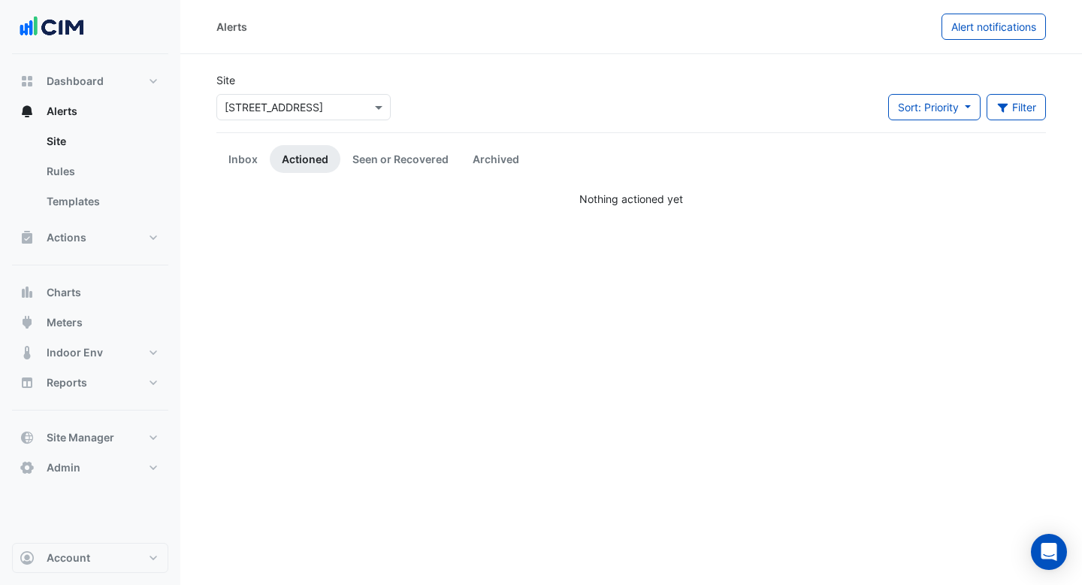
scroll to position [0, 0]
click at [249, 160] on link "Inbox" at bounding box center [242, 159] width 53 height 28
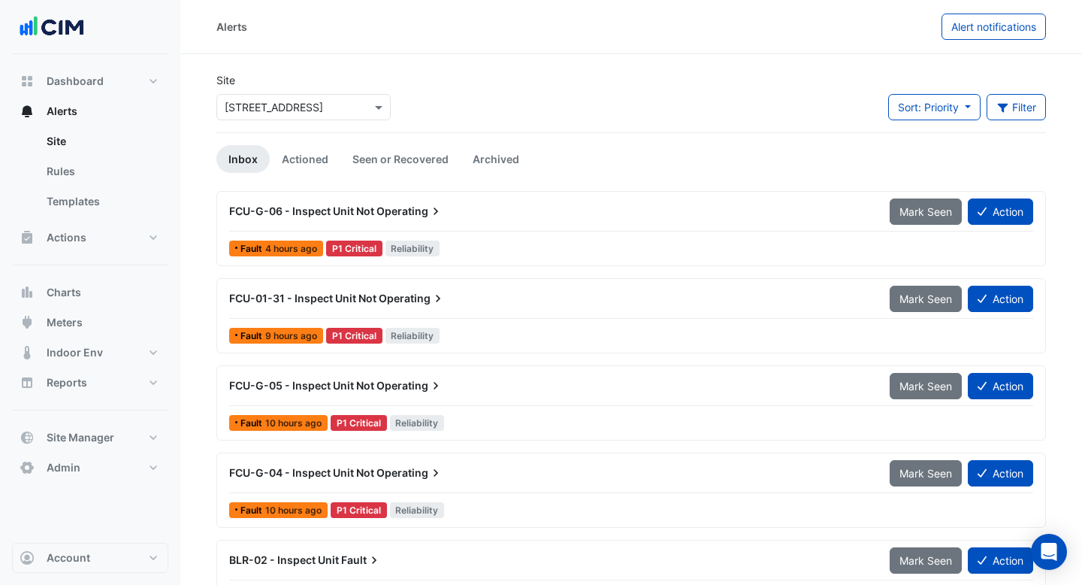
click at [546, 238] on div "Fault 4 hours ago P1 Critical Reliability" at bounding box center [631, 248] width 807 height 22
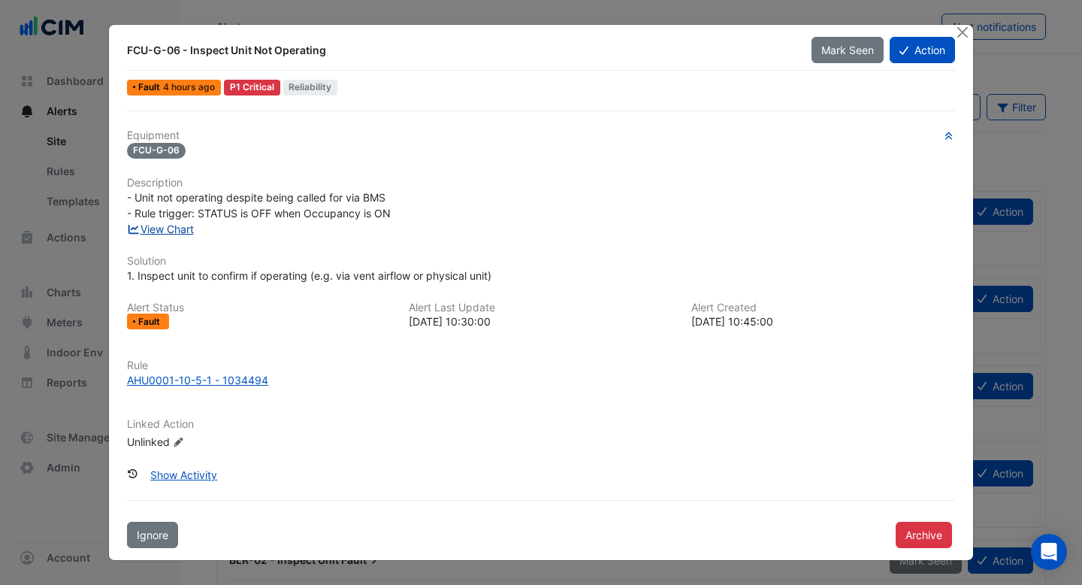
click at [177, 228] on link "View Chart" at bounding box center [160, 228] width 67 height 13
